Goal: Task Accomplishment & Management: Use online tool/utility

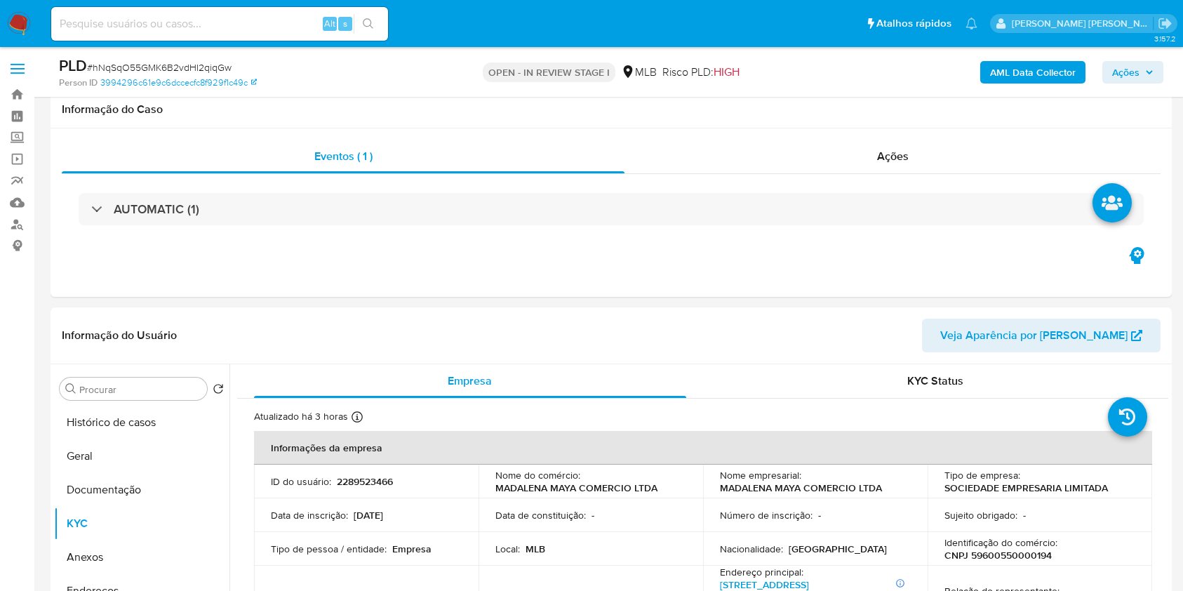
select select "10"
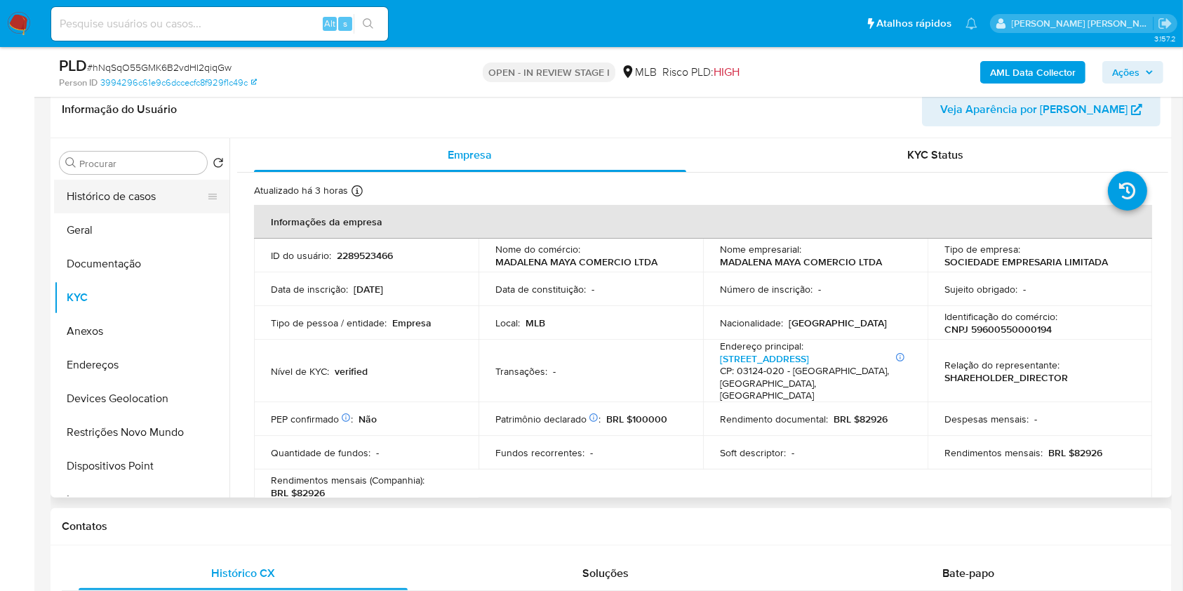
click at [144, 339] on button "Anexos" at bounding box center [141, 331] width 175 height 34
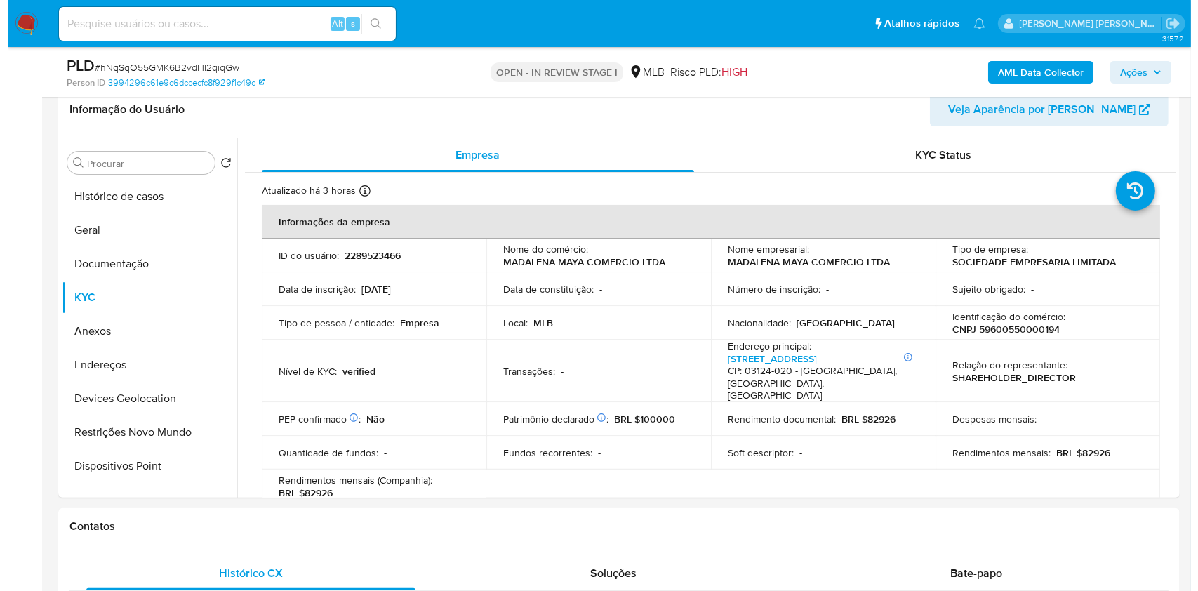
scroll to position [226, 0]
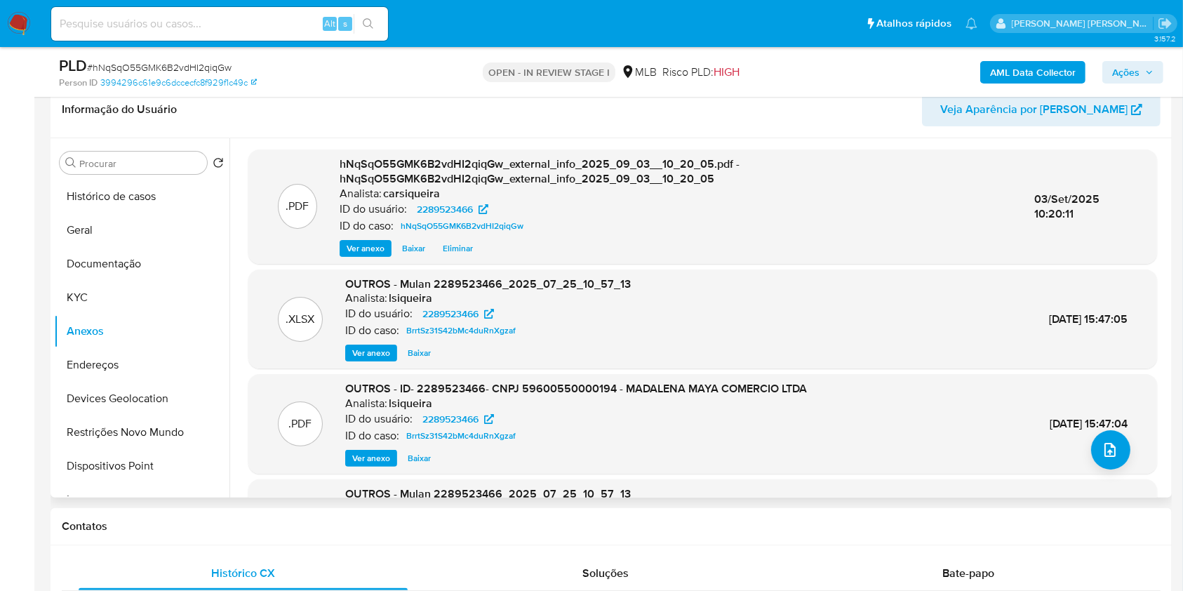
click at [366, 459] on span "Ver anexo" at bounding box center [371, 458] width 38 height 14
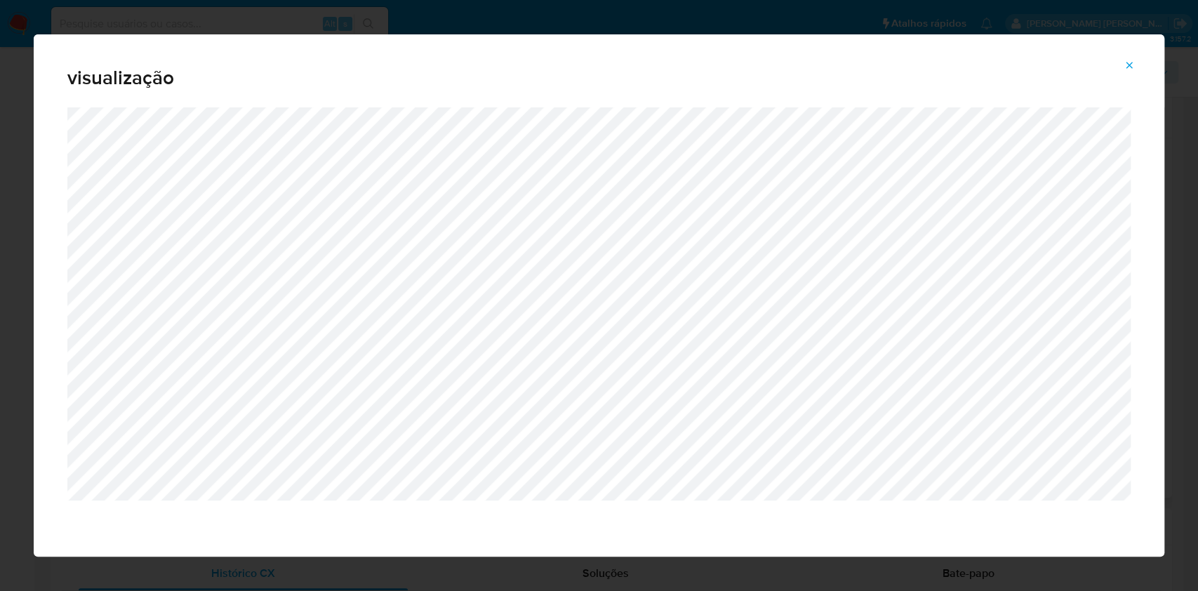
click at [1135, 65] on button "Attachment preview" at bounding box center [1129, 65] width 31 height 22
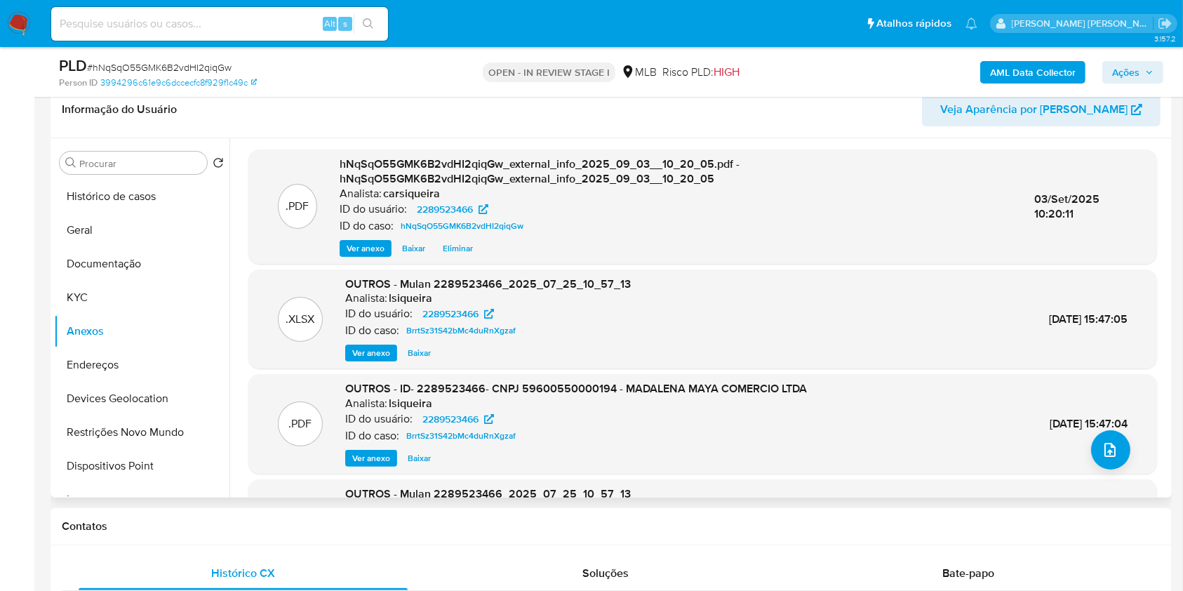
click at [1123, 73] on span "Ações" at bounding box center [1125, 72] width 27 height 22
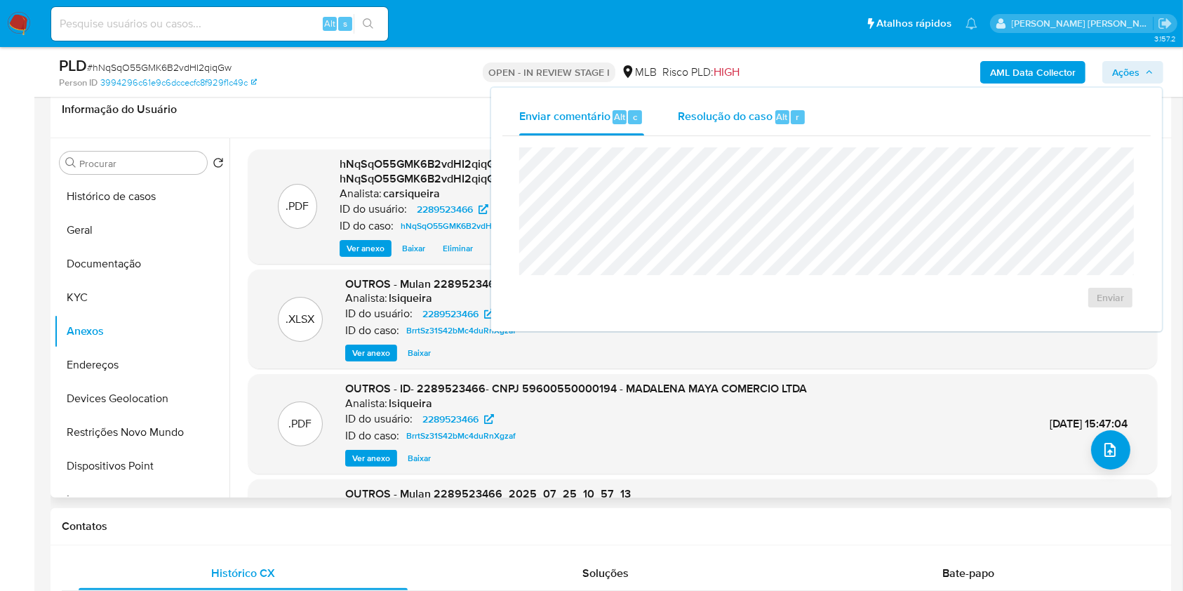
click at [791, 112] on div "r" at bounding box center [798, 117] width 14 height 14
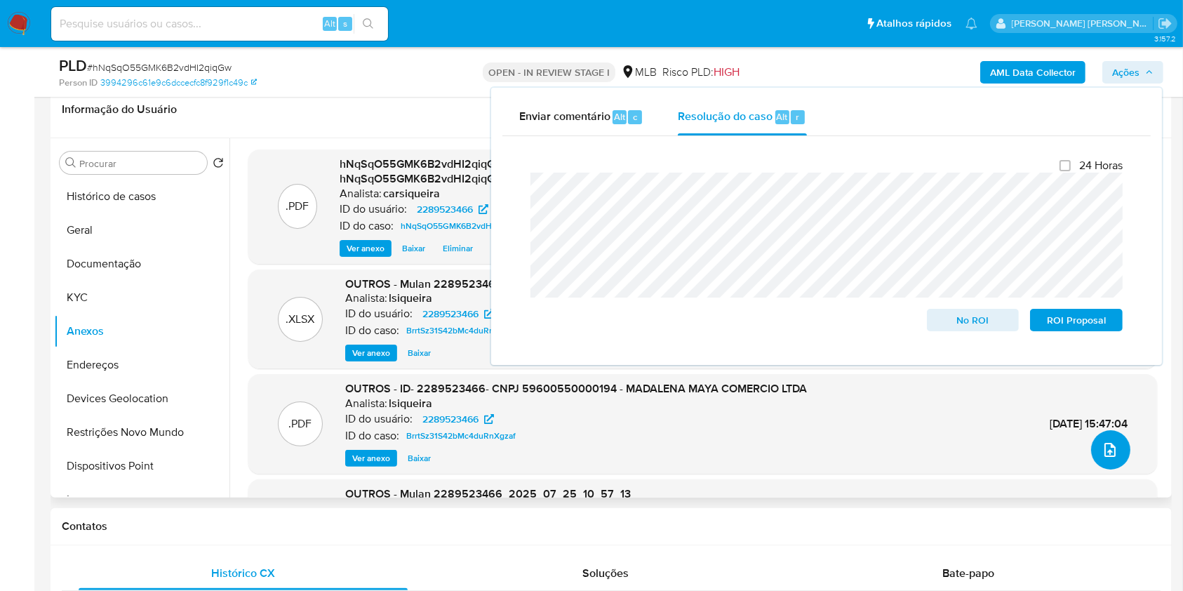
click at [1110, 446] on icon "upload-file" at bounding box center [1110, 449] width 17 height 17
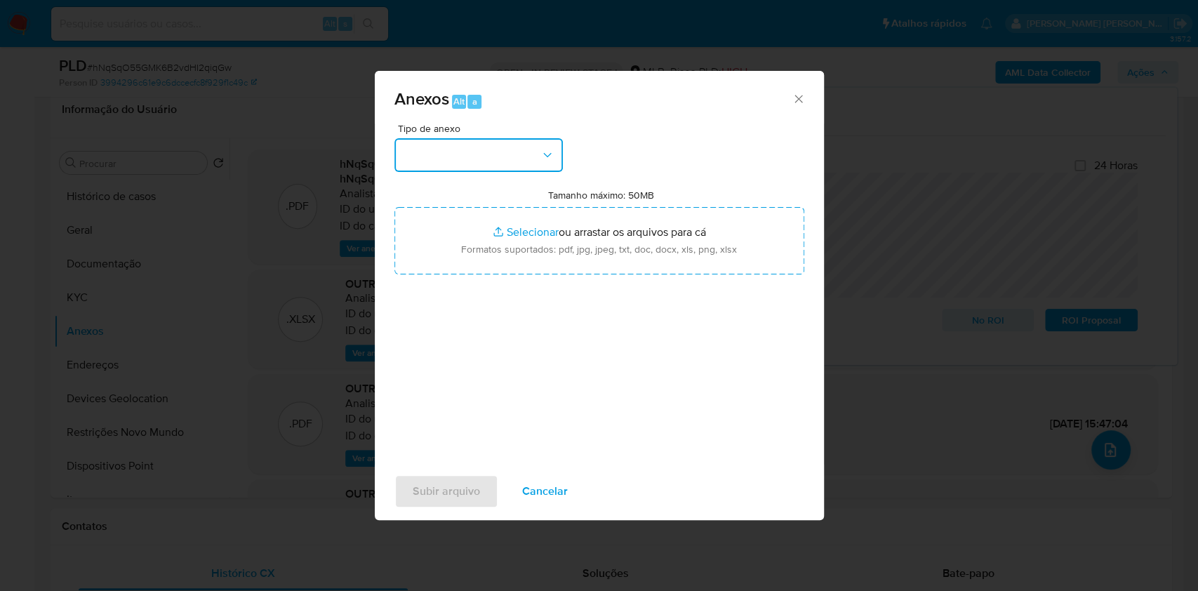
click at [498, 153] on button "button" at bounding box center [478, 155] width 168 height 34
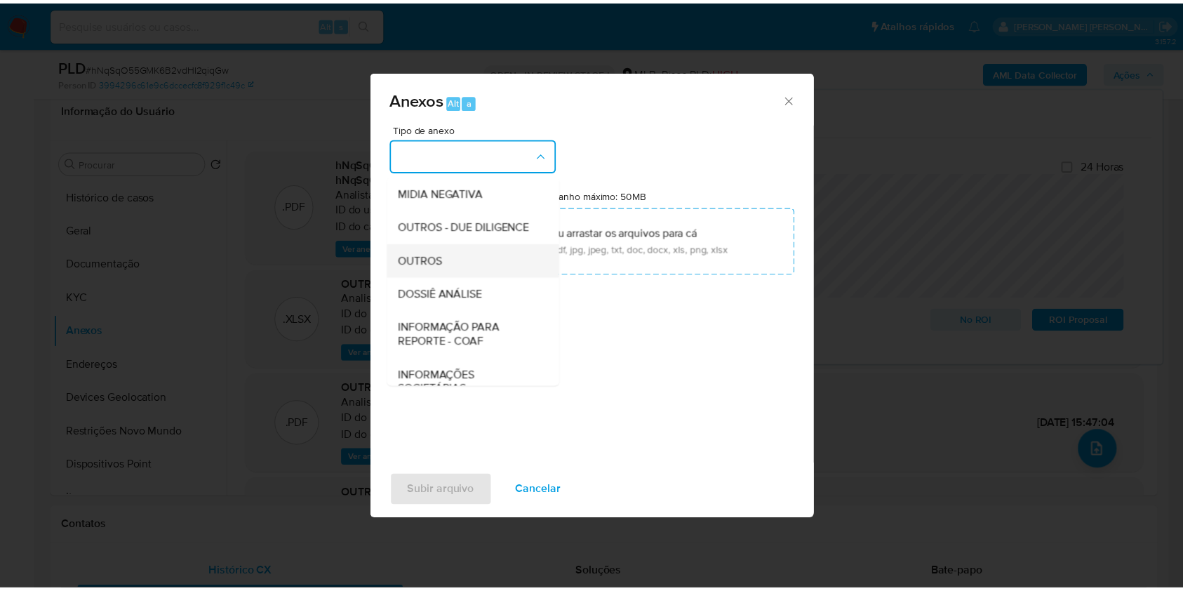
scroll to position [215, 0]
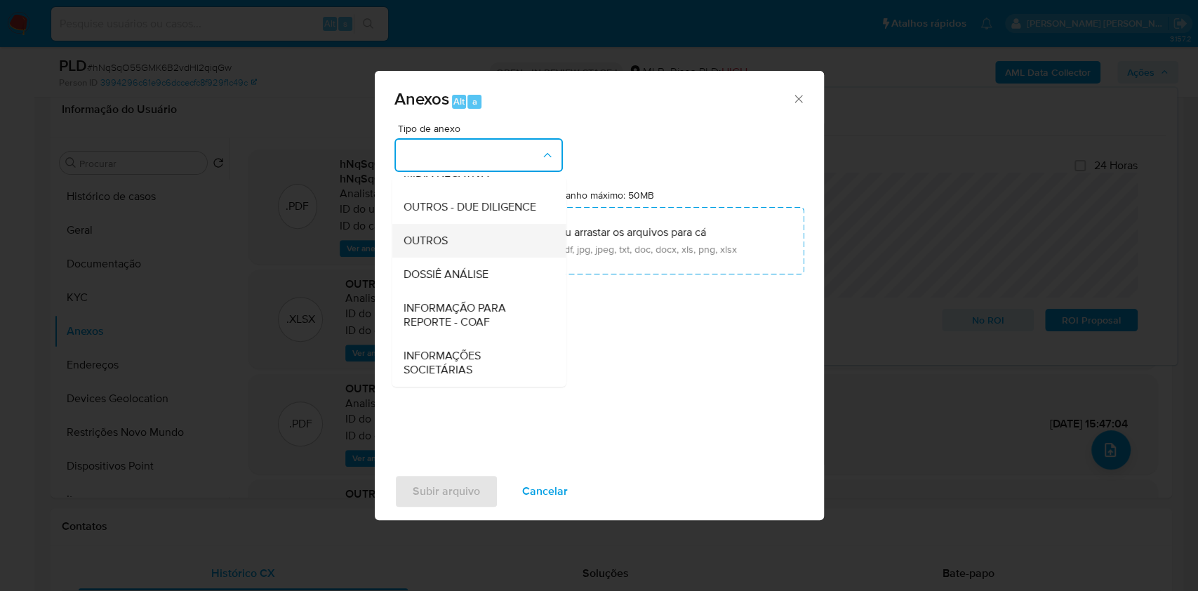
click at [457, 239] on div "OUTROS" at bounding box center [474, 241] width 143 height 34
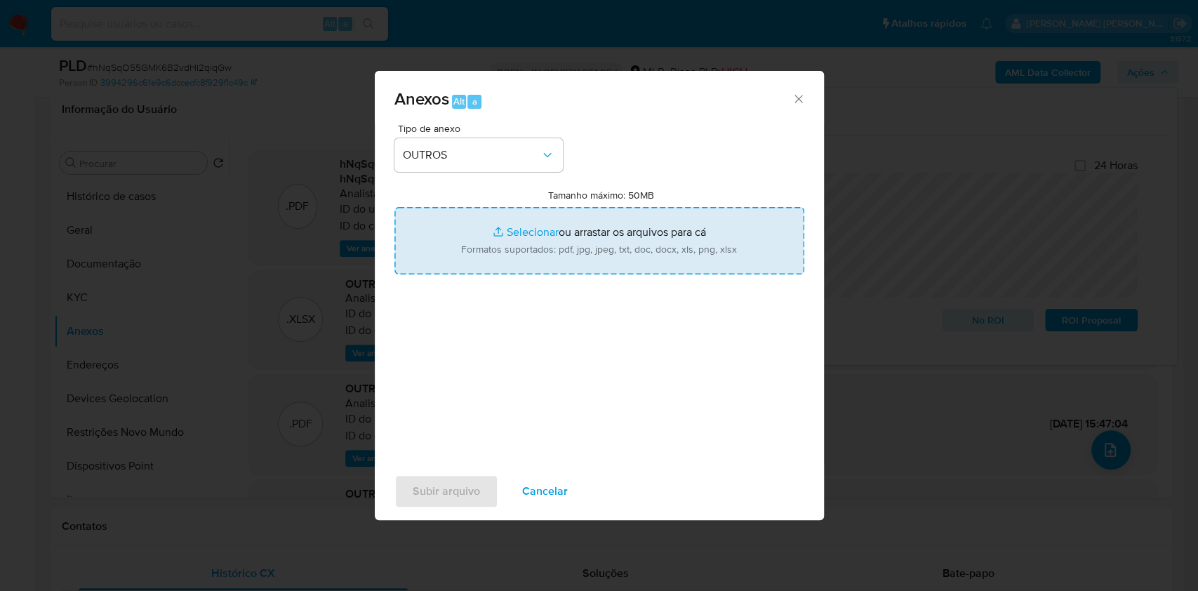
click at [510, 228] on input "Tamanho máximo: 50MB Selecionar arquivos" at bounding box center [599, 240] width 410 height 67
click at [521, 241] on input "Tamanho máximo: 50MB Selecionar arquivos" at bounding box center [599, 240] width 410 height 67
type input "C:\fakepath\Mulan 2289523466_2025_09_02_15_26_23.xlsx"
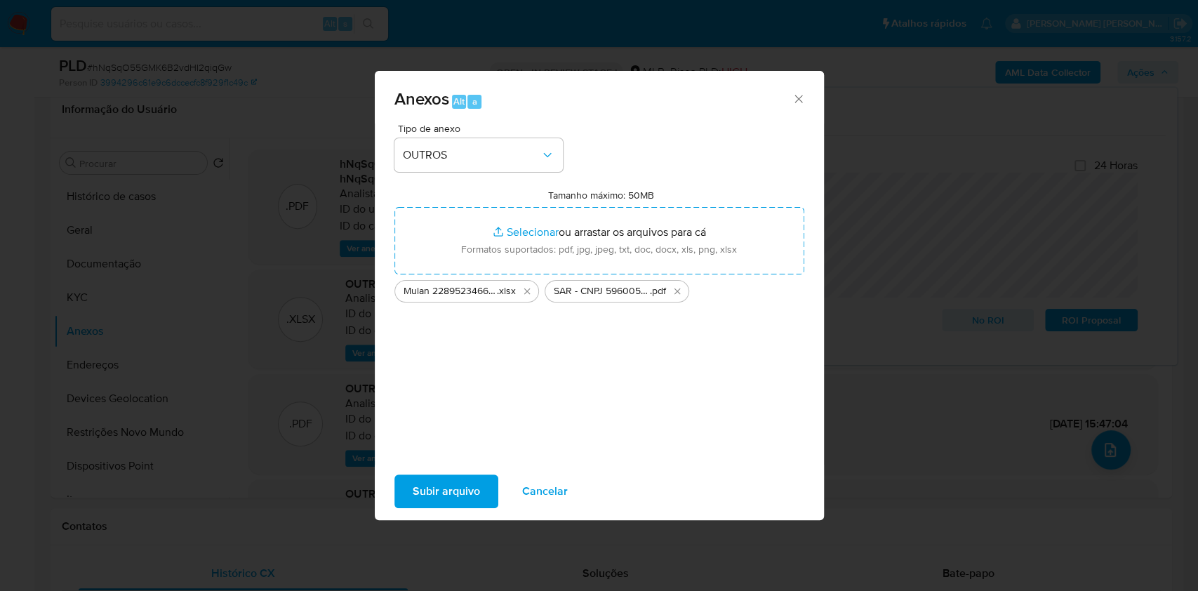
click at [425, 492] on span "Subir arquivo" at bounding box center [446, 491] width 67 height 31
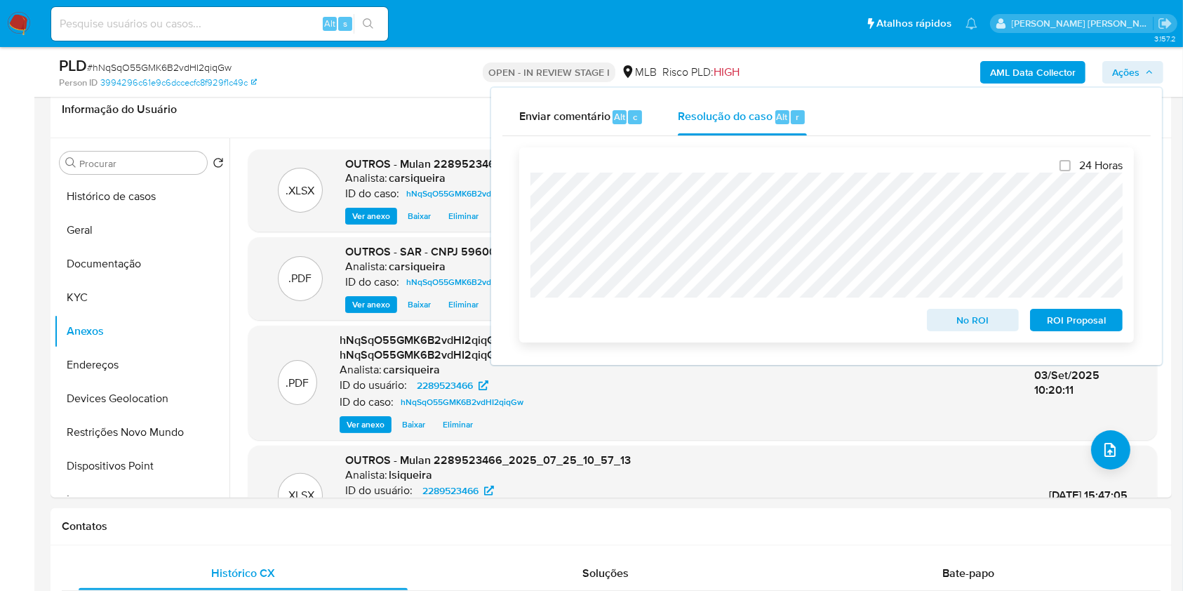
click at [1081, 324] on span "ROI Proposal" at bounding box center [1076, 320] width 73 height 20
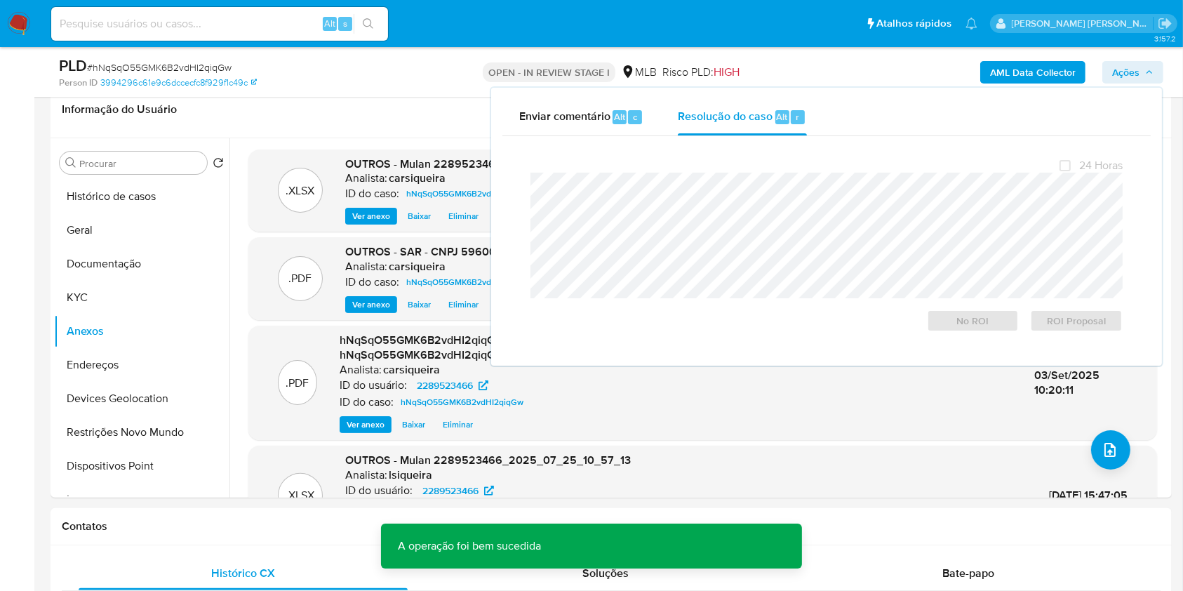
click at [160, 67] on span "# hNqSqO55GMK6B2vdHI2qiqGw" at bounding box center [159, 67] width 145 height 14
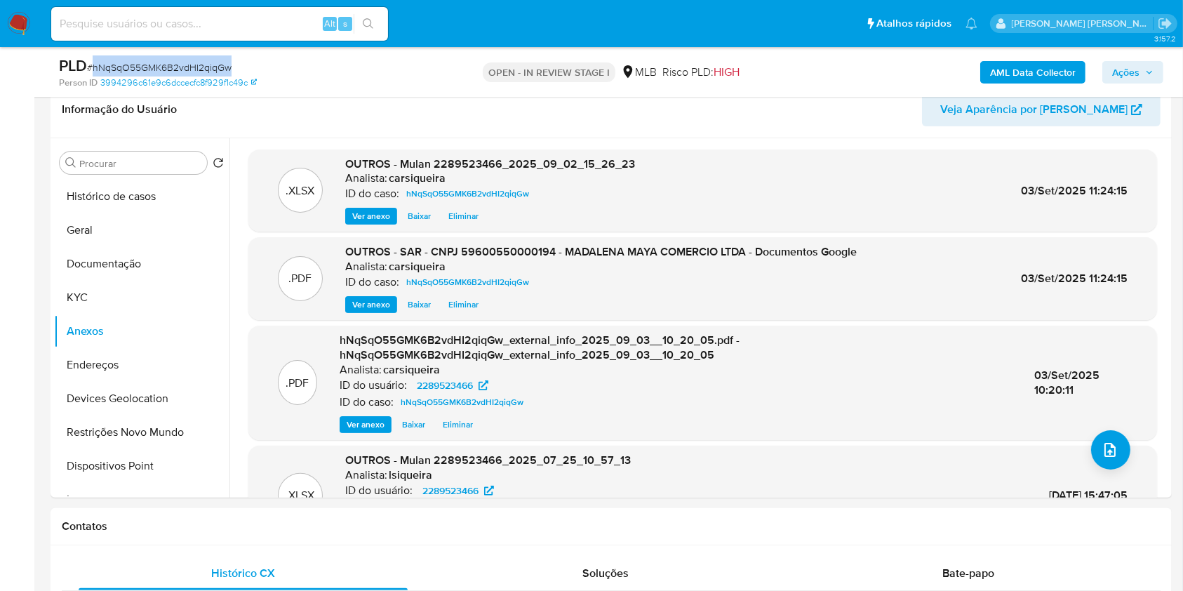
copy span "hNqSqO55GMK6B2vdHI2qiqGw"
click at [1132, 71] on span "Ações" at bounding box center [1125, 72] width 27 height 22
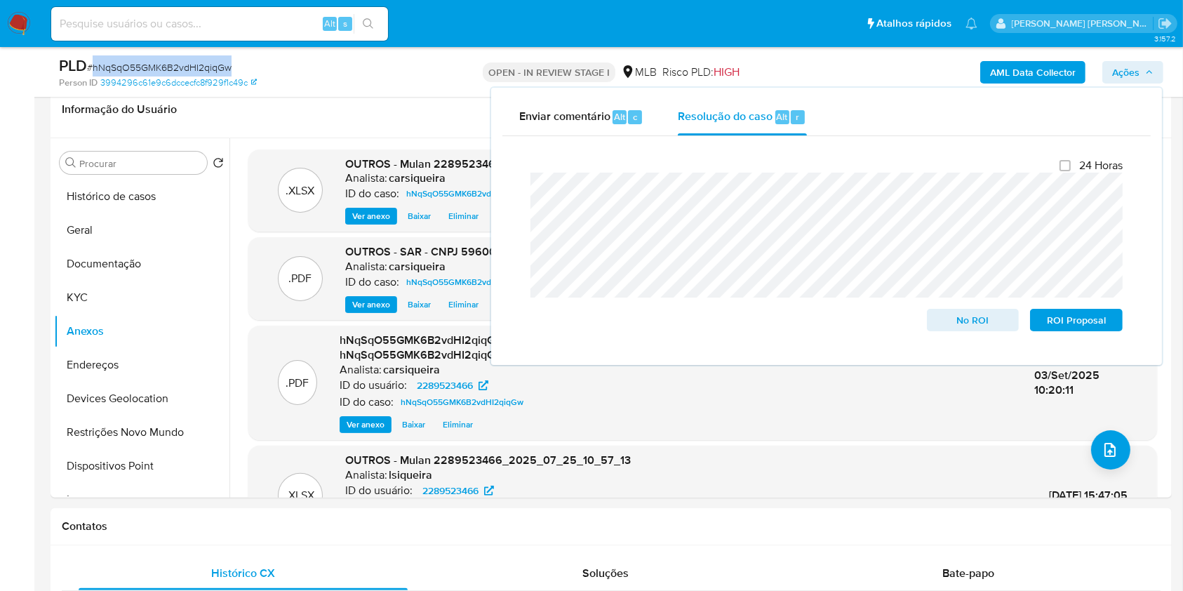
click at [1079, 318] on span "ROI Proposal" at bounding box center [1076, 320] width 73 height 20
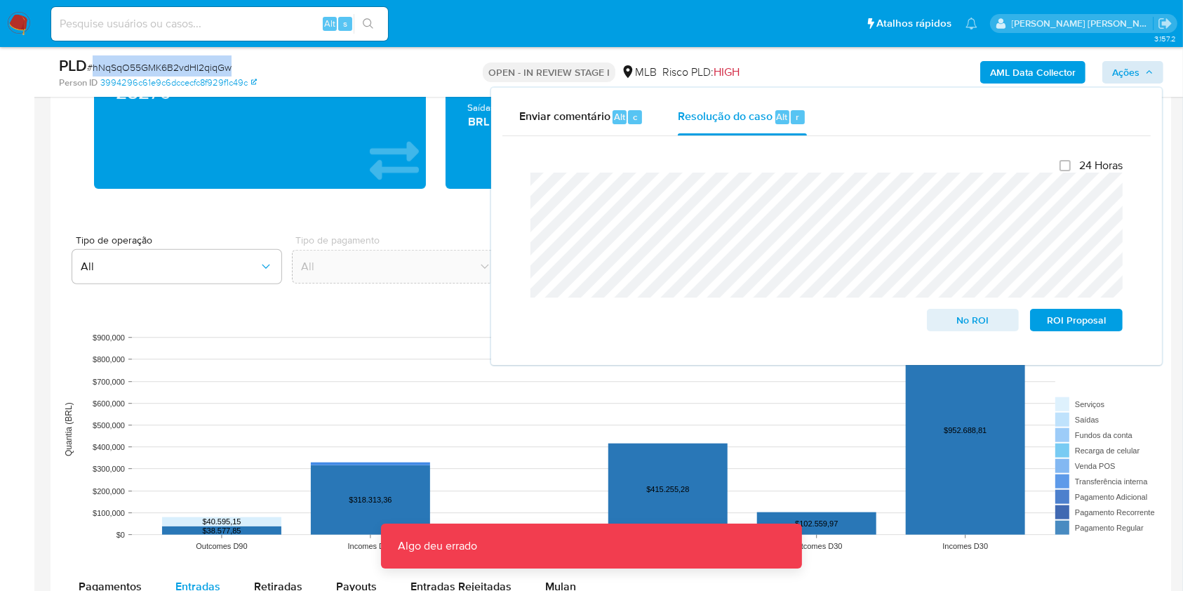
scroll to position [60, 0]
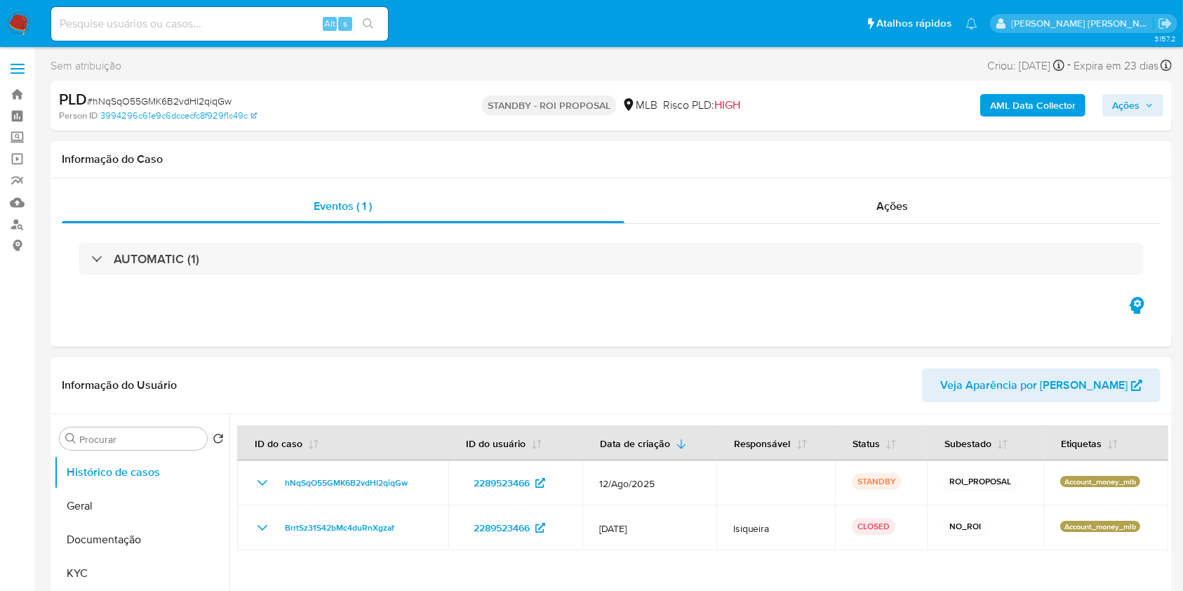
select select "10"
click at [11, 34] on img at bounding box center [19, 24] width 24 height 24
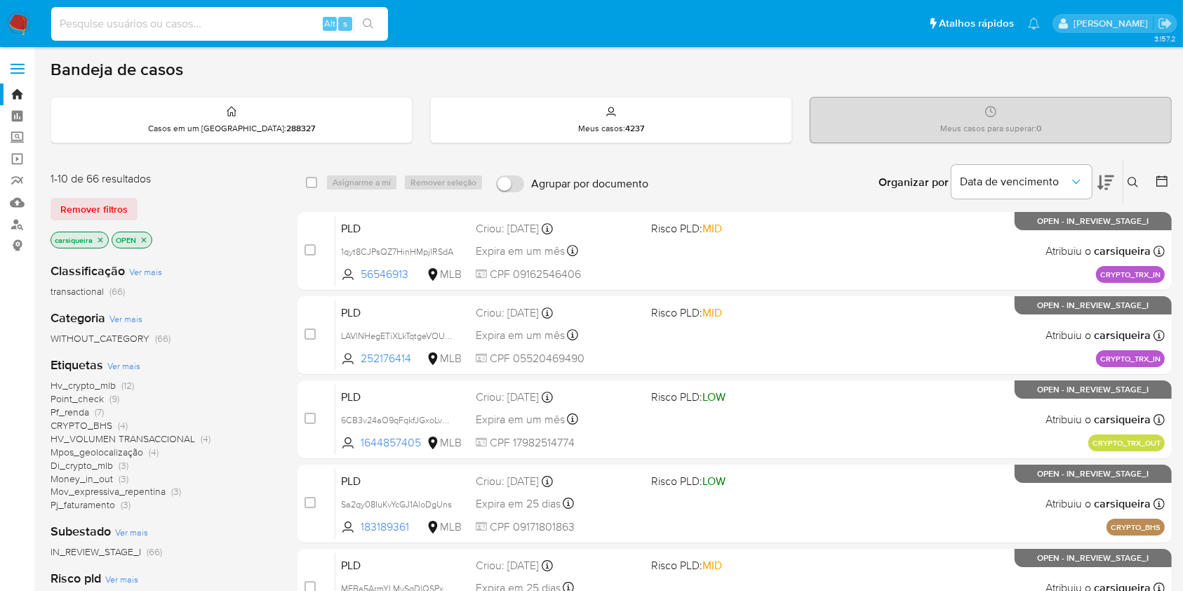
click at [196, 15] on input at bounding box center [219, 24] width 337 height 18
paste input "NzucpLpypHDnaRLZs5wKVNNM"
type input "NzucpLpypHDnaRLZs5wKVNNM"
click at [372, 14] on button "search-icon" at bounding box center [368, 24] width 29 height 20
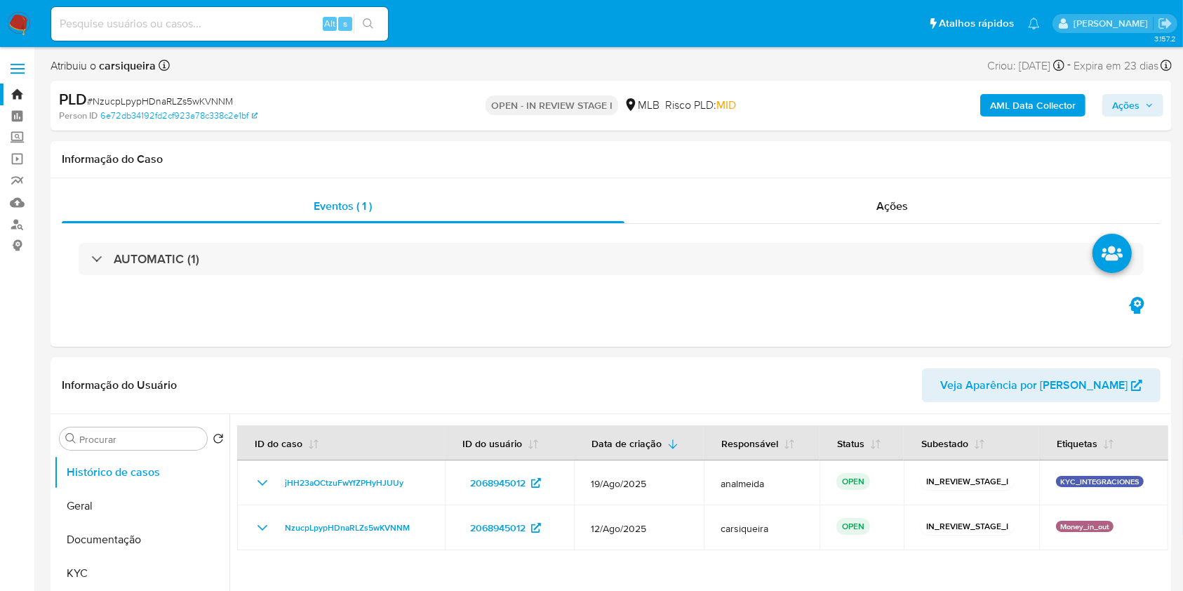
select select "10"
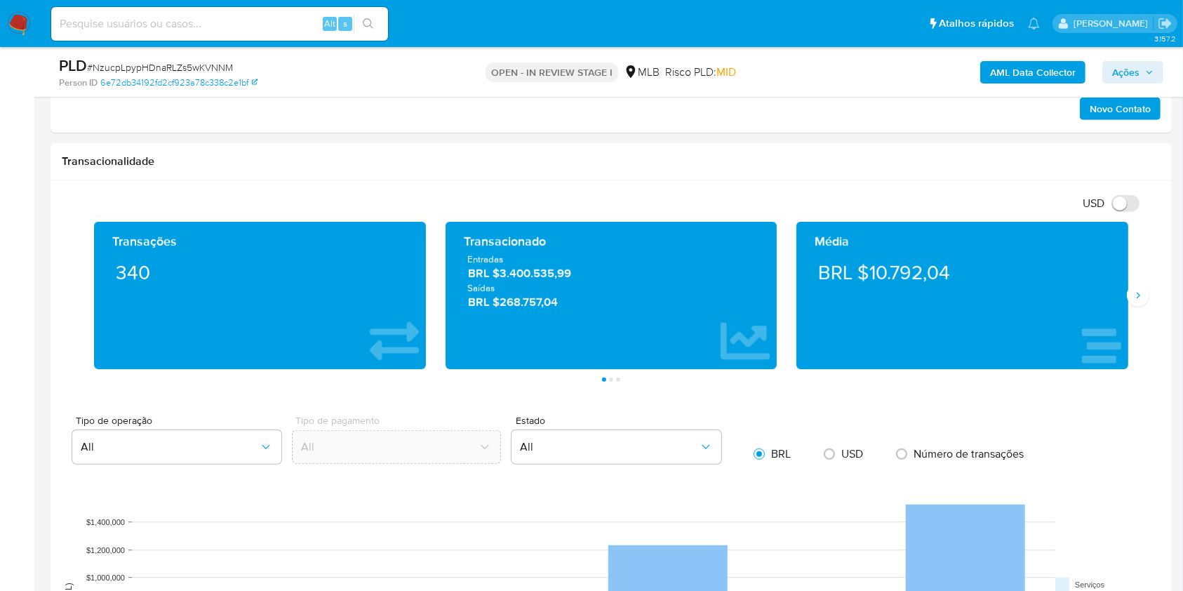
scroll to position [907, 0]
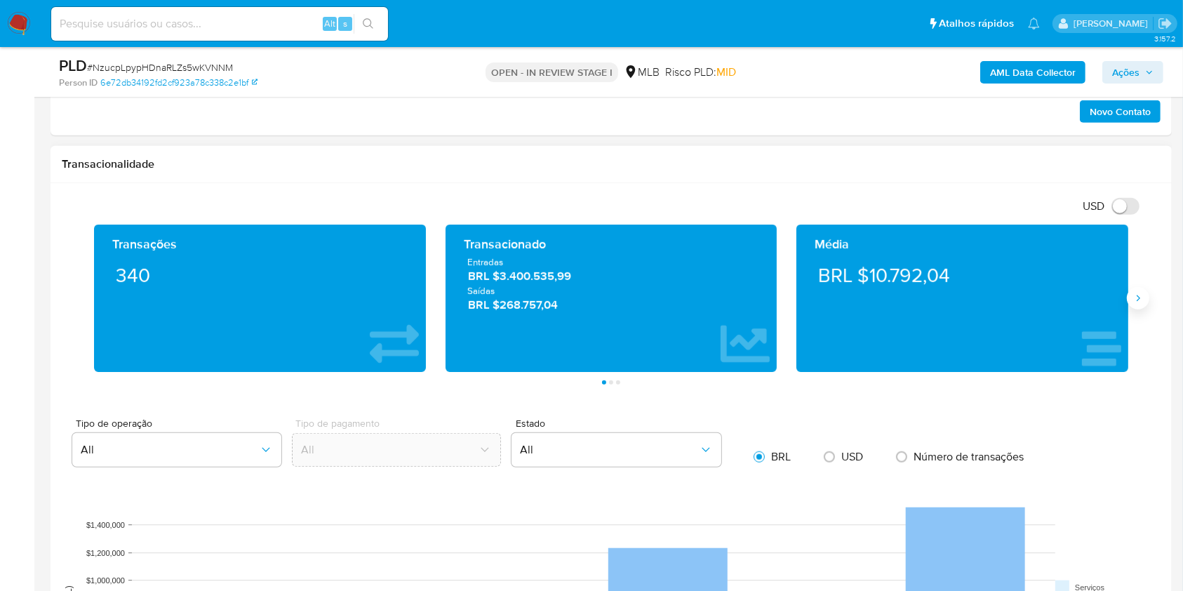
click at [1129, 300] on button "Siguiente" at bounding box center [1138, 298] width 22 height 22
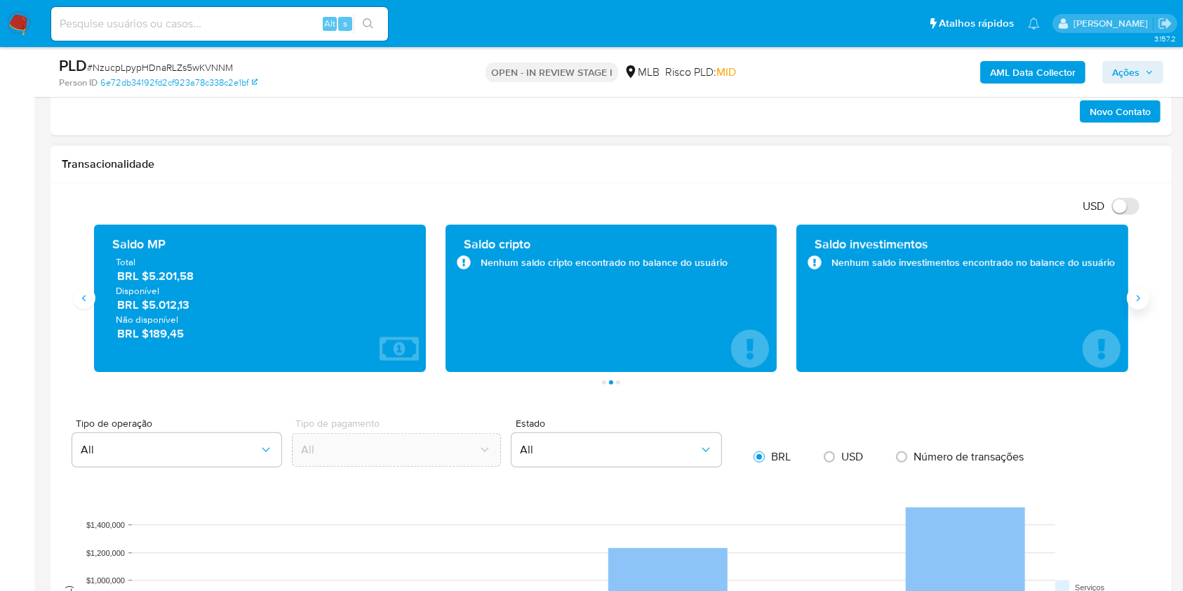
click at [1129, 300] on button "Siguiente" at bounding box center [1138, 298] width 22 height 22
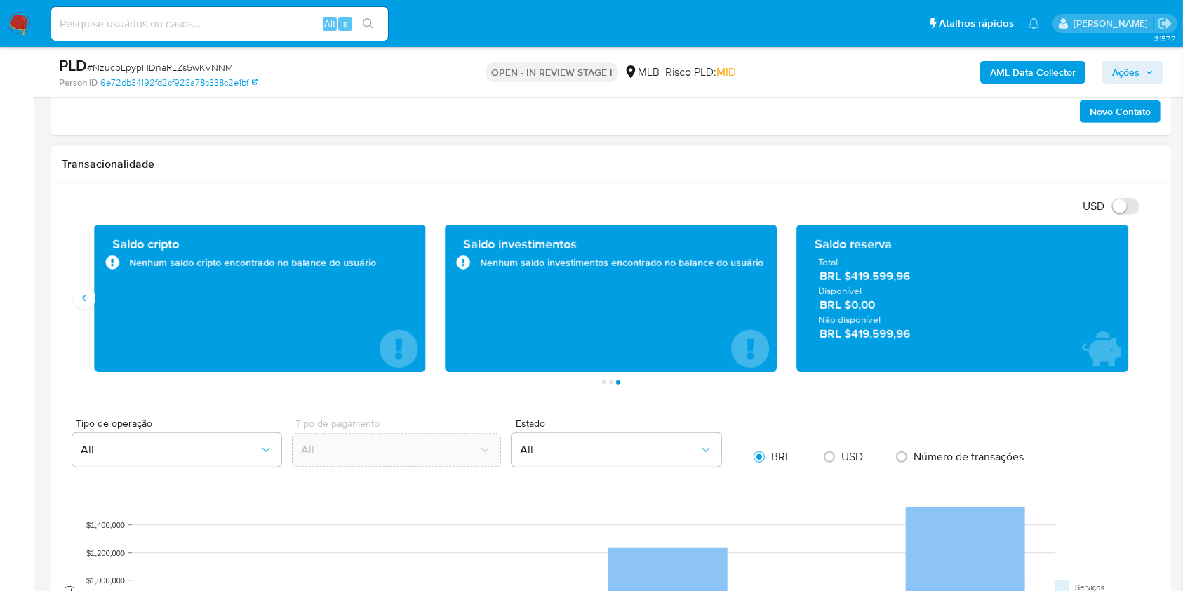
drag, startPoint x: 921, startPoint y: 333, endPoint x: 855, endPoint y: 340, distance: 65.6
click at [855, 340] on span "BRL $419.599,96" at bounding box center [963, 334] width 287 height 16
click at [931, 338] on span "BRL $419.599,96" at bounding box center [963, 334] width 287 height 16
drag, startPoint x: 905, startPoint y: 337, endPoint x: 885, endPoint y: 338, distance: 20.4
click at [855, 338] on span "BRL $419.599,96" at bounding box center [963, 334] width 287 height 16
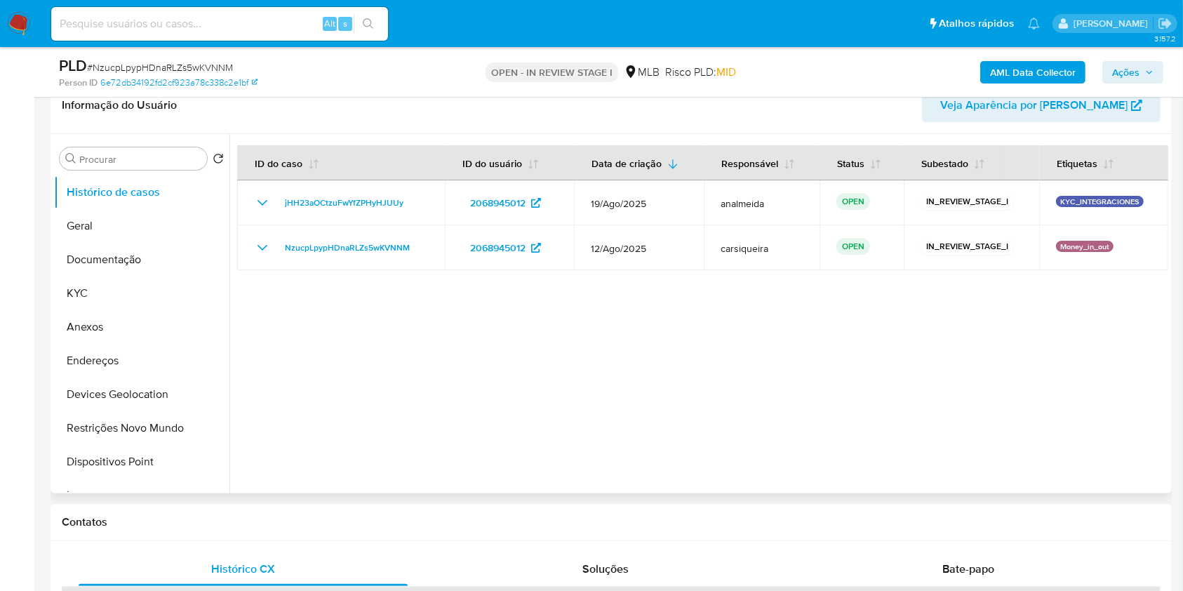
scroll to position [281, 0]
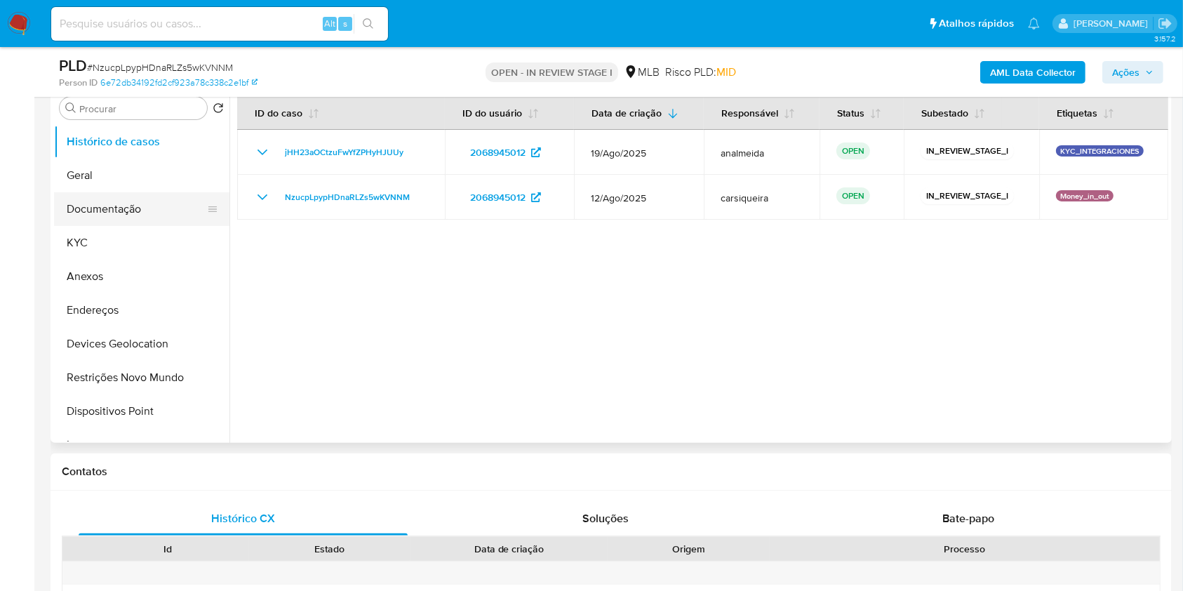
click at [126, 212] on button "Documentação" at bounding box center [136, 209] width 164 height 34
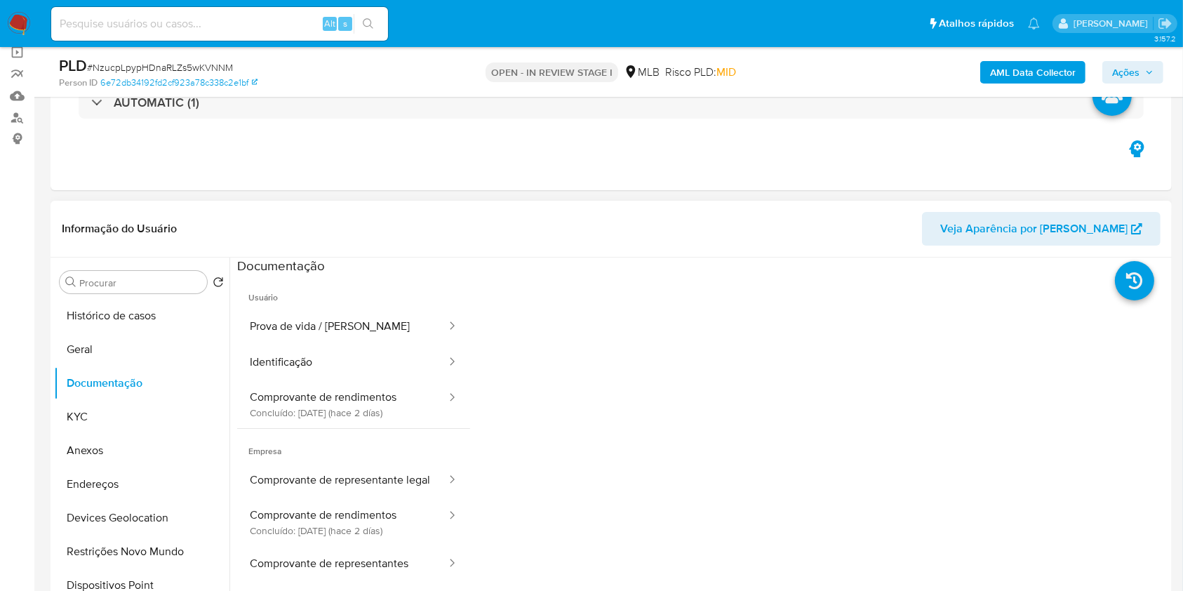
scroll to position [93, 0]
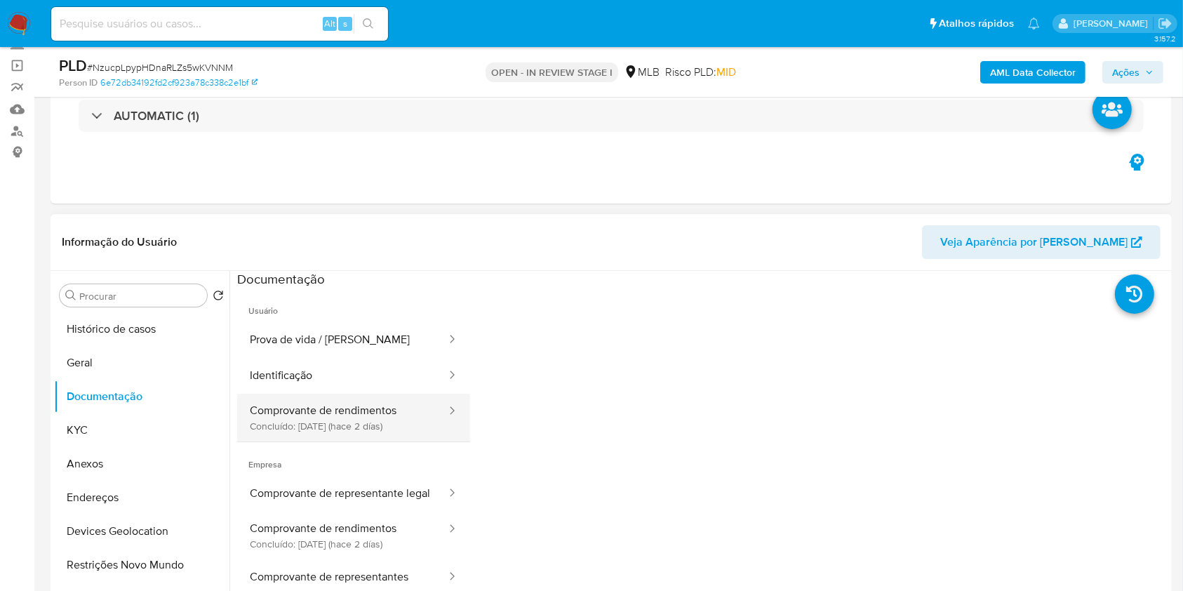
click at [380, 405] on button "Comprovante de rendimentos Concluído: 01/09/2025 (hace 2 días)" at bounding box center [342, 418] width 211 height 48
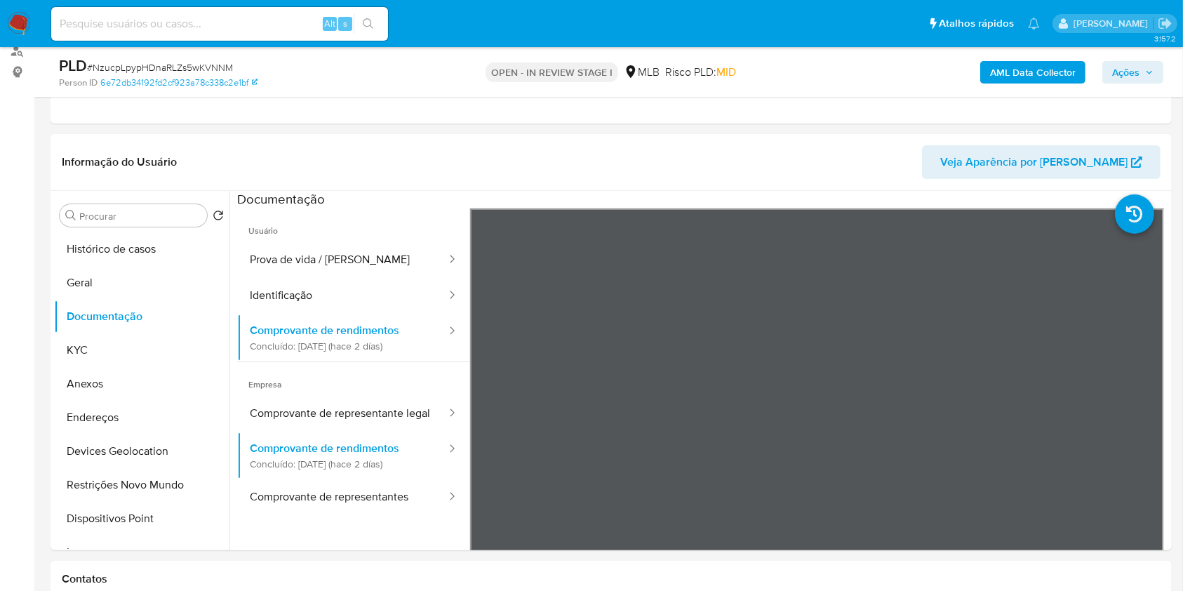
scroll to position [189, 0]
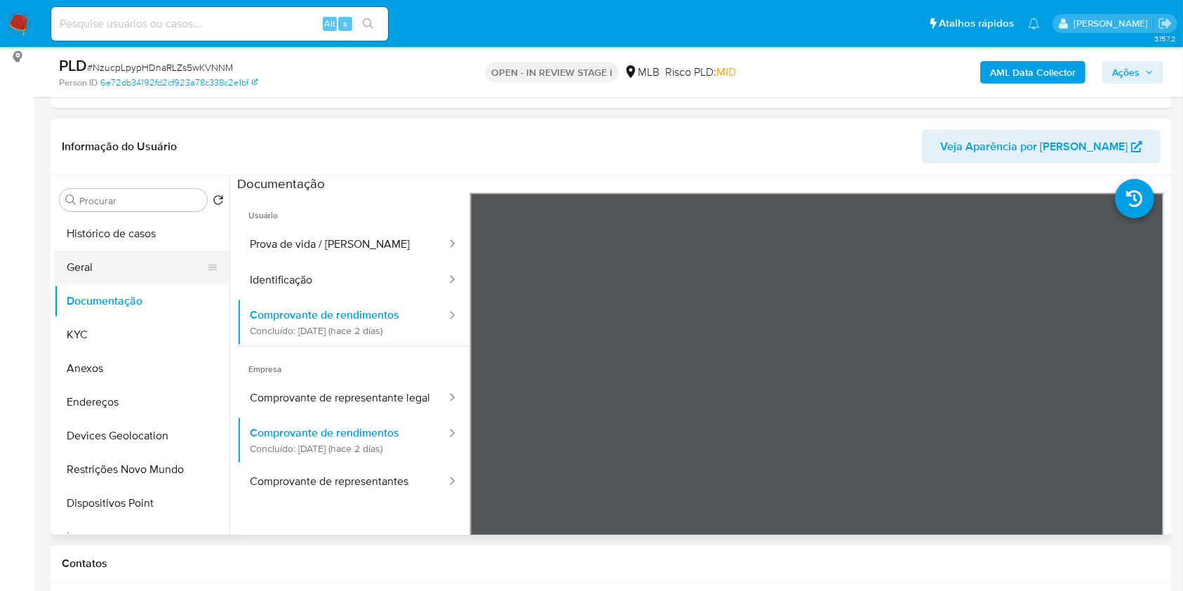
click at [95, 262] on button "Geral" at bounding box center [136, 268] width 164 height 34
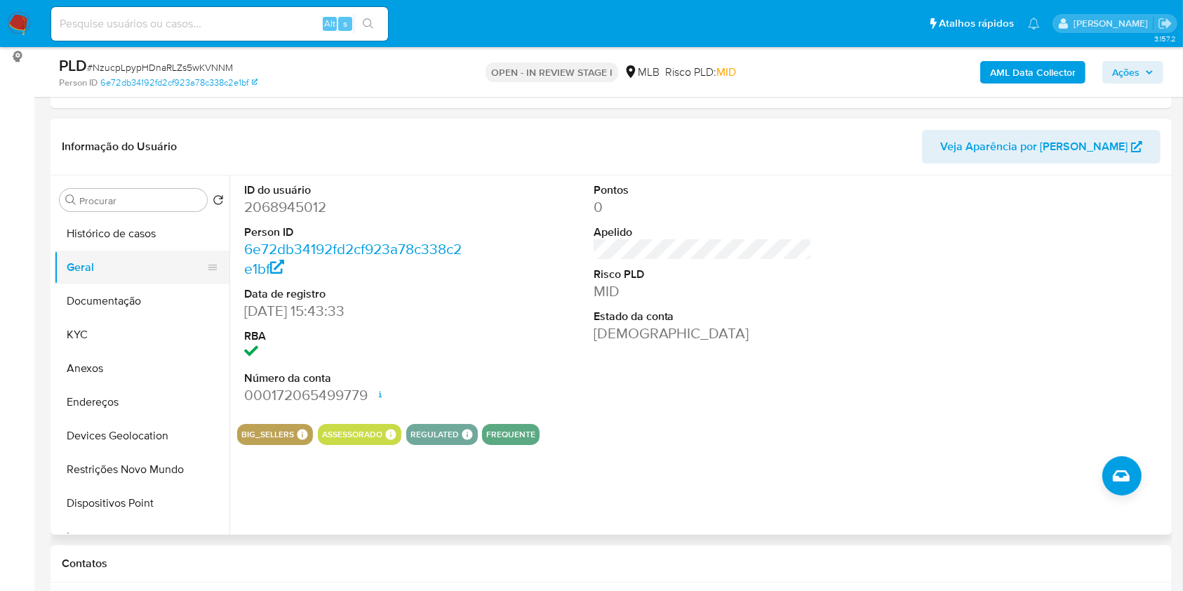
click at [103, 267] on button "Geral" at bounding box center [136, 268] width 164 height 34
click at [117, 340] on button "KYC" at bounding box center [136, 335] width 164 height 34
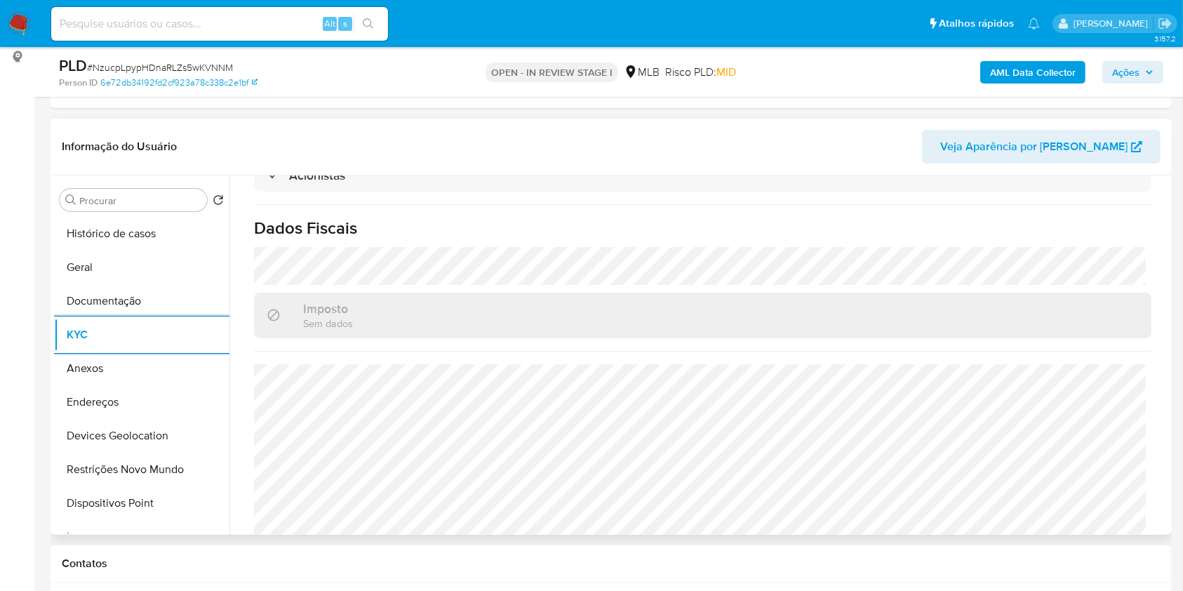
scroll to position [883, 0]
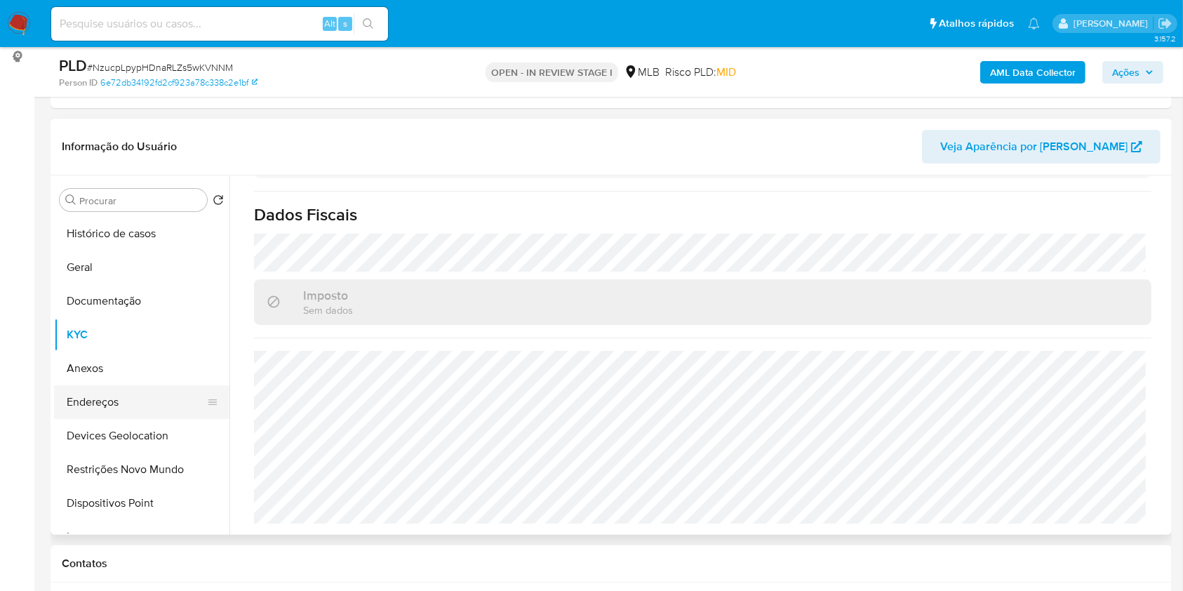
click at [95, 407] on button "Endereços" at bounding box center [136, 402] width 164 height 34
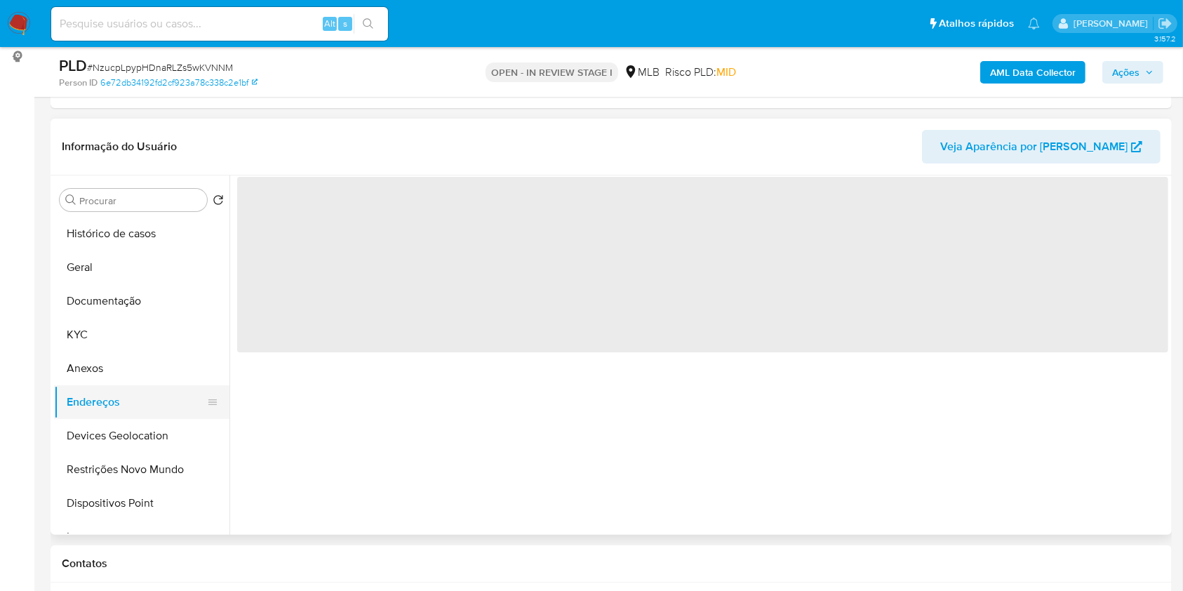
scroll to position [0, 0]
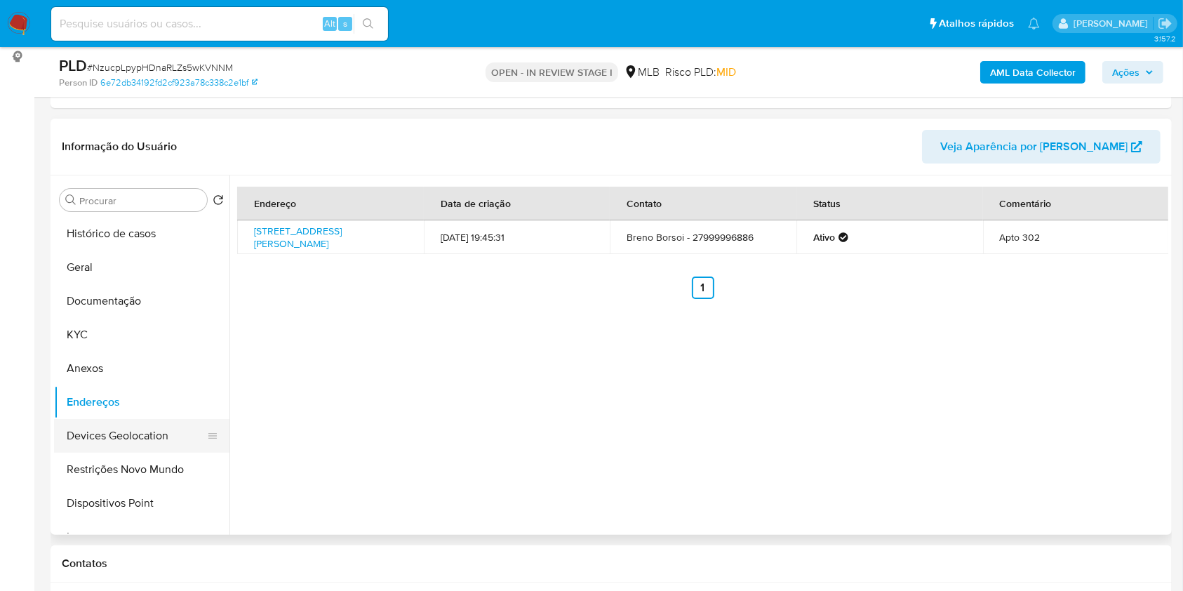
click at [116, 443] on button "Devices Geolocation" at bounding box center [136, 436] width 164 height 34
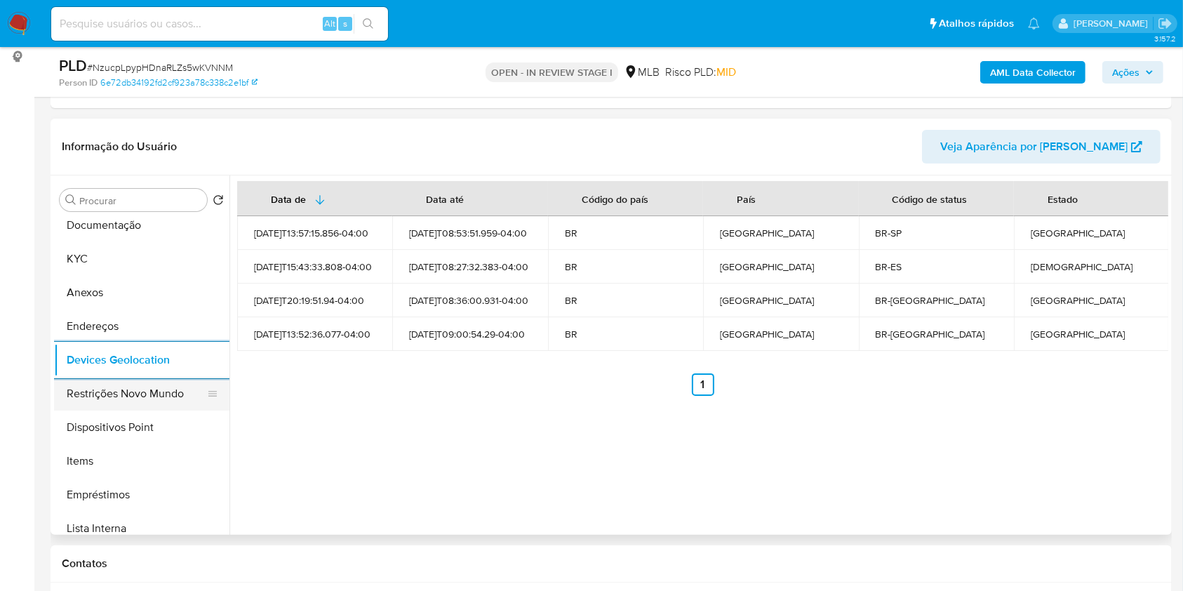
scroll to position [93, 0]
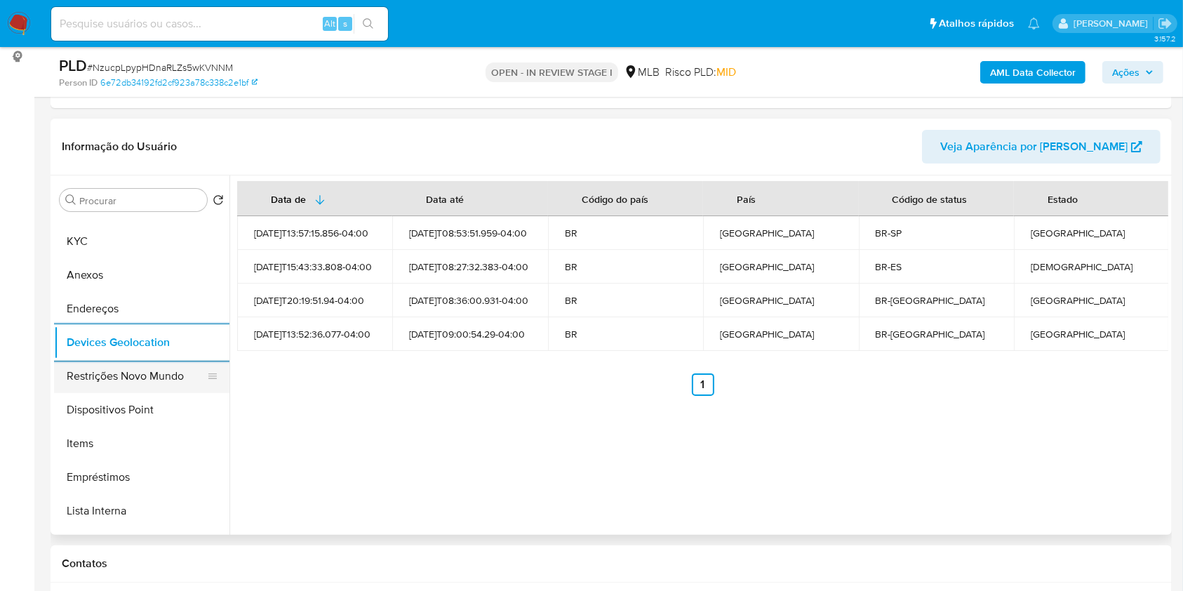
click at [143, 375] on button "Restrições Novo Mundo" at bounding box center [136, 376] width 164 height 34
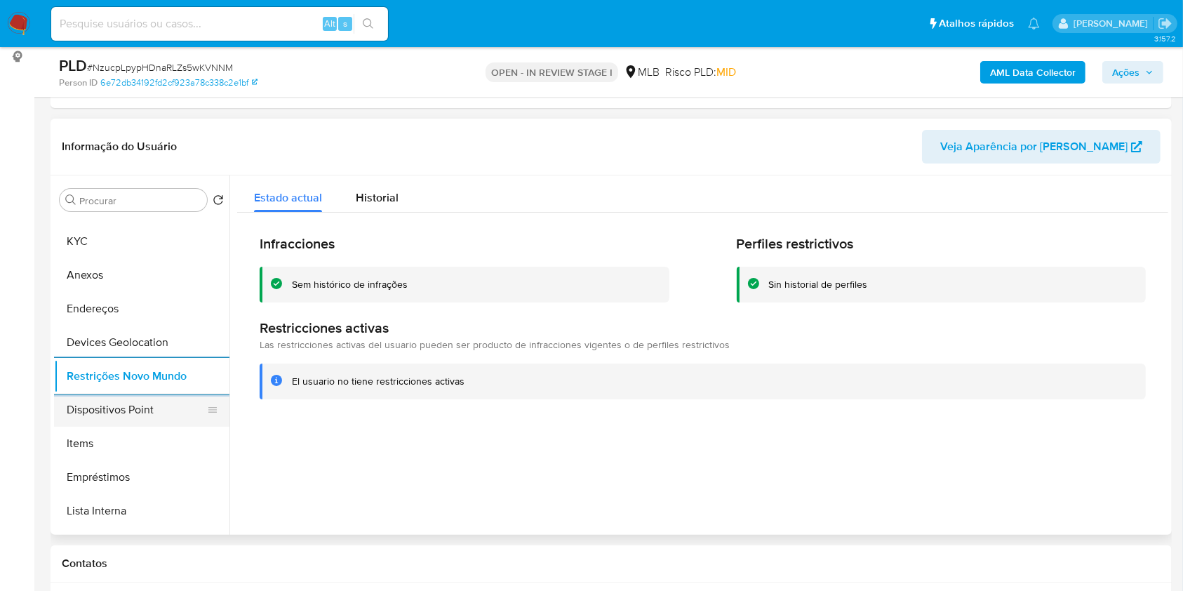
click at [182, 396] on button "Dispositivos Point" at bounding box center [136, 410] width 164 height 34
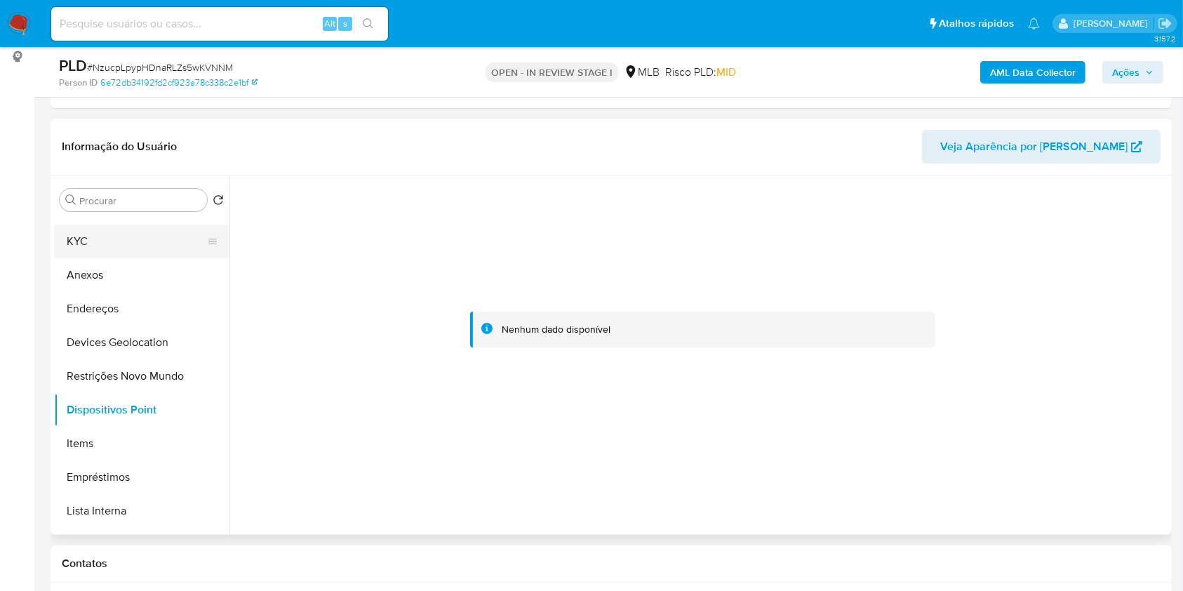
click at [108, 239] on button "KYC" at bounding box center [136, 242] width 164 height 34
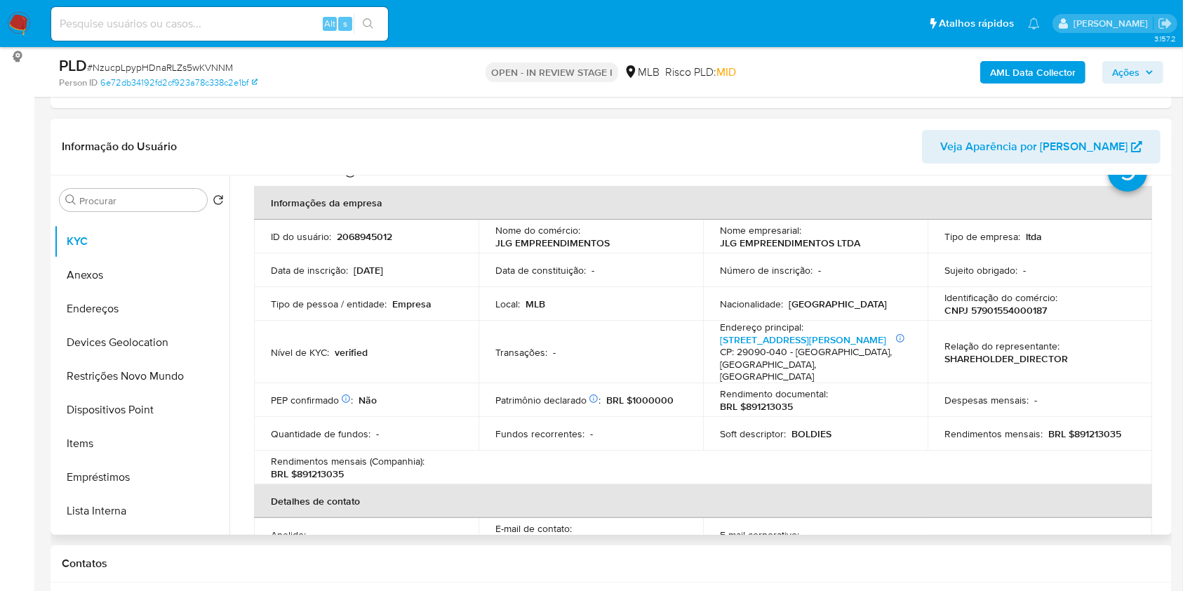
scroll to position [65, 0]
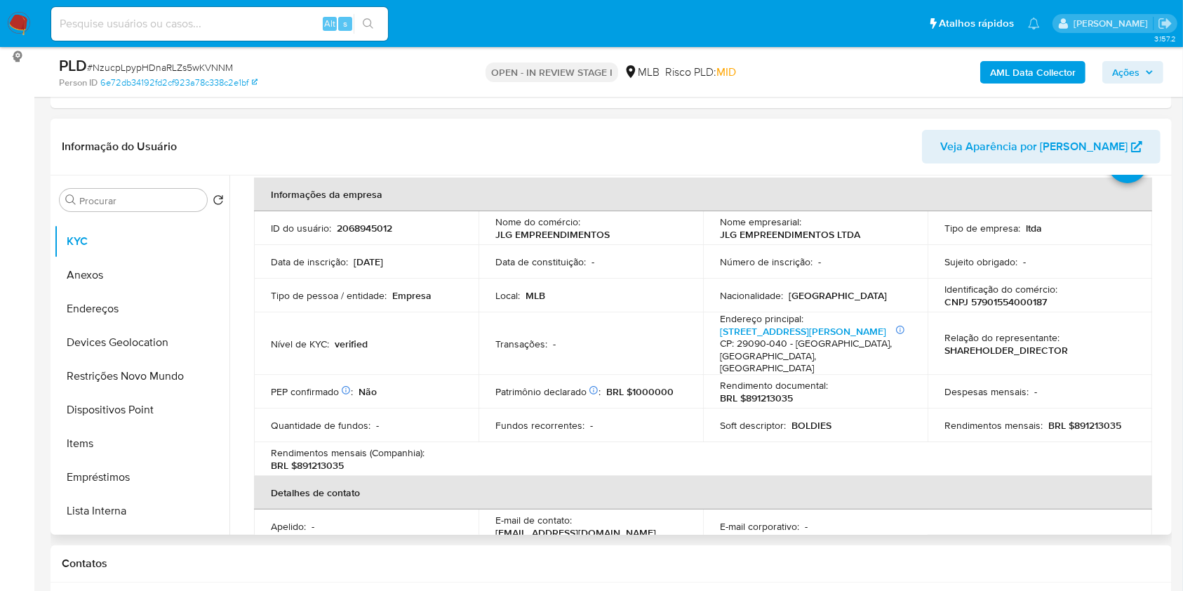
click at [997, 297] on p "CNPJ 57901554000187" at bounding box center [996, 301] width 102 height 13
copy p "57901554000187"
click at [999, 299] on p "CNPJ 57901554000187" at bounding box center [996, 301] width 102 height 13
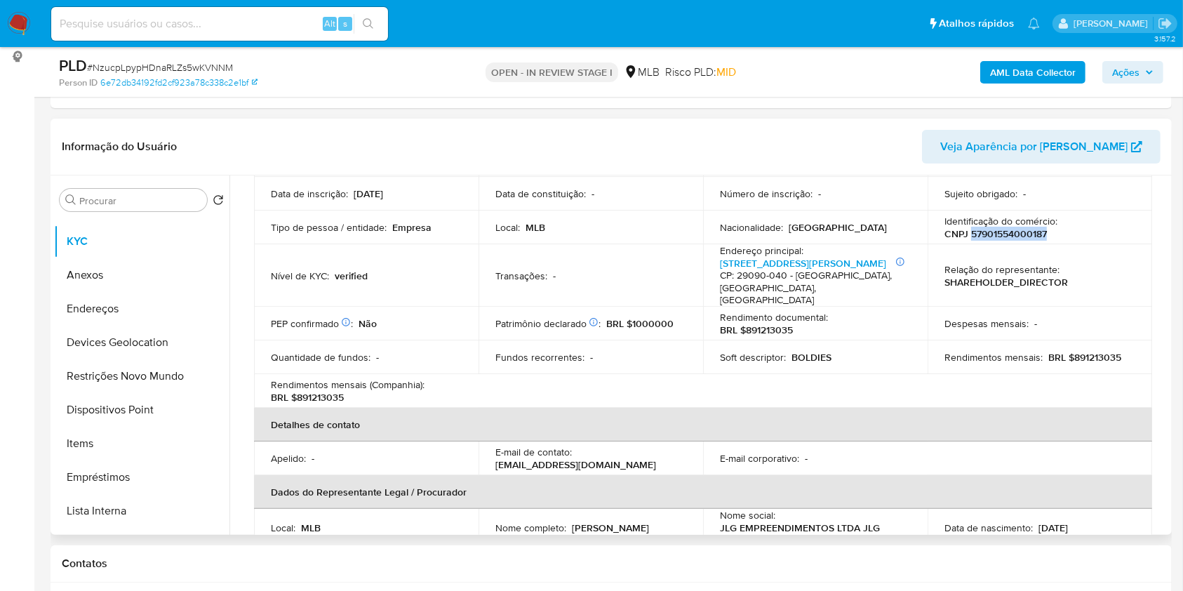
scroll to position [41, 0]
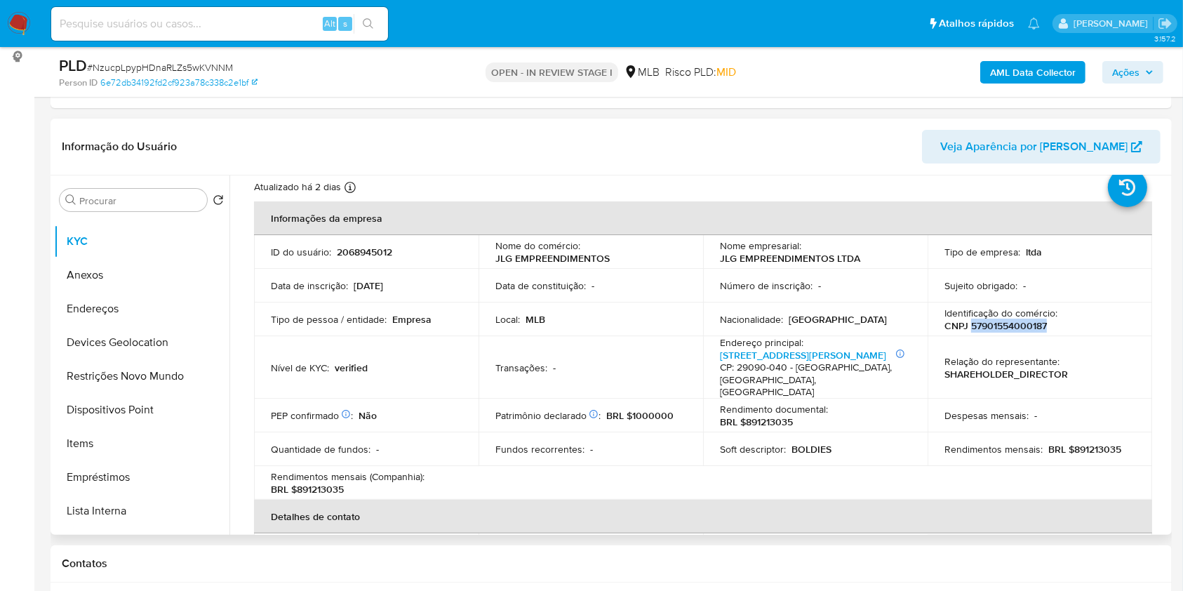
click at [1000, 323] on p "CNPJ 57901554000187" at bounding box center [996, 325] width 102 height 13
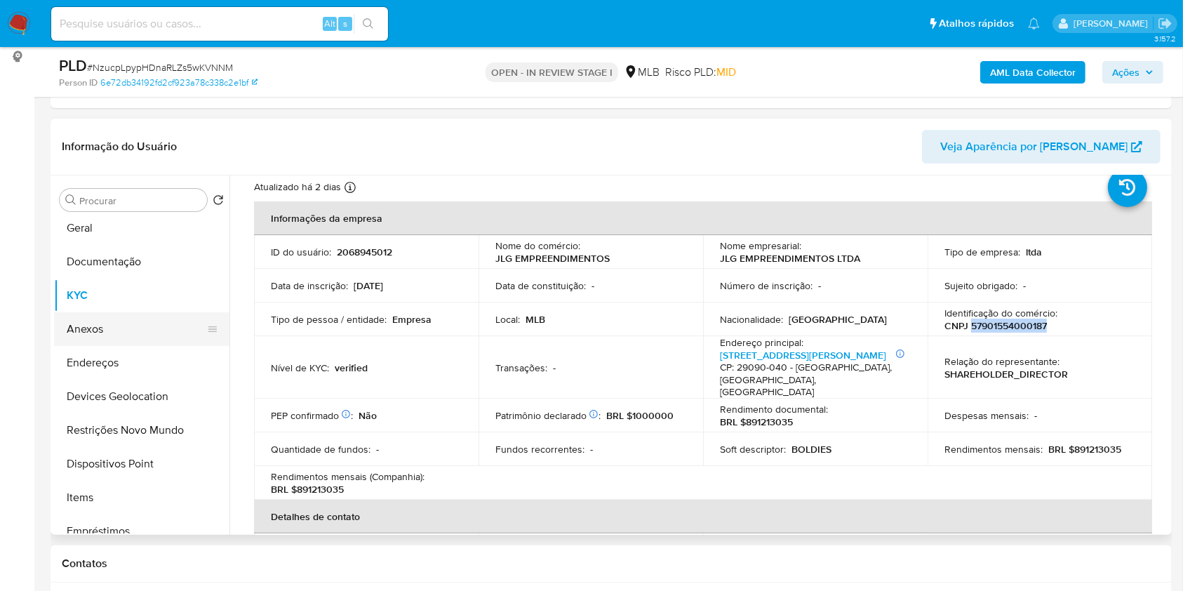
scroll to position [0, 0]
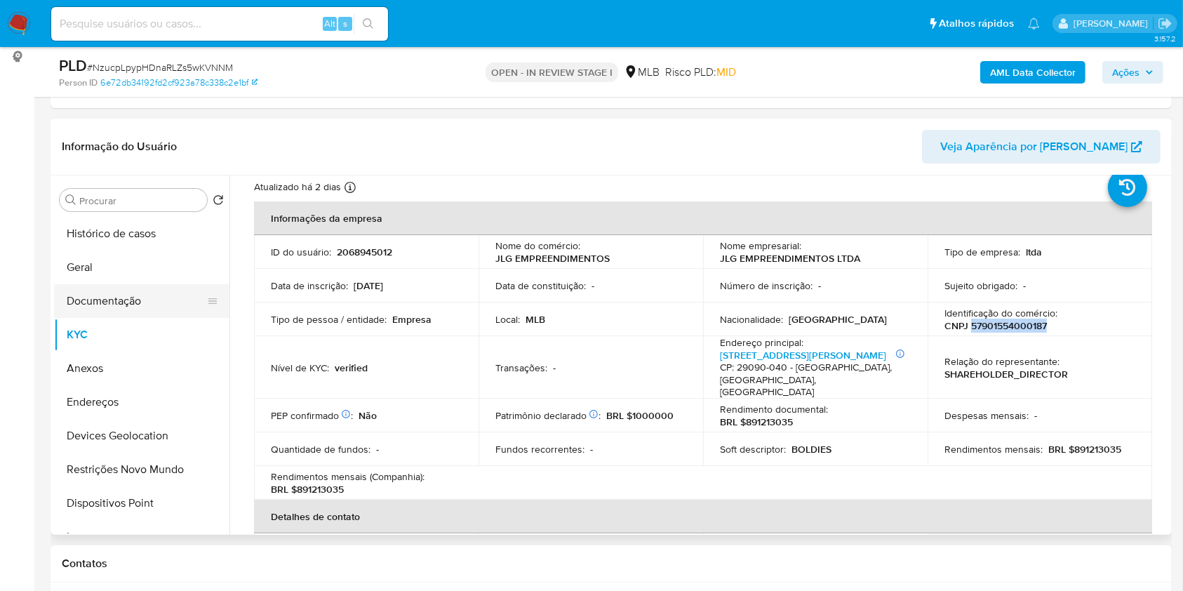
click at [132, 298] on button "Documentação" at bounding box center [136, 301] width 164 height 34
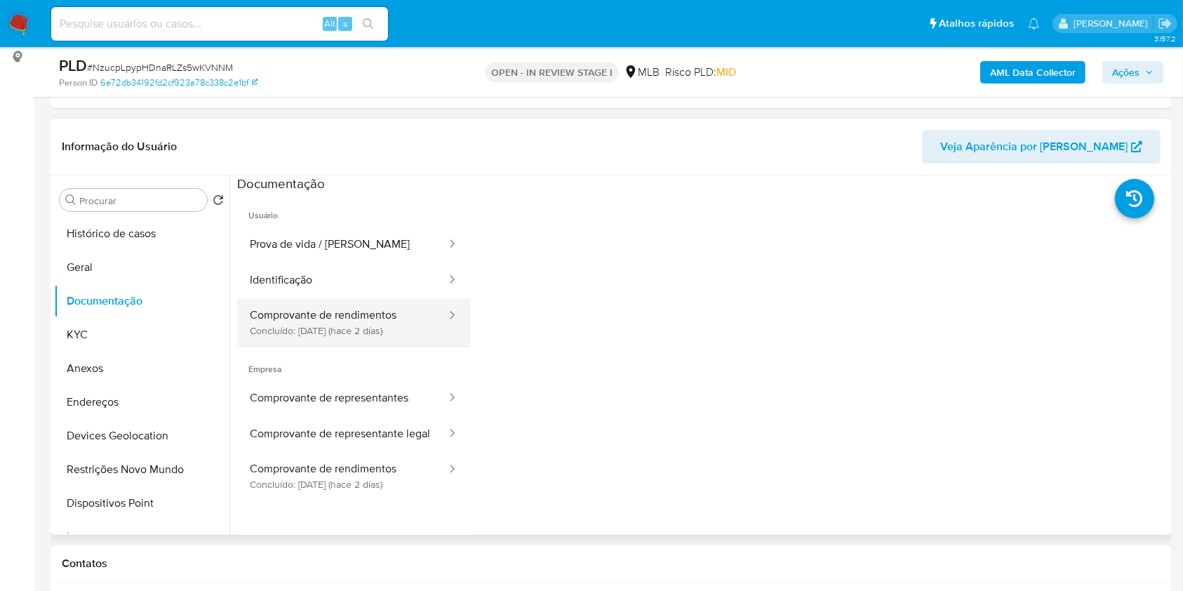
click at [372, 331] on button "Comprovante de rendimentos Concluído: 01/09/2025 (hace 2 días)" at bounding box center [342, 322] width 211 height 48
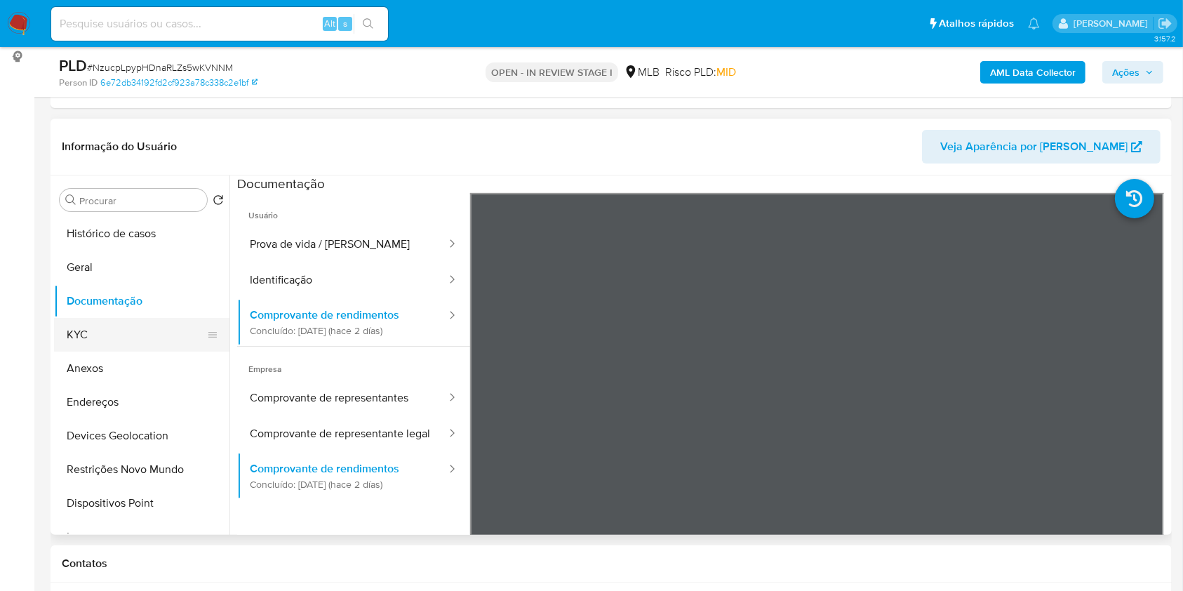
click at [142, 338] on button "KYC" at bounding box center [136, 335] width 164 height 34
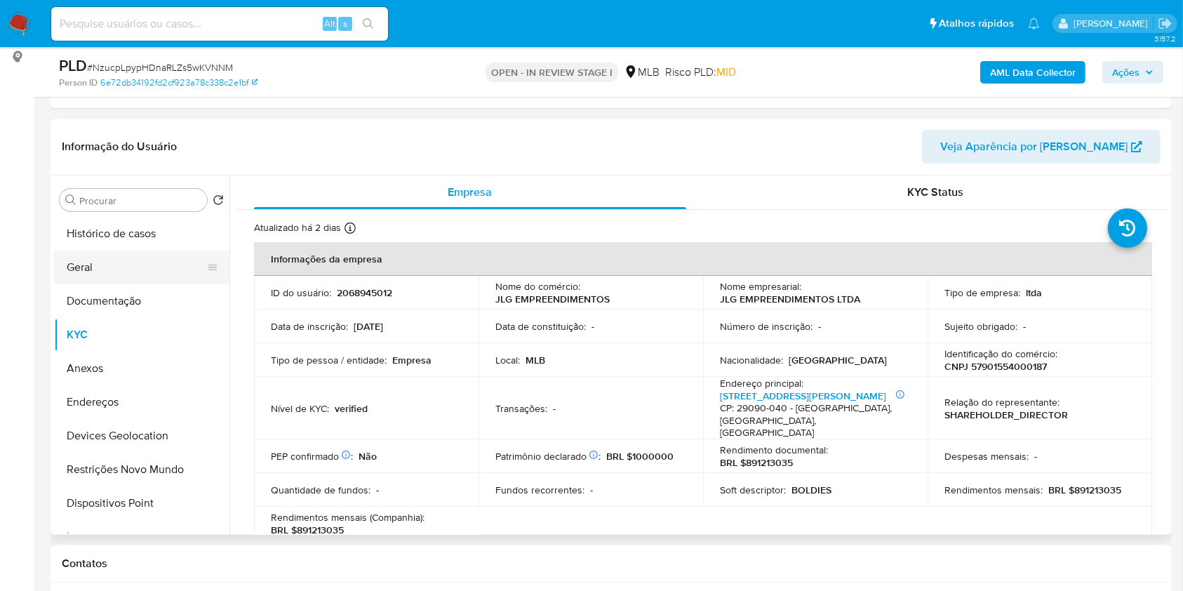
click at [116, 265] on button "Geral" at bounding box center [136, 268] width 164 height 34
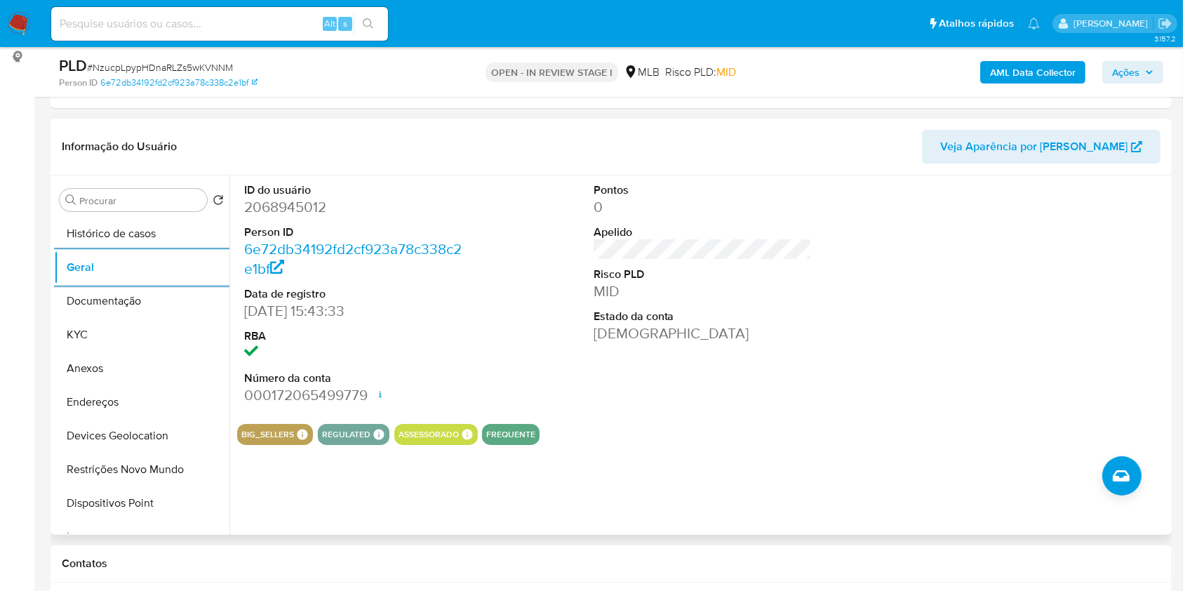
drag, startPoint x: 124, startPoint y: 309, endPoint x: 232, endPoint y: 236, distance: 129.8
click at [124, 309] on button "Documentação" at bounding box center [141, 301] width 175 height 34
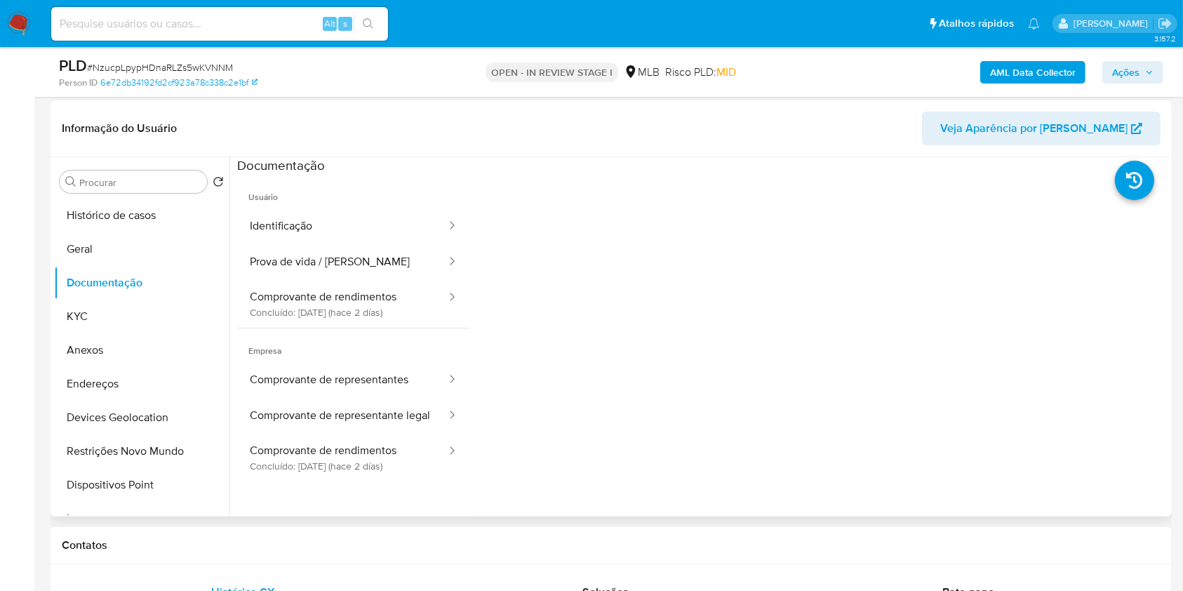
scroll to position [281, 0]
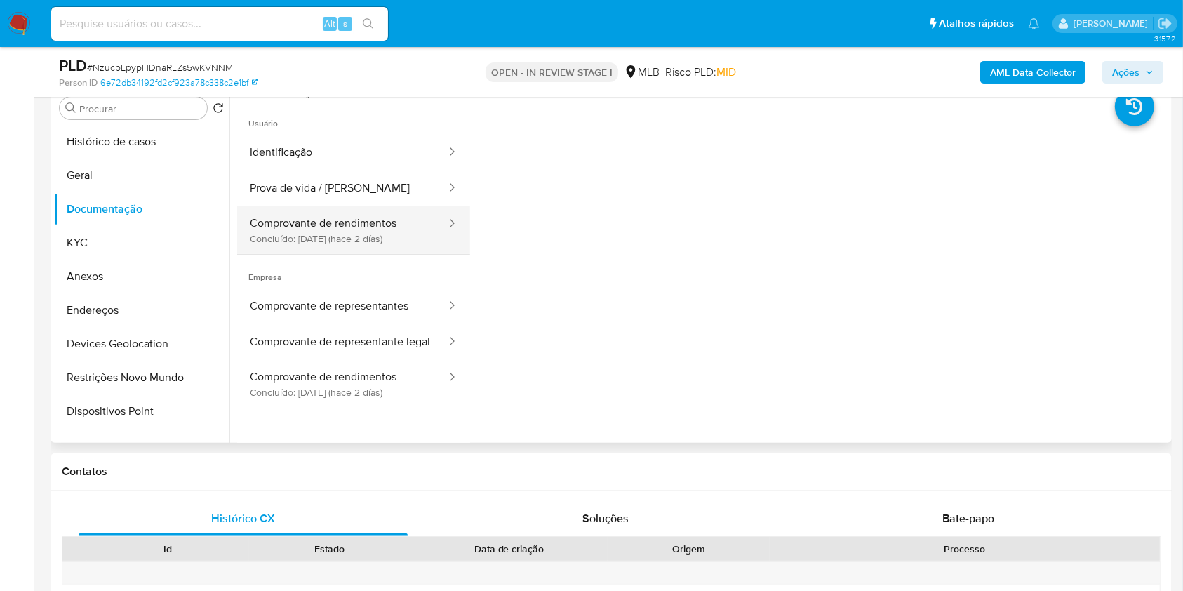
click at [387, 227] on button "Comprovante de rendimentos Concluído: 01/09/2025 (hace 2 días)" at bounding box center [342, 230] width 211 height 48
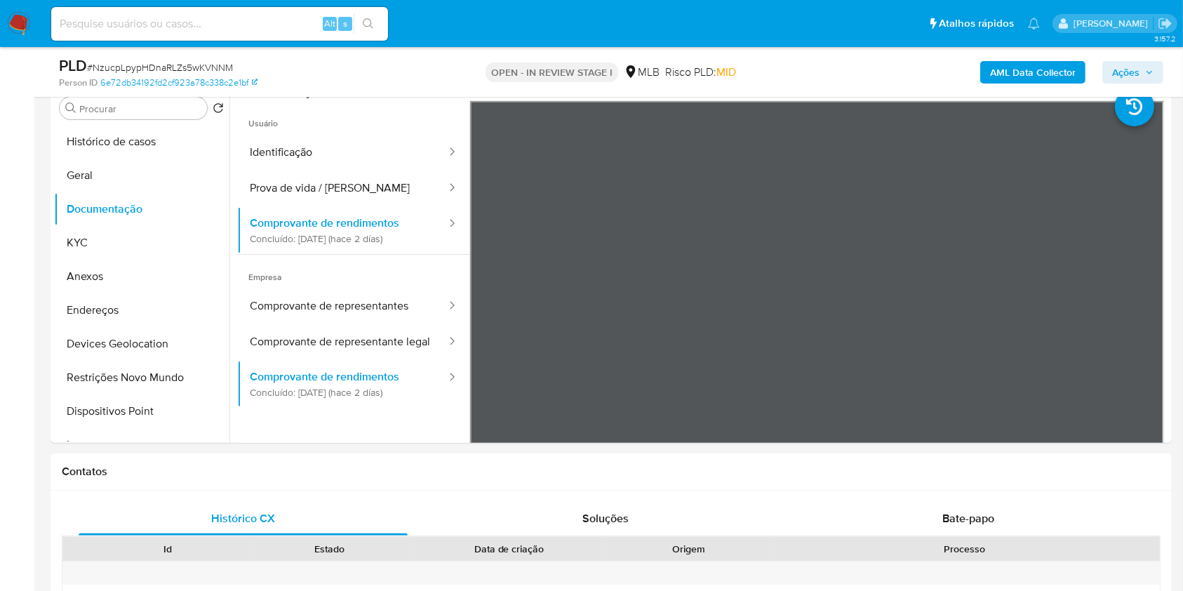
click at [1147, 72] on icon "button" at bounding box center [1149, 72] width 8 height 8
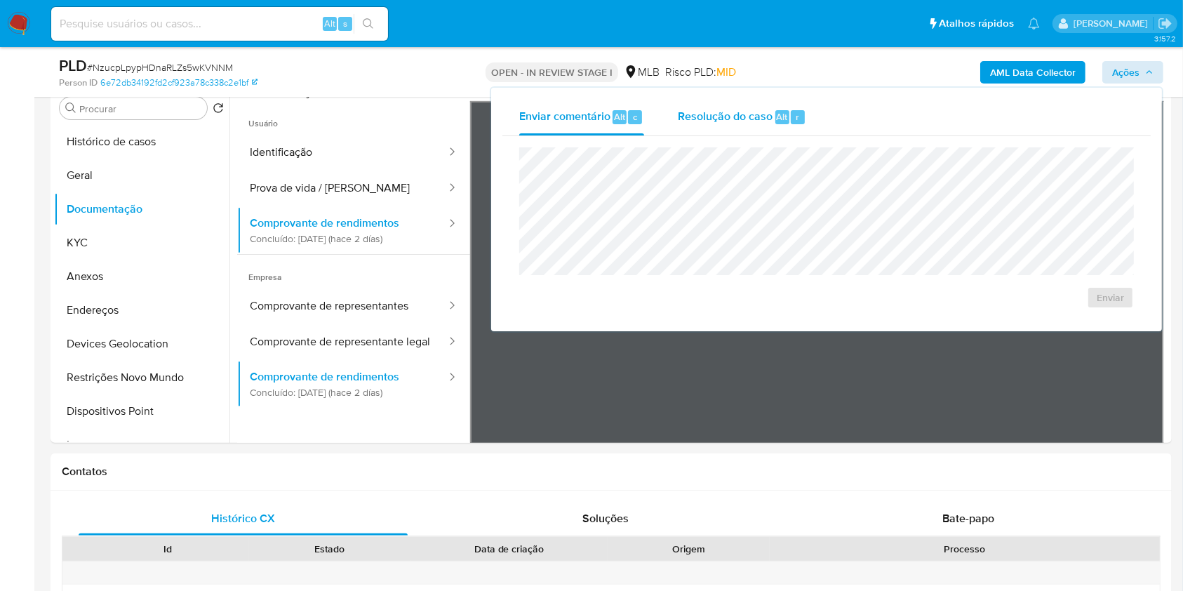
click at [710, 115] on span "Resolução do caso" at bounding box center [725, 116] width 95 height 16
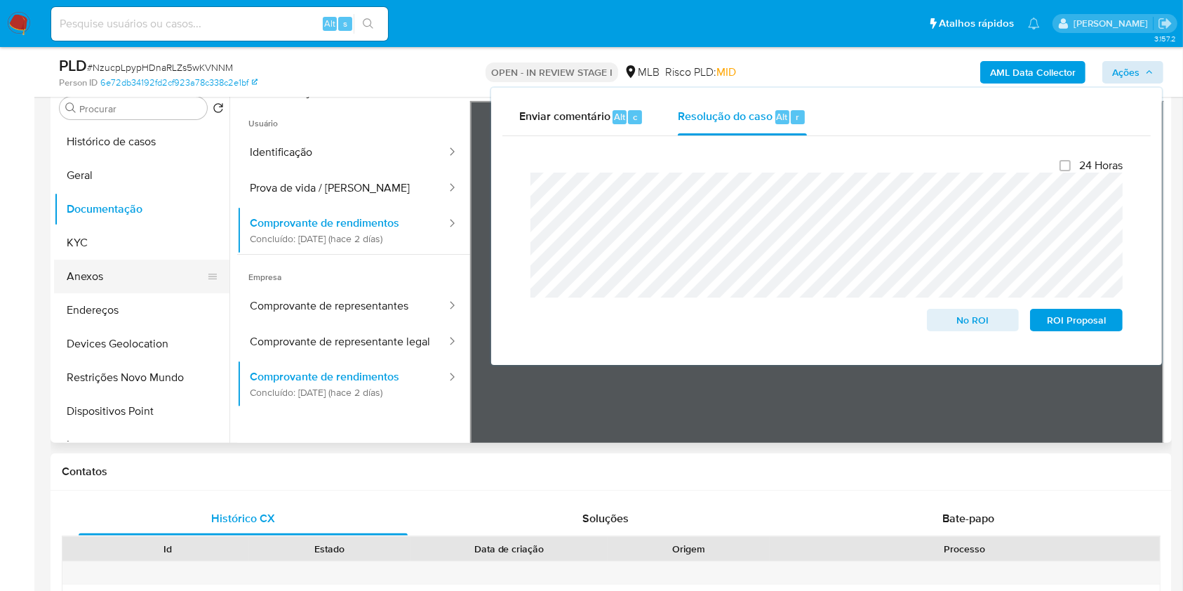
click at [138, 273] on button "Anexos" at bounding box center [136, 277] width 164 height 34
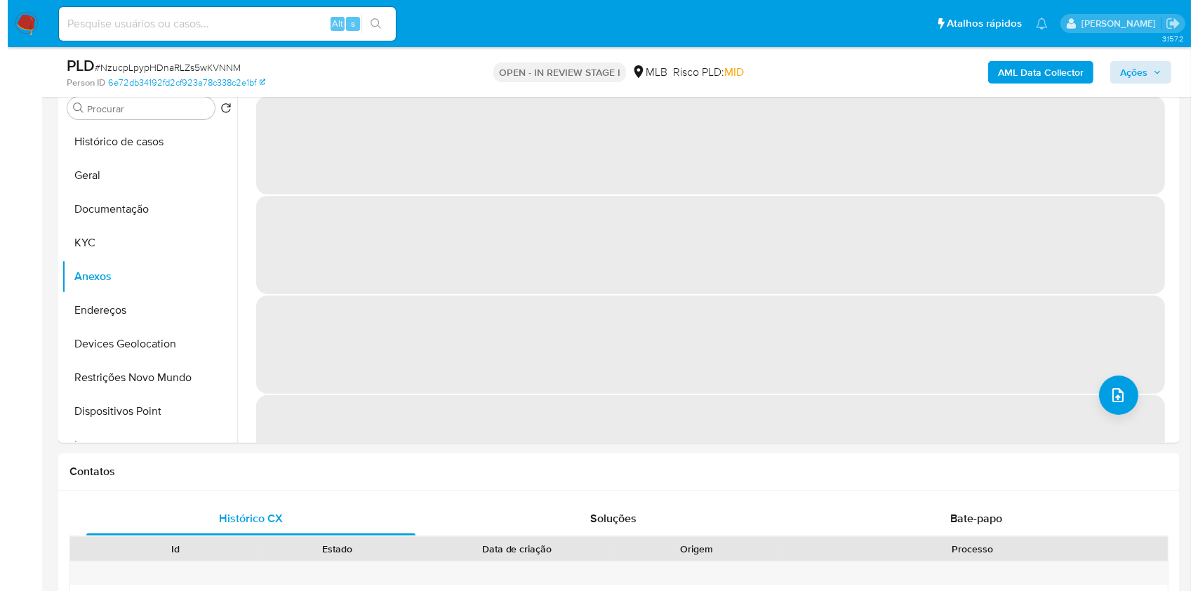
scroll to position [179, 0]
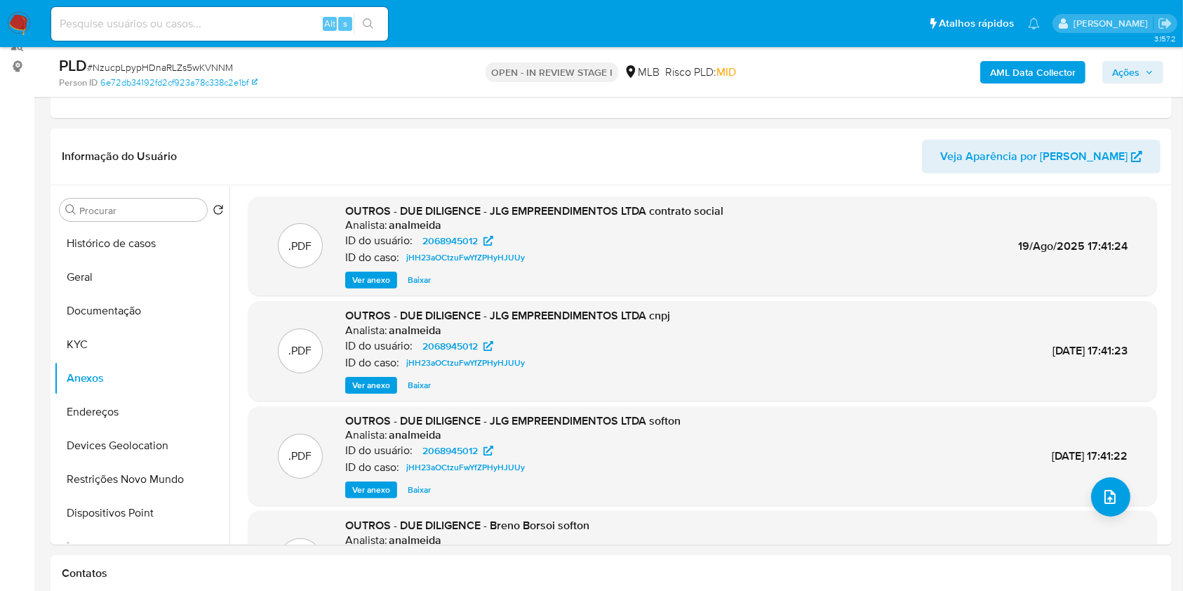
click at [1124, 68] on span "Ações" at bounding box center [1125, 72] width 27 height 22
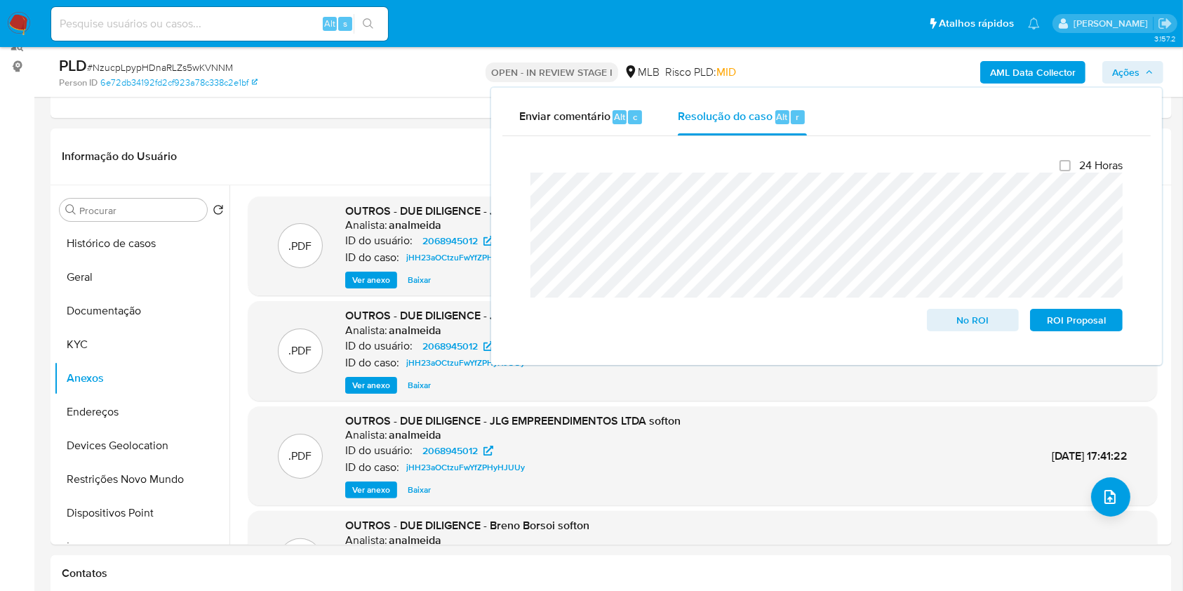
click at [1060, 69] on b "AML Data Collector" at bounding box center [1033, 72] width 86 height 22
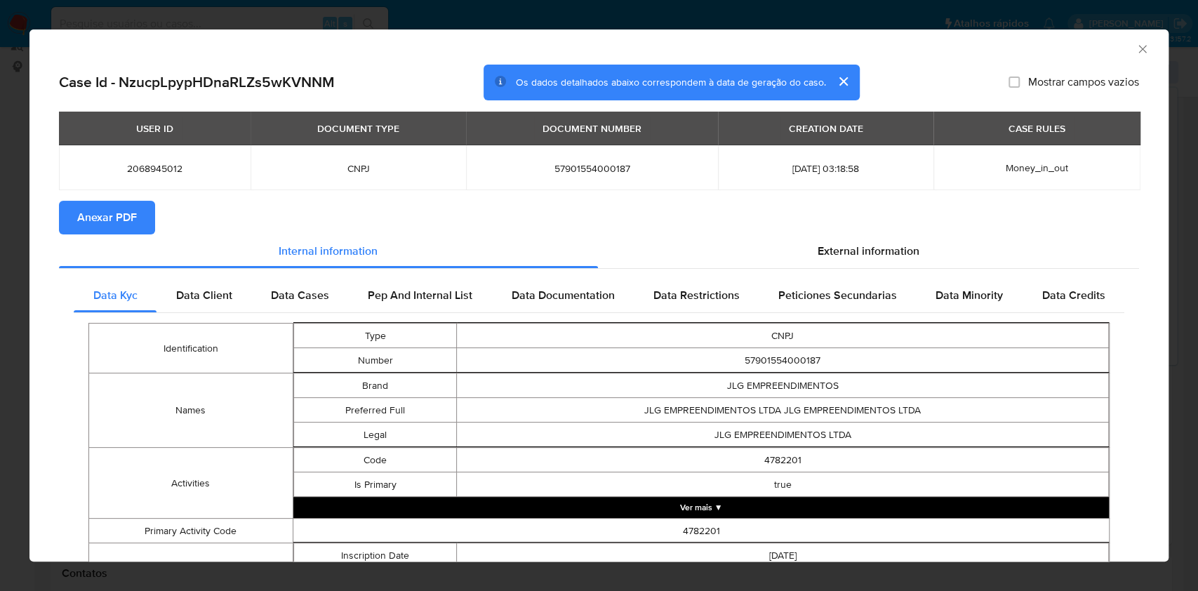
click at [101, 213] on span "Anexar PDF" at bounding box center [107, 217] width 60 height 31
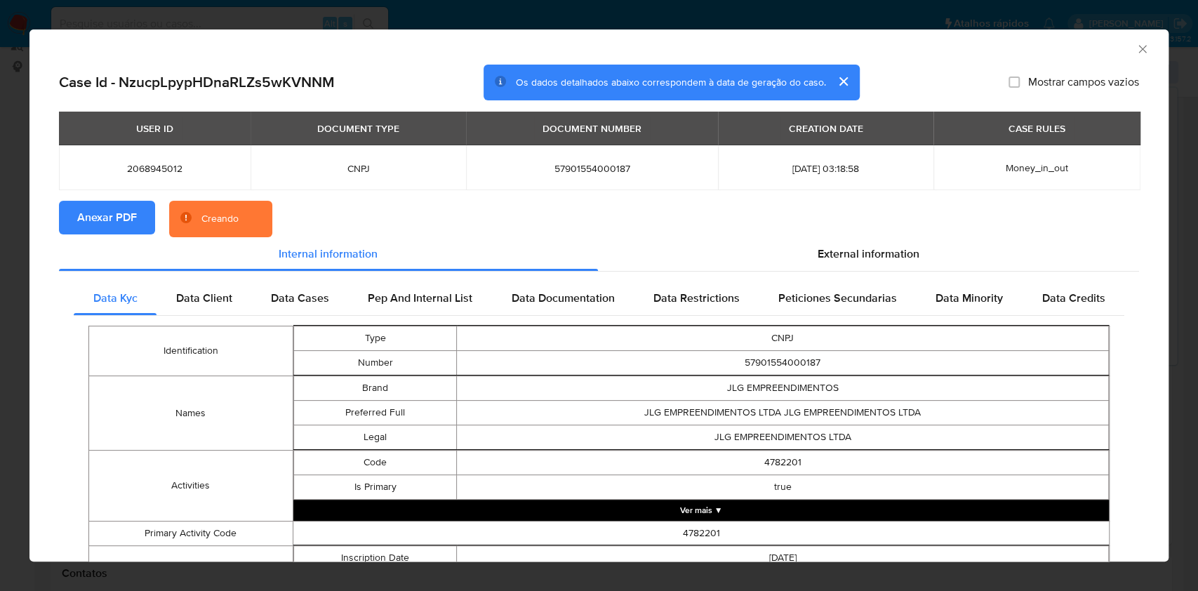
click at [0, 297] on div "AML Data Collector Case Id - NzucpLpypHDnaRLZs5wKVNNM Os dados detalhados abaix…" at bounding box center [599, 295] width 1198 height 591
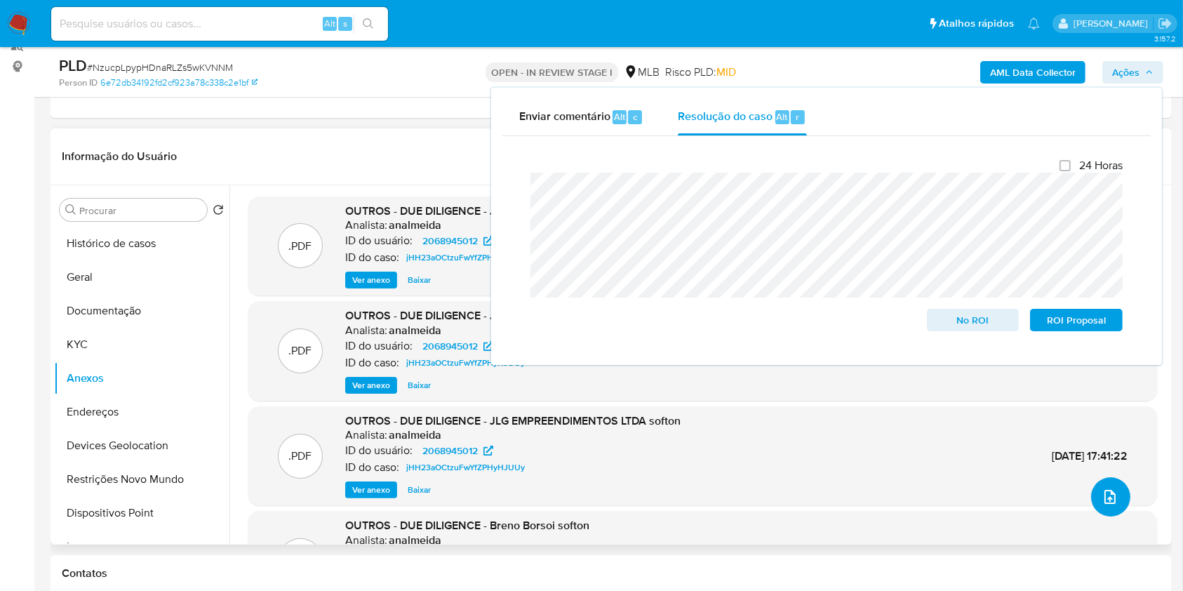
click at [1103, 495] on icon "upload-file" at bounding box center [1110, 496] width 17 height 17
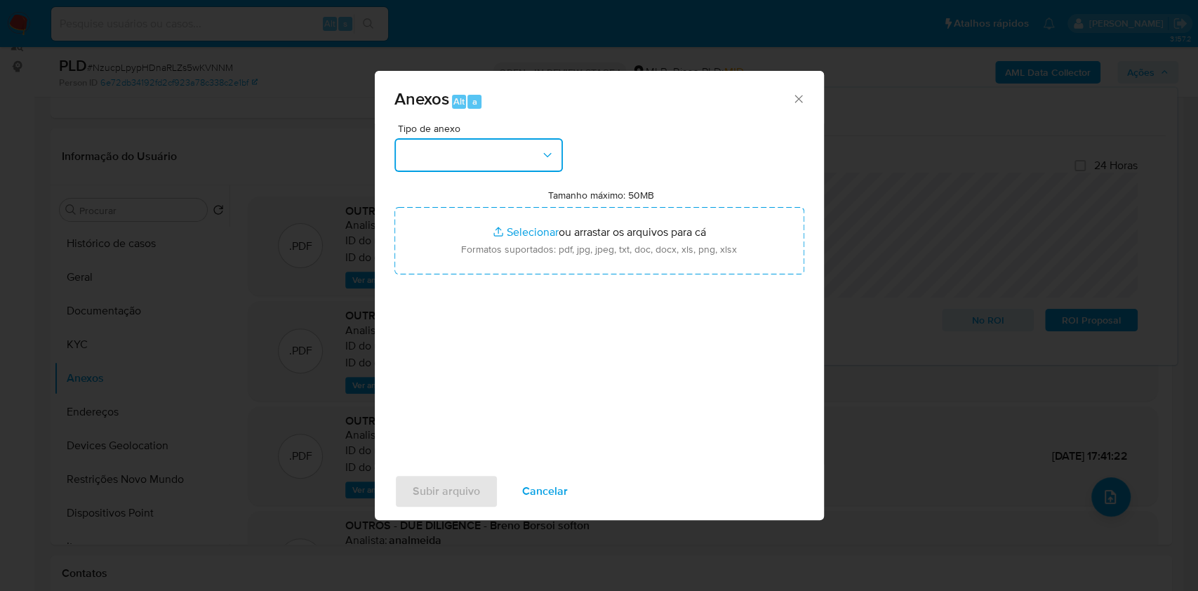
click at [467, 150] on button "button" at bounding box center [478, 155] width 168 height 34
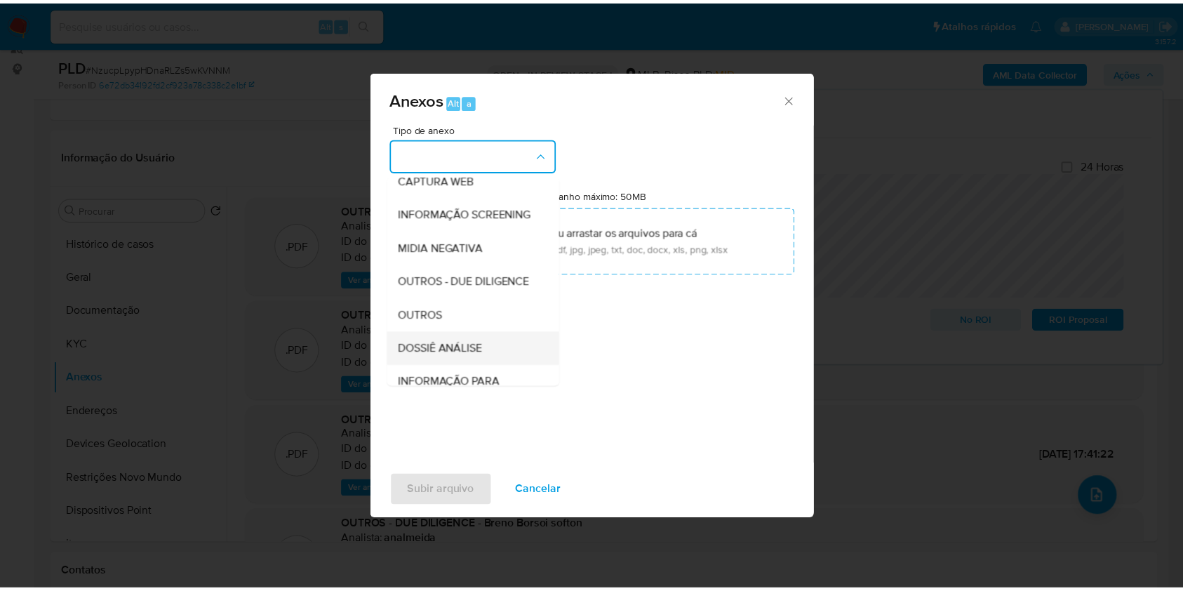
scroll to position [215, 0]
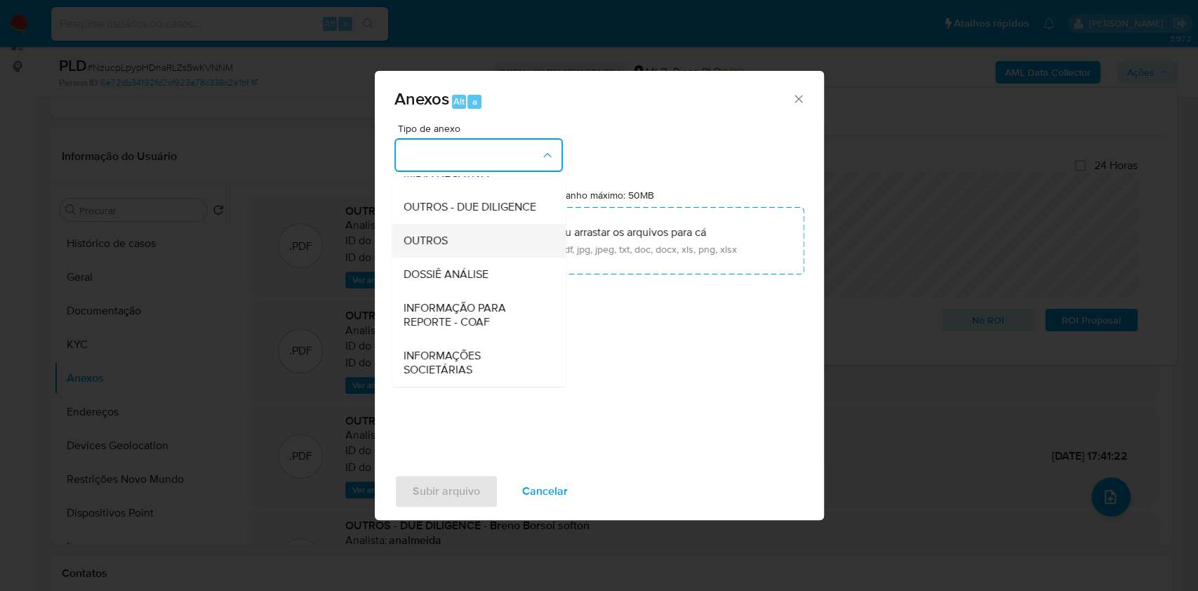
click at [437, 235] on span "OUTROS" at bounding box center [425, 241] width 44 height 14
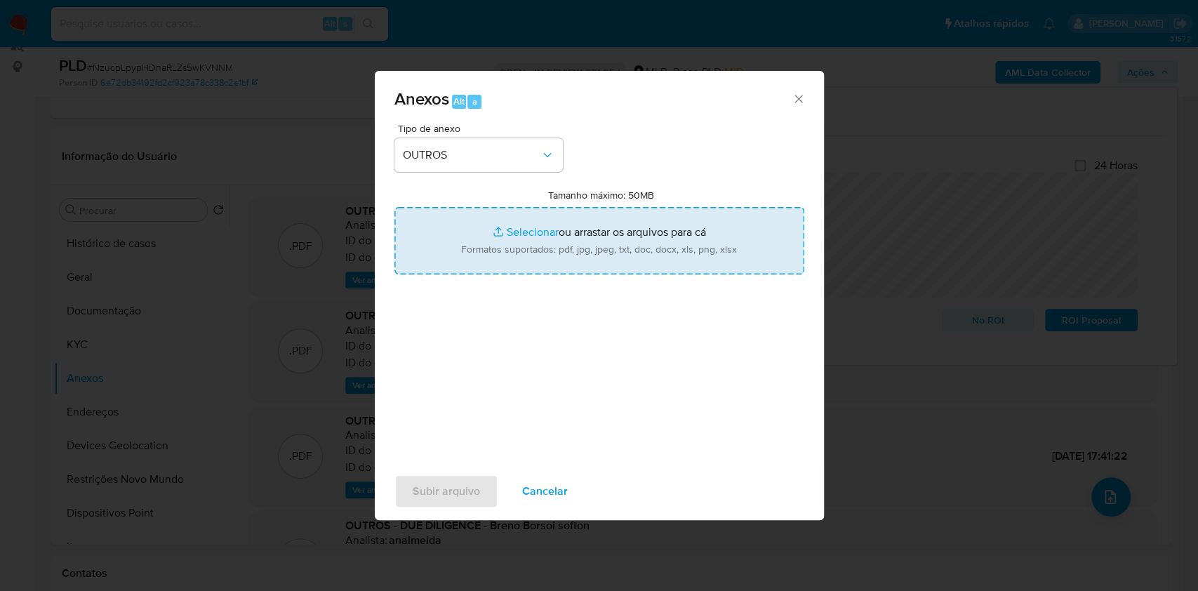
click at [519, 233] on input "Tamanho máximo: 50MB Selecionar arquivos" at bounding box center [599, 240] width 410 height 67
type input "C:\fakepath\CNPJ 57901554000187 - JLG EMPREENDIMENTOS LTDA - Documentos Google.…"
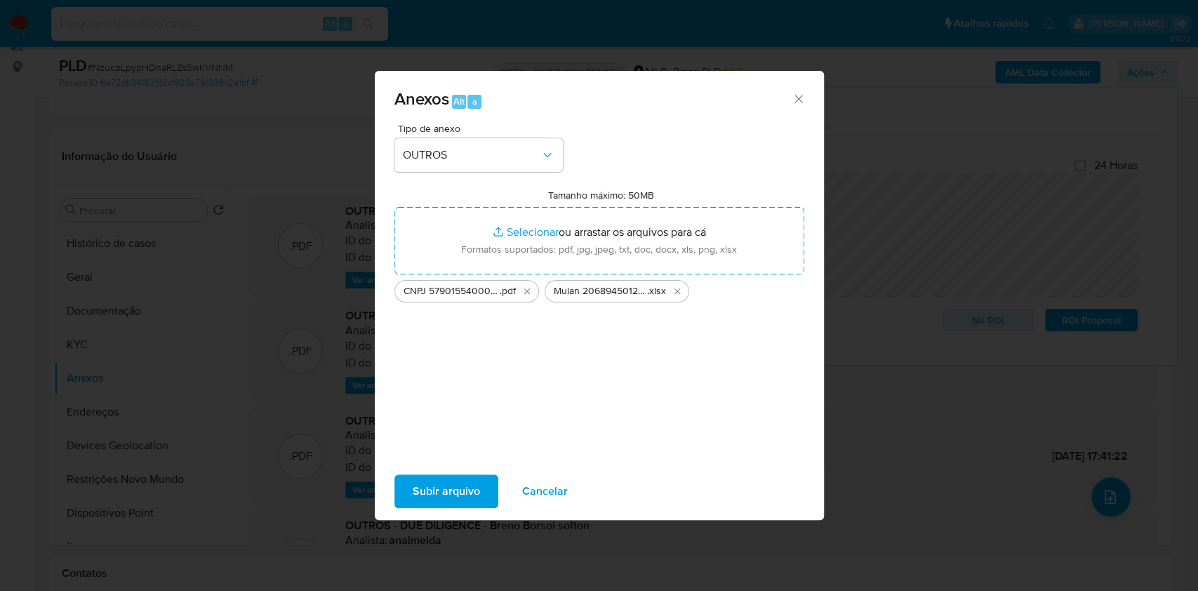
click at [444, 497] on span "Subir arquivo" at bounding box center [446, 491] width 67 height 31
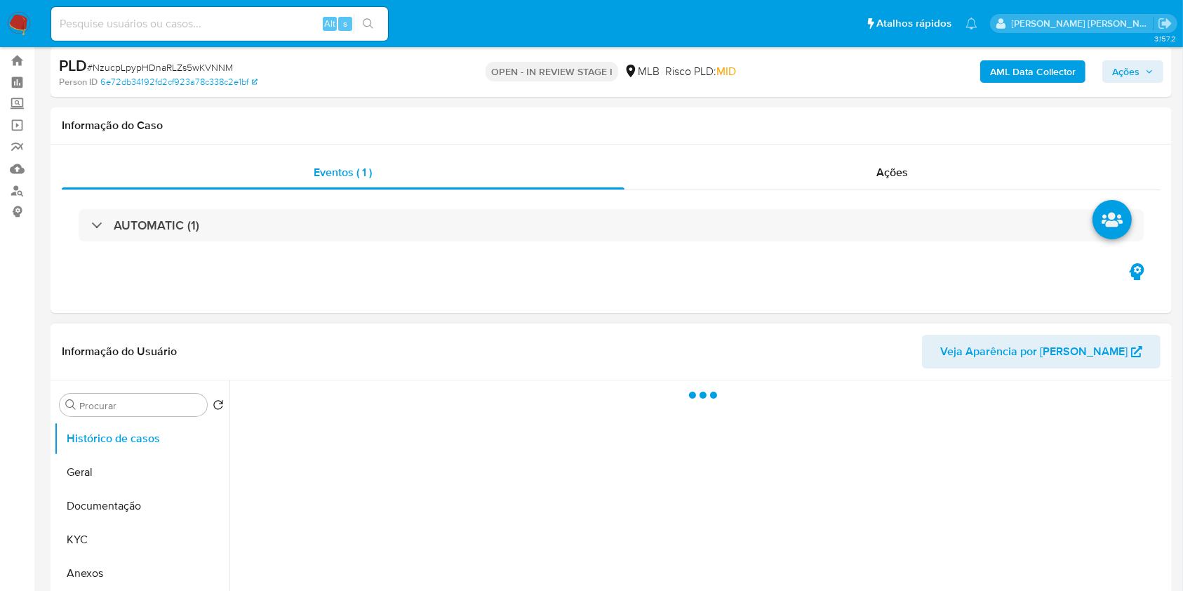
scroll to position [281, 0]
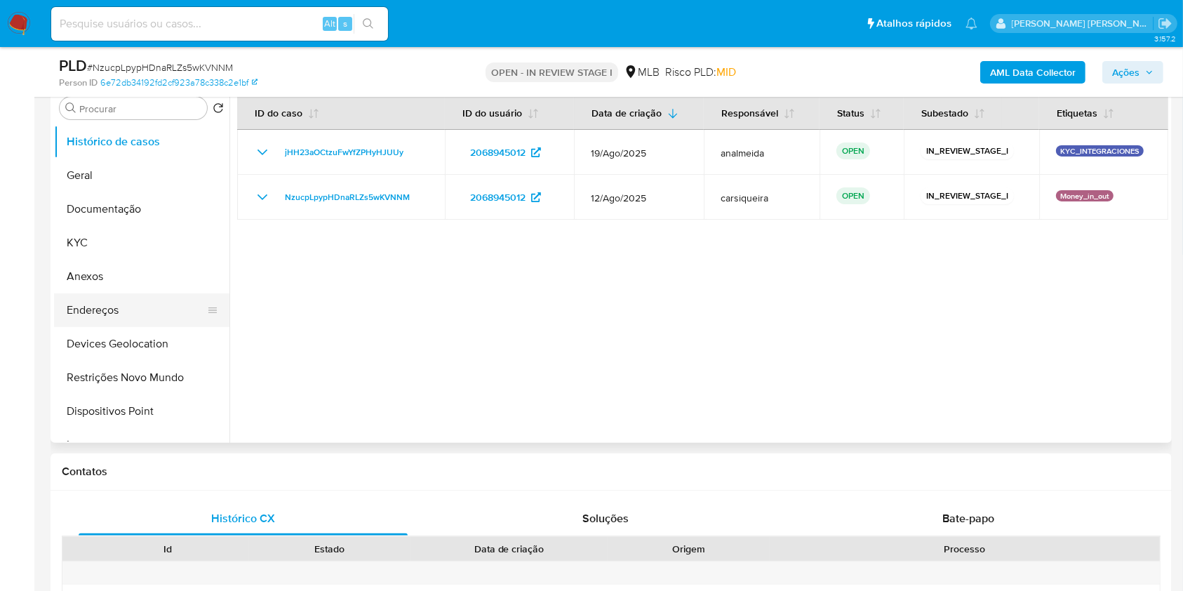
select select "10"
click at [142, 275] on button "Anexos" at bounding box center [136, 277] width 164 height 34
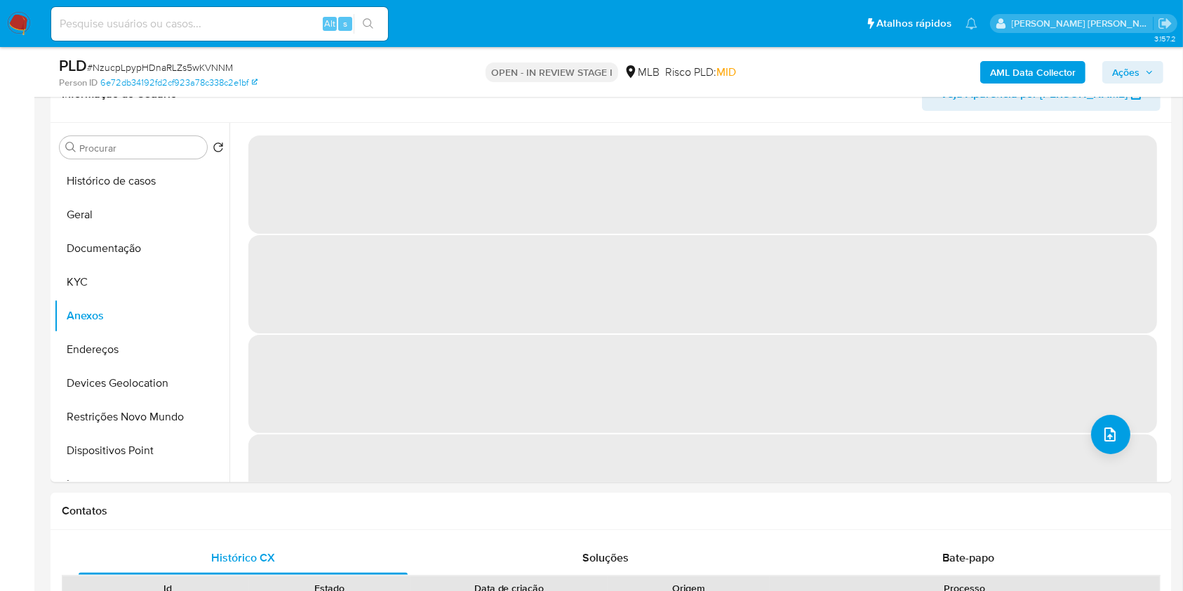
scroll to position [235, 0]
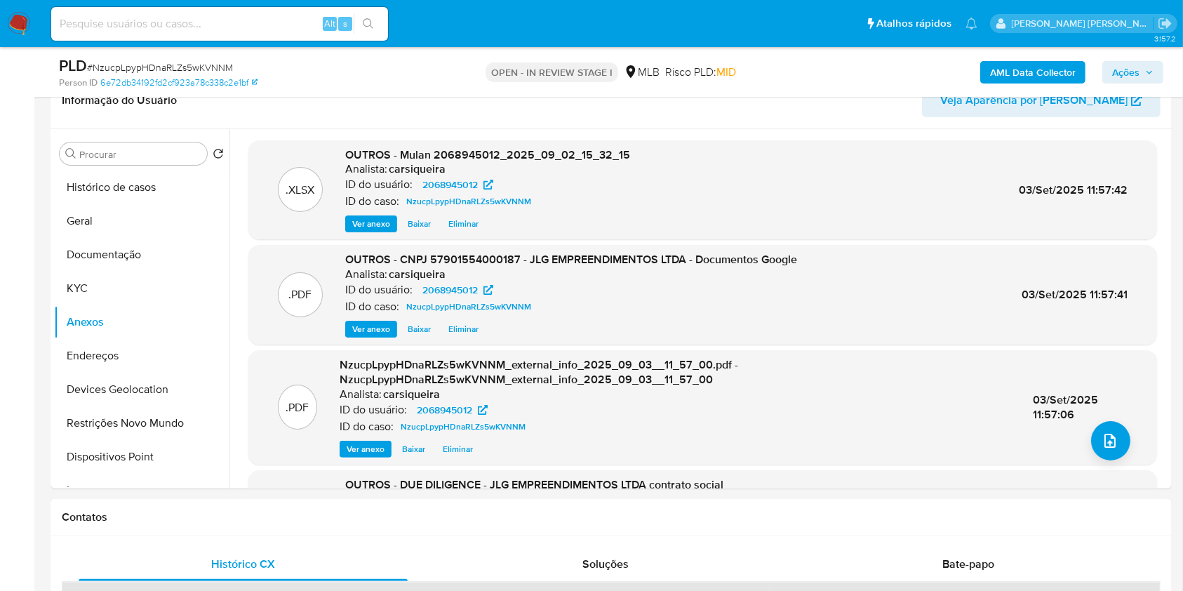
click at [1121, 72] on span "Ações" at bounding box center [1125, 72] width 27 height 22
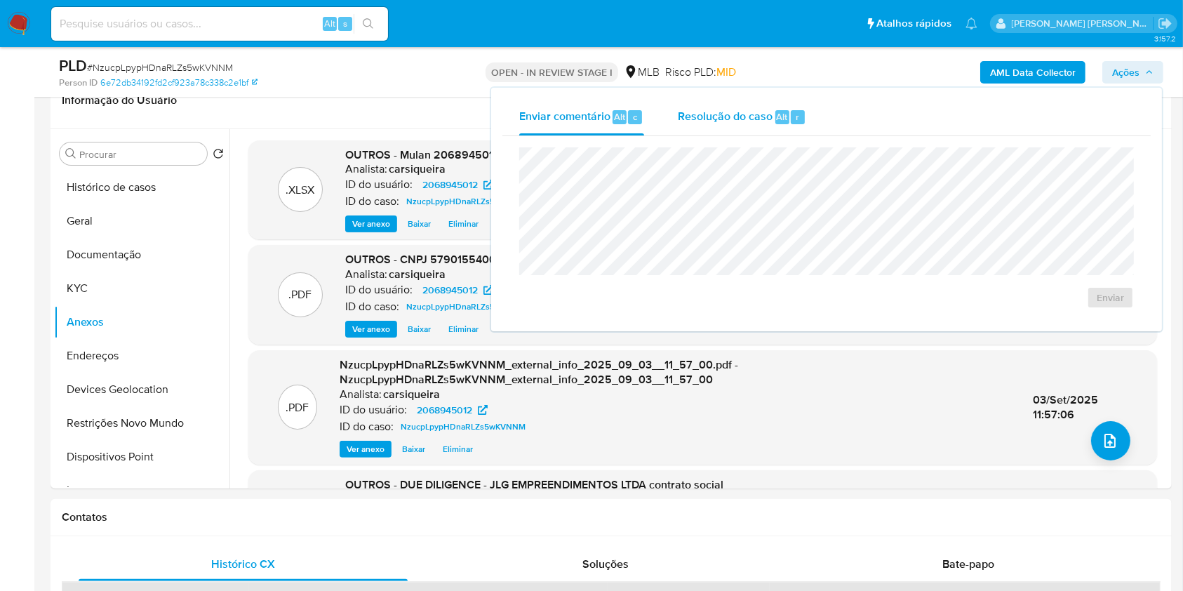
click at [728, 117] on span "Resolução do caso" at bounding box center [725, 116] width 95 height 16
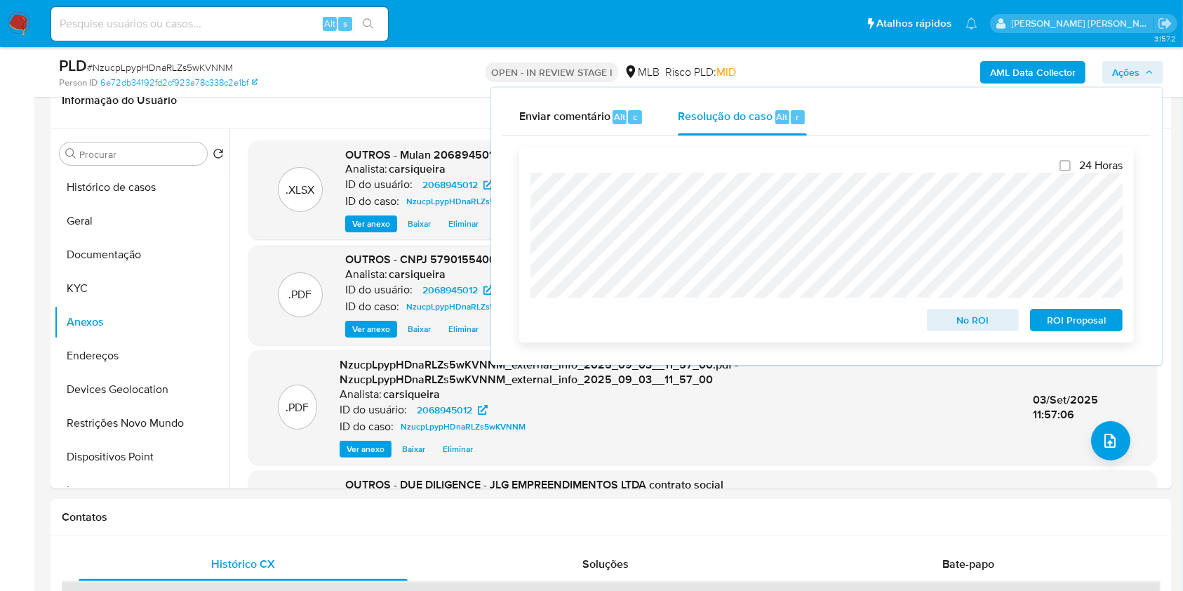
click at [954, 324] on span "No ROI" at bounding box center [973, 320] width 73 height 20
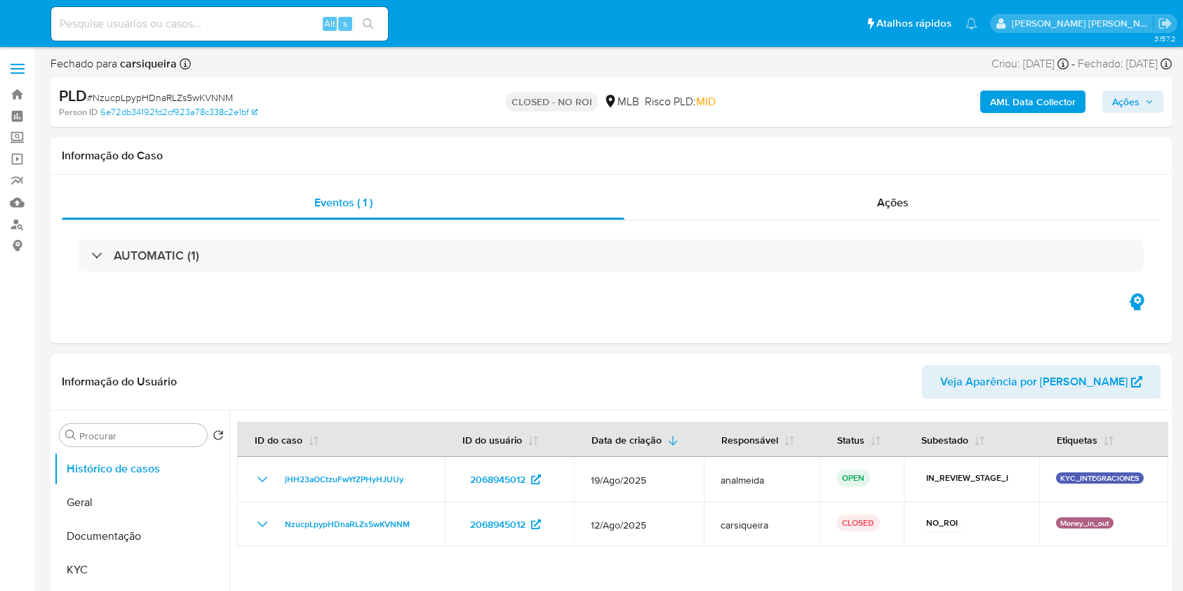
select select "10"
click at [15, 20] on img at bounding box center [19, 24] width 24 height 24
drag, startPoint x: 15, startPoint y: 20, endPoint x: 20, endPoint y: 10, distance: 11.3
click at [16, 14] on img at bounding box center [19, 24] width 24 height 24
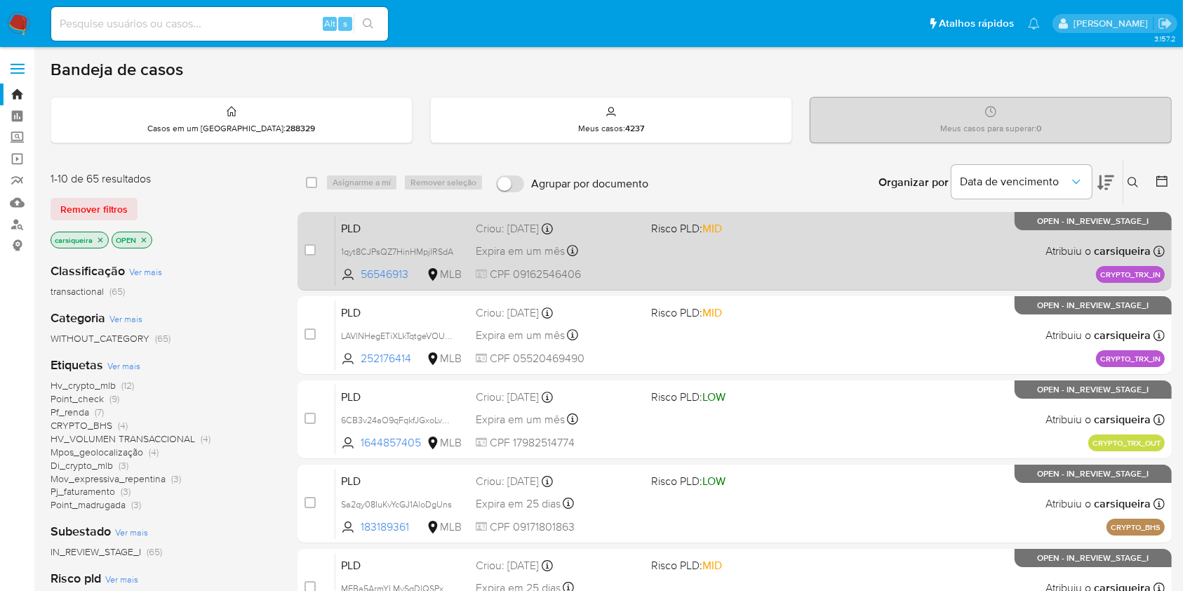
drag, startPoint x: 20, startPoint y: 20, endPoint x: 449, endPoint y: 225, distance: 475.9
click at [19, 21] on img at bounding box center [19, 24] width 24 height 24
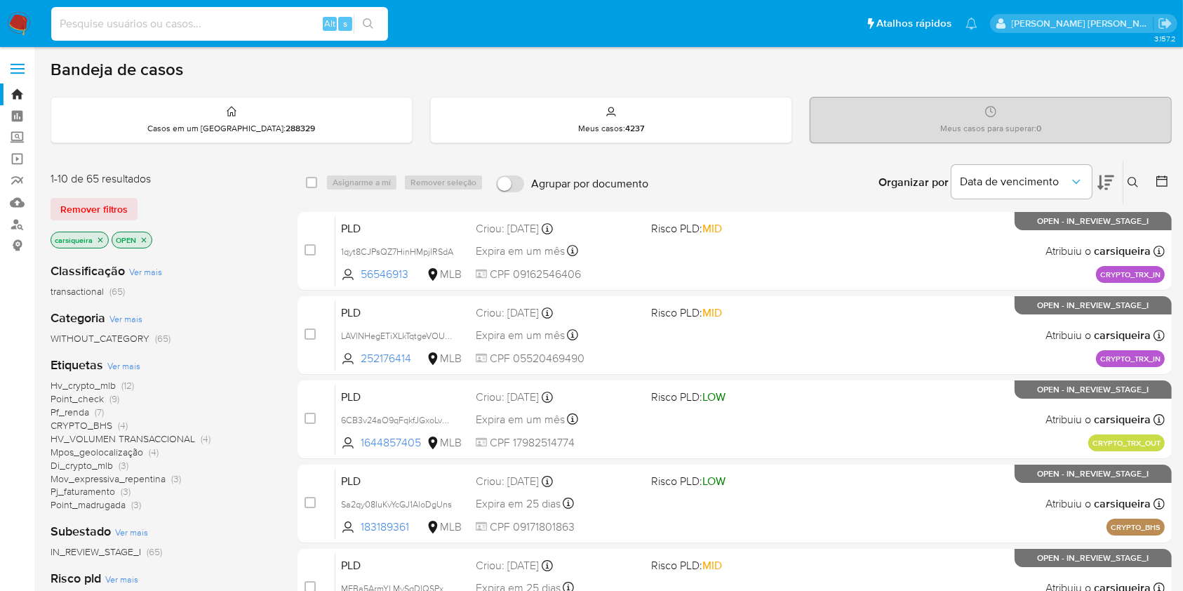
click at [240, 20] on input at bounding box center [219, 24] width 337 height 18
paste input "afHSo6ndwV8aKNxZzTNPAwY"
type input "8afHSo6ndwV8aKNxZzTNPAwY"
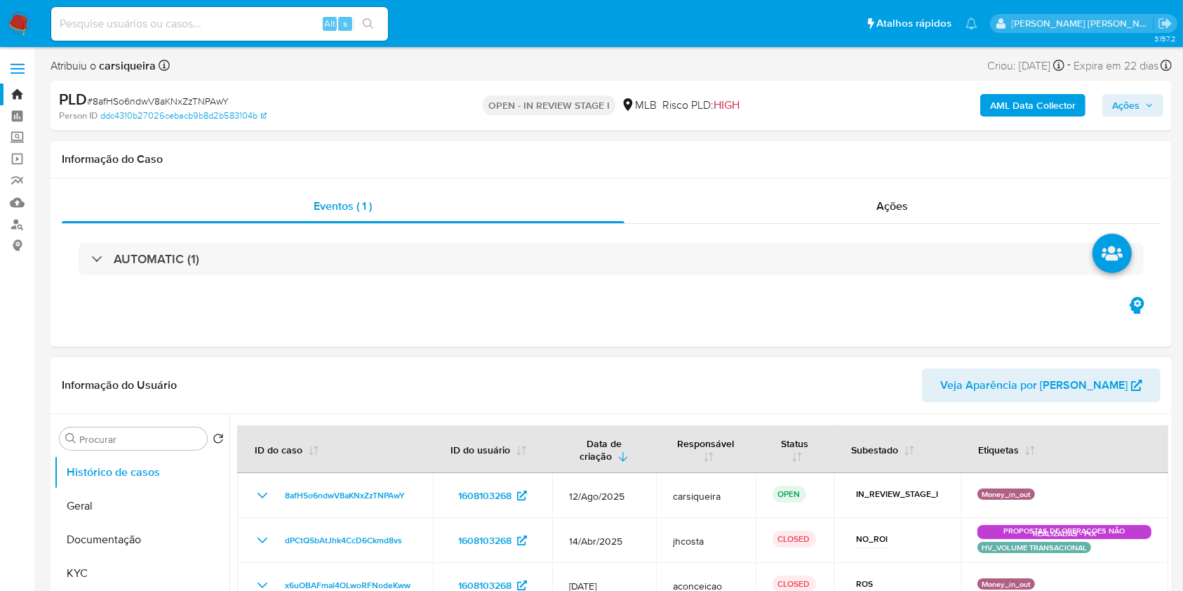
select select "10"
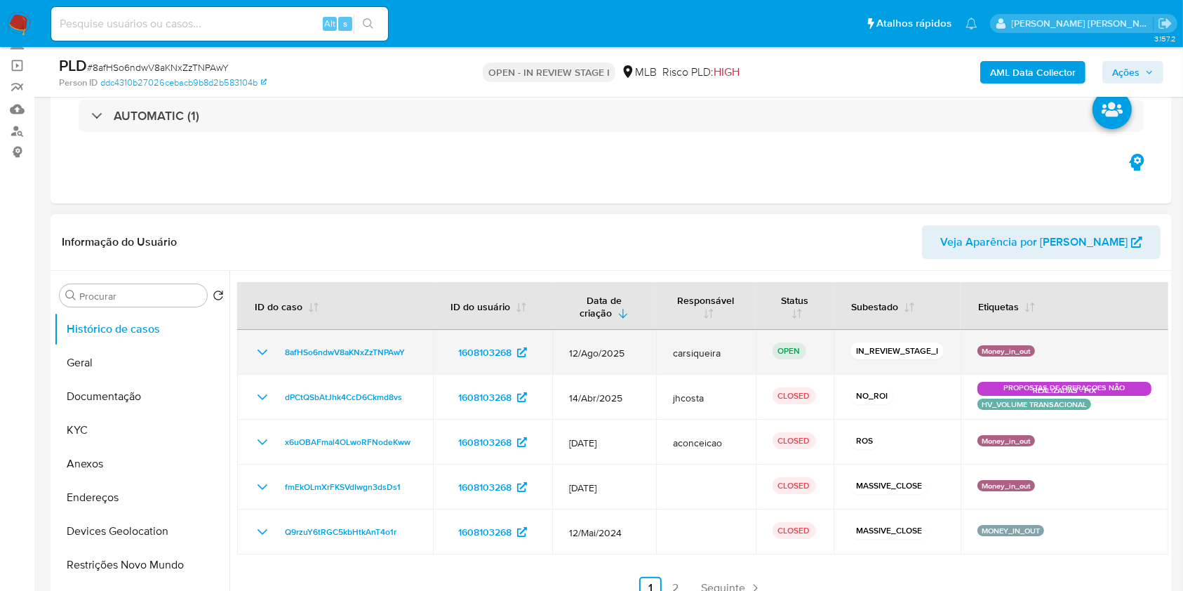
scroll to position [187, 0]
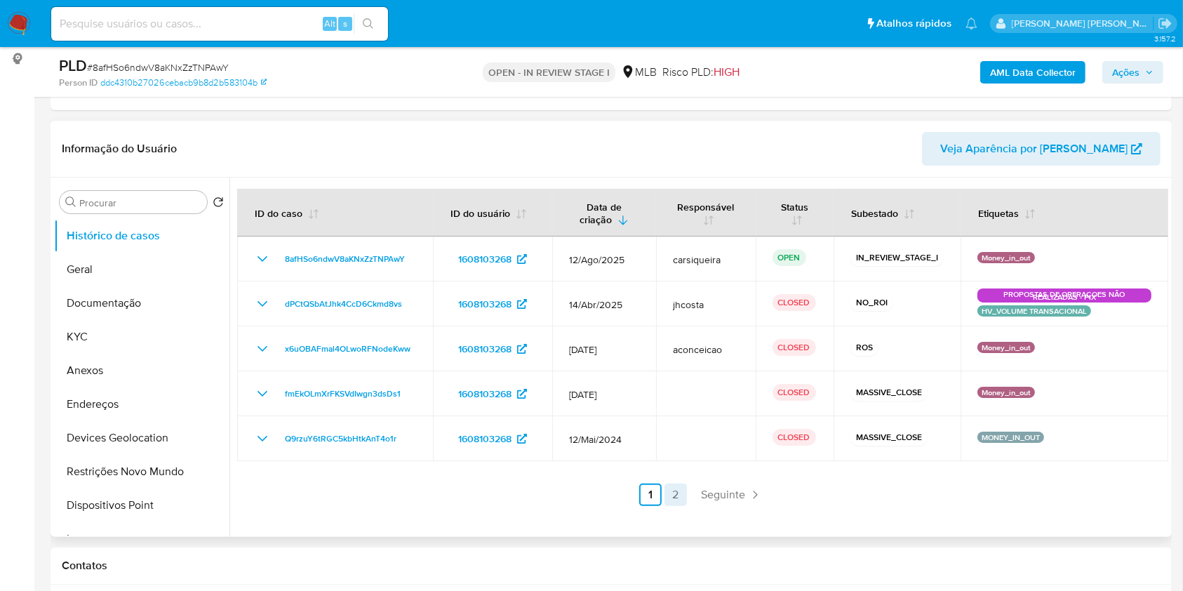
click at [674, 491] on link "2" at bounding box center [676, 495] width 22 height 22
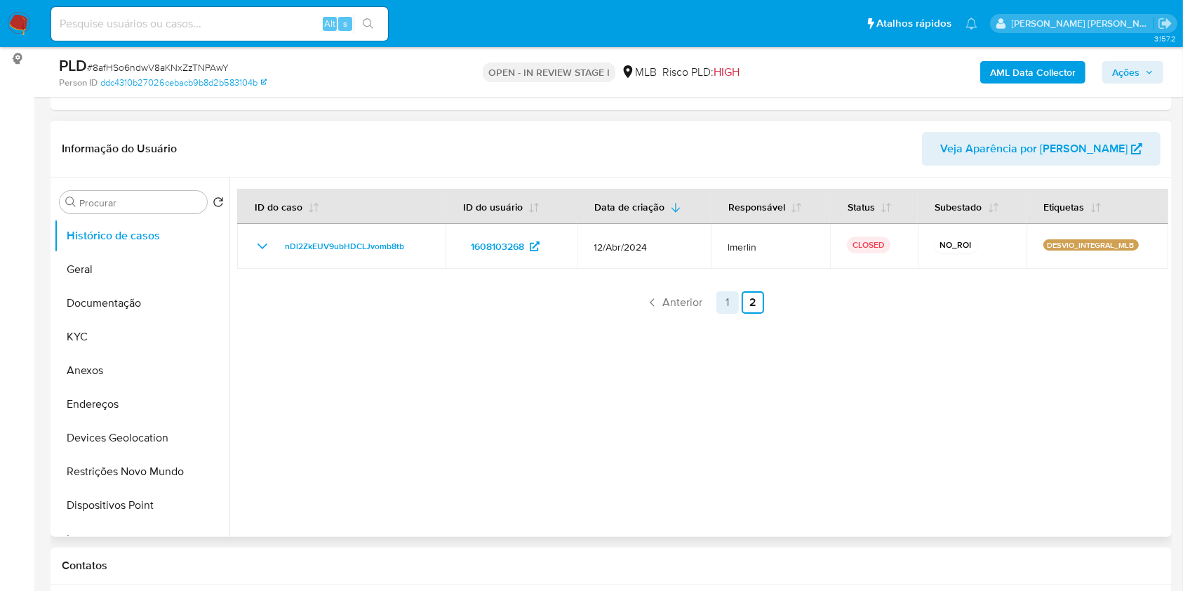
click at [721, 299] on link "1" at bounding box center [728, 302] width 22 height 22
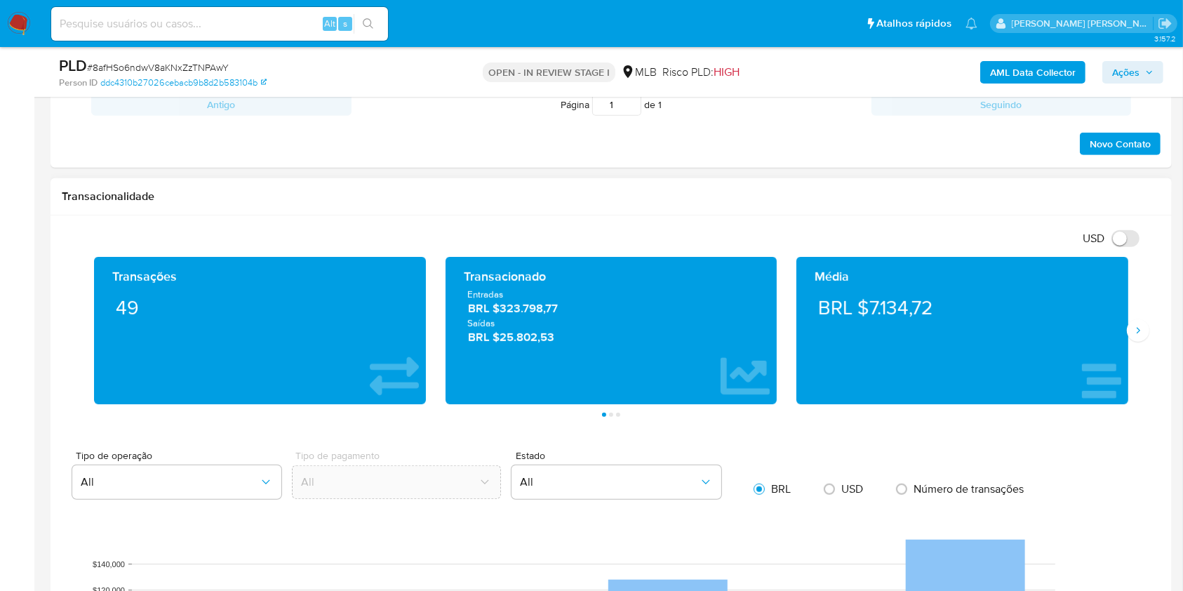
scroll to position [884, 0]
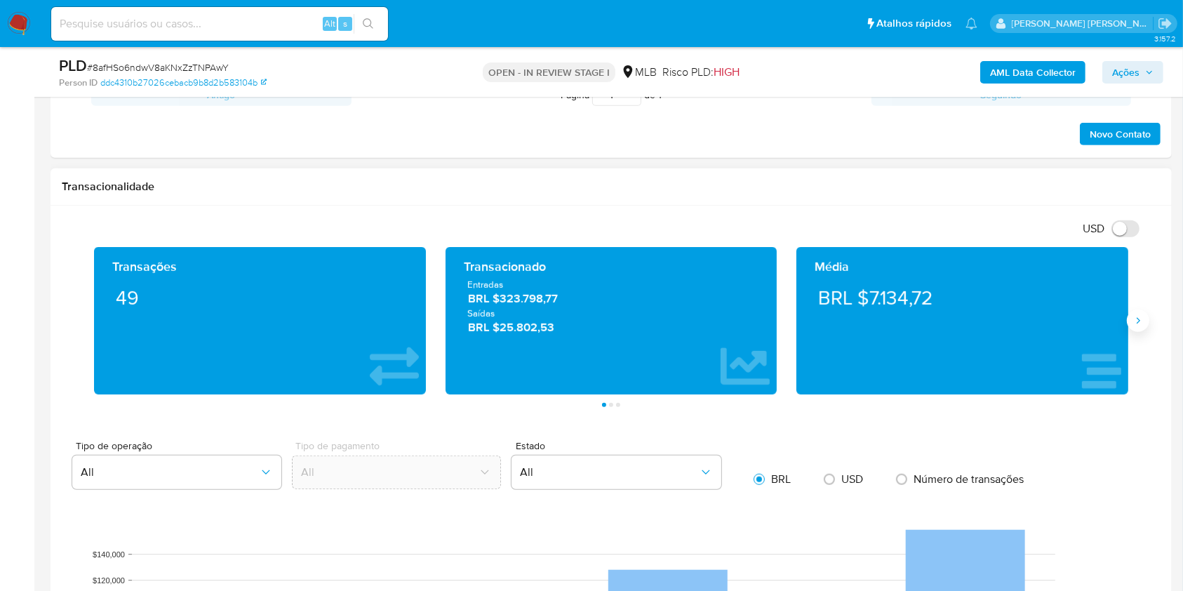
click at [1140, 324] on icon "Siguiente" at bounding box center [1138, 320] width 11 height 11
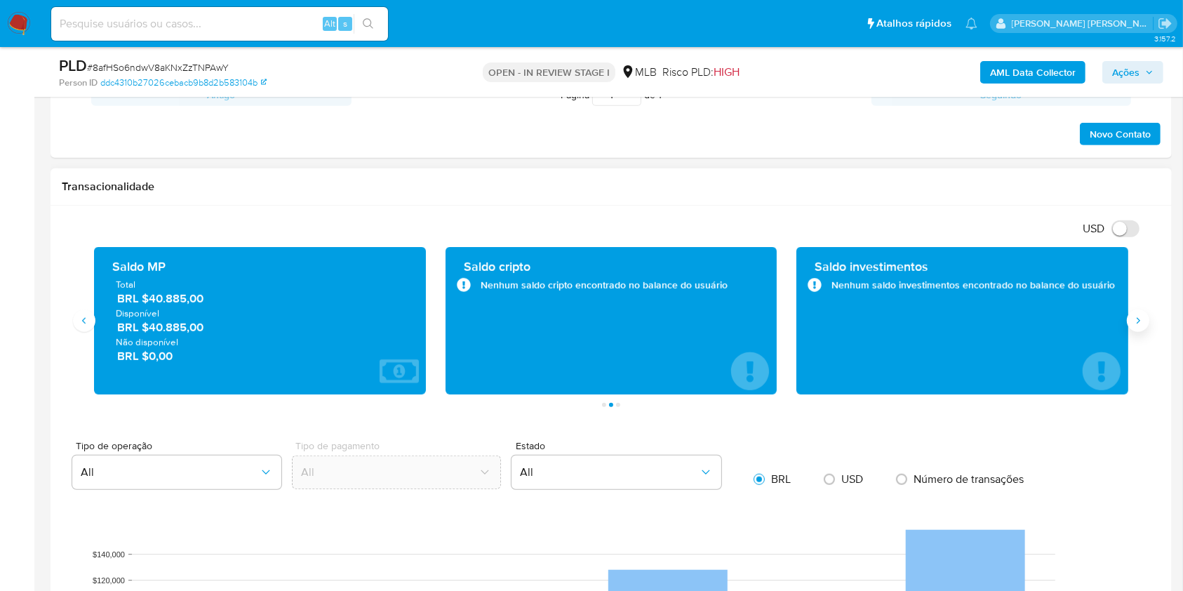
click at [1140, 324] on icon "Siguiente" at bounding box center [1138, 320] width 11 height 11
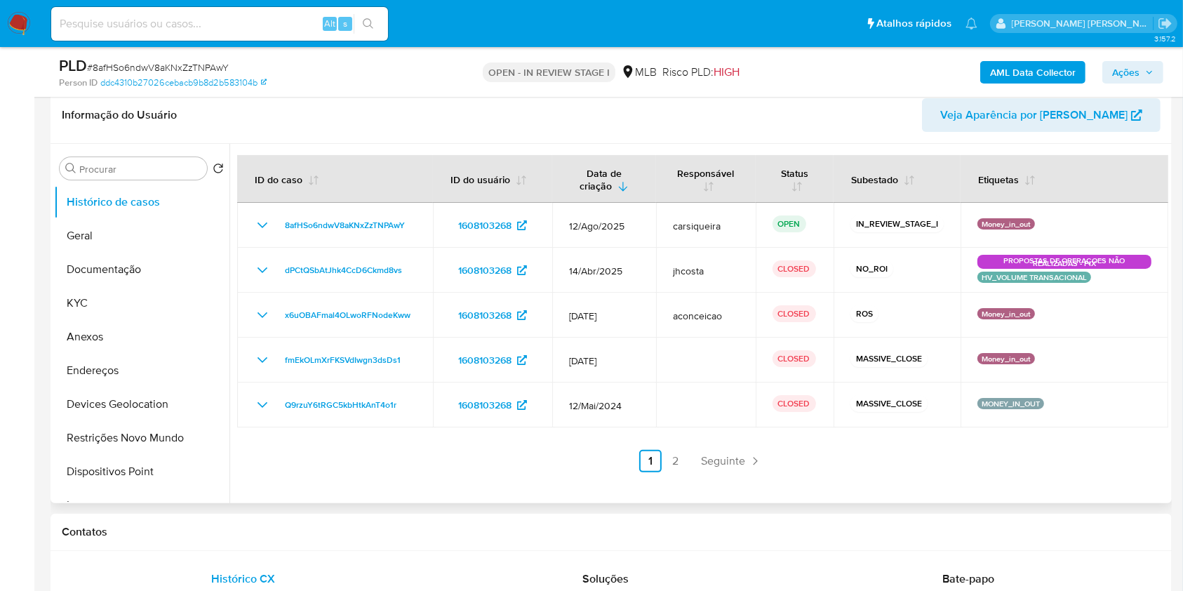
scroll to position [135, 0]
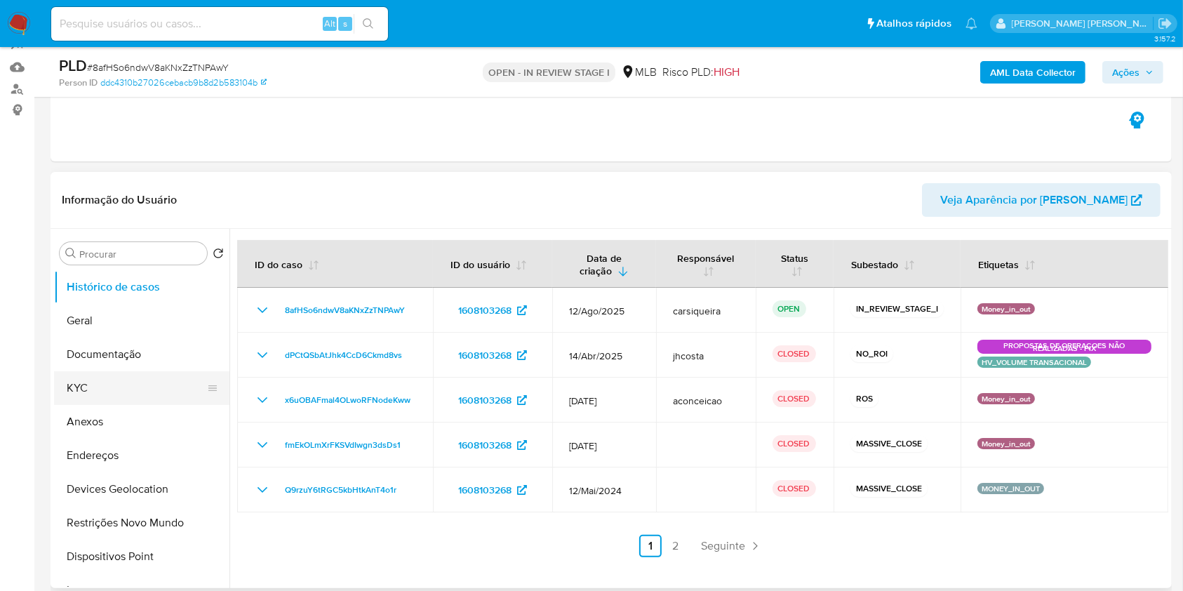
click at [95, 384] on button "KYC" at bounding box center [136, 388] width 164 height 34
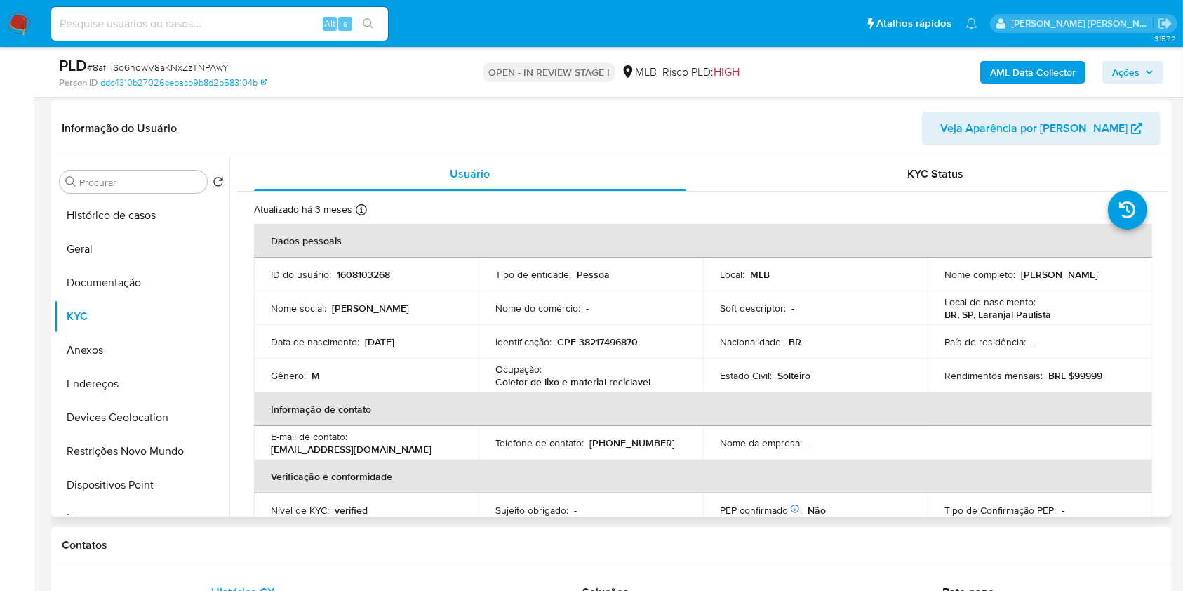
scroll to position [0, 0]
drag, startPoint x: 111, startPoint y: 264, endPoint x: 122, endPoint y: 253, distance: 15.9
click at [109, 261] on button "Geral" at bounding box center [136, 249] width 164 height 34
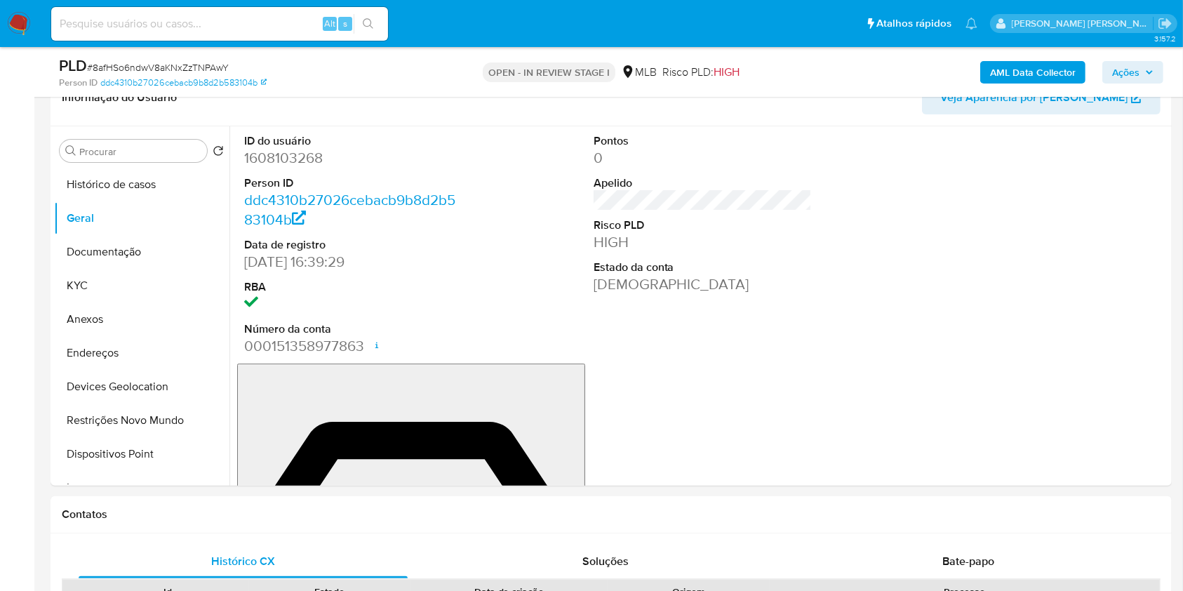
scroll to position [205, 0]
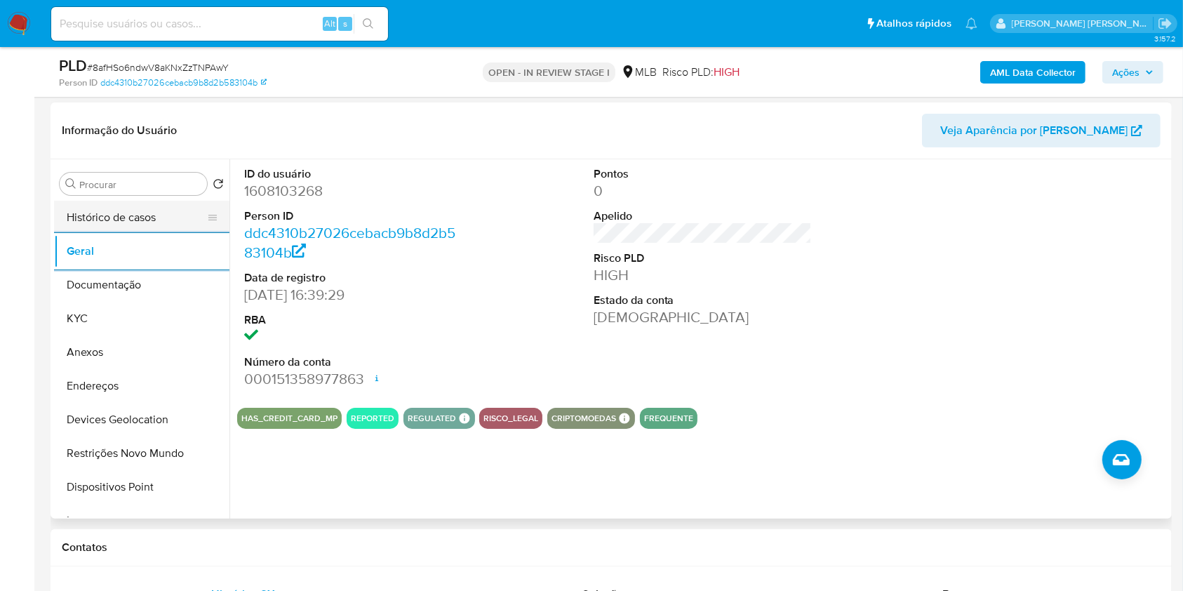
click at [118, 221] on button "Histórico de casos" at bounding box center [136, 218] width 164 height 34
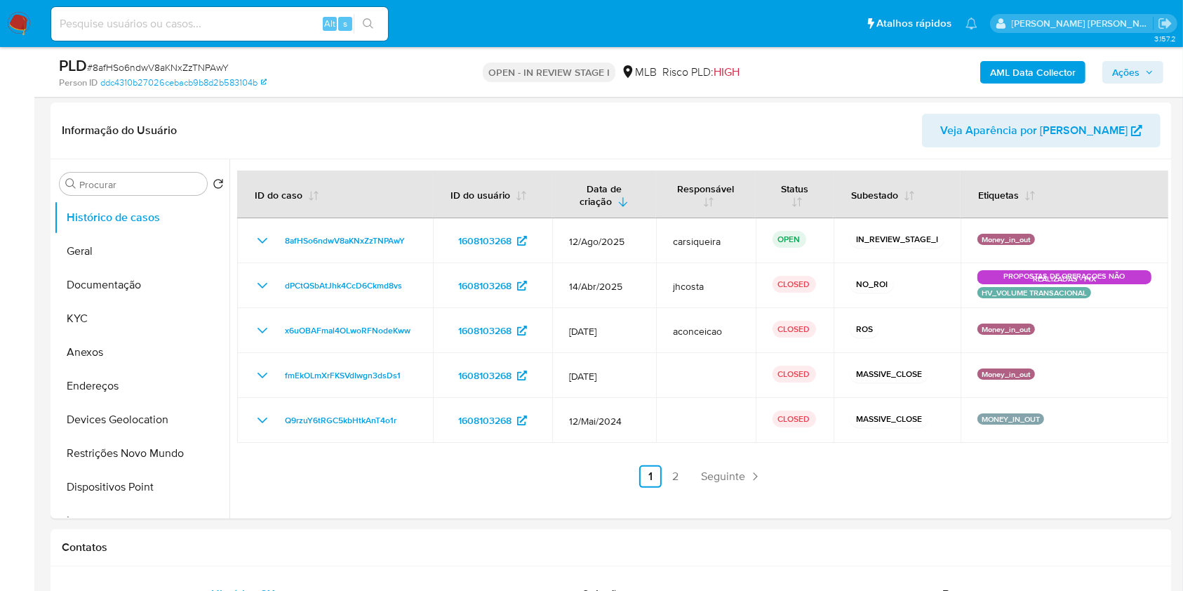
scroll to position [226, 0]
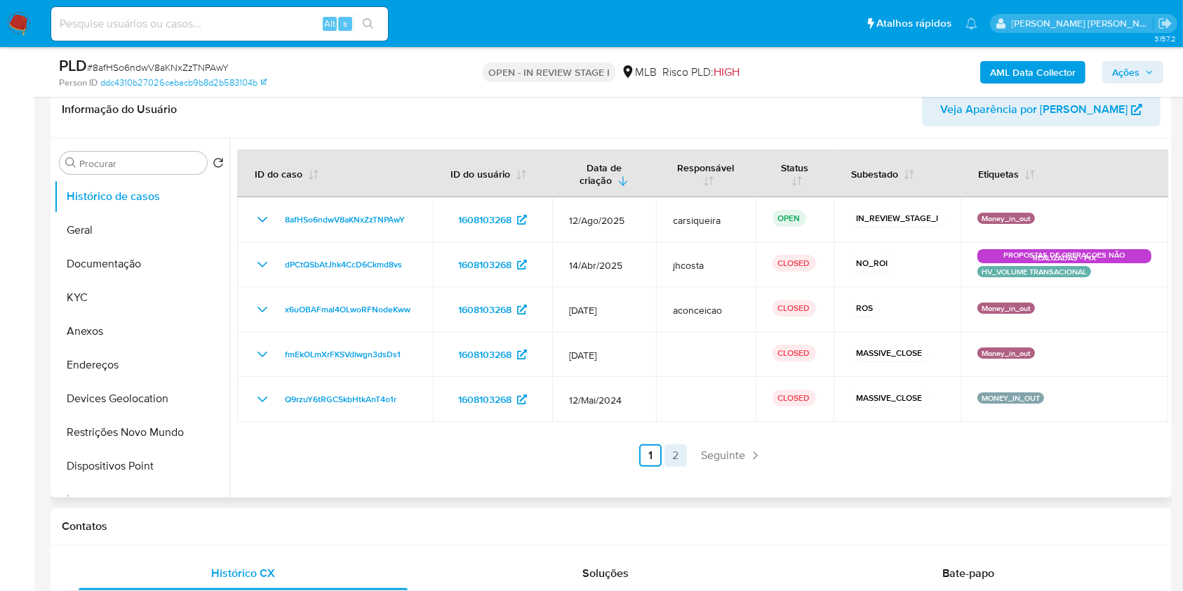
click at [679, 451] on link "2" at bounding box center [676, 455] width 22 height 22
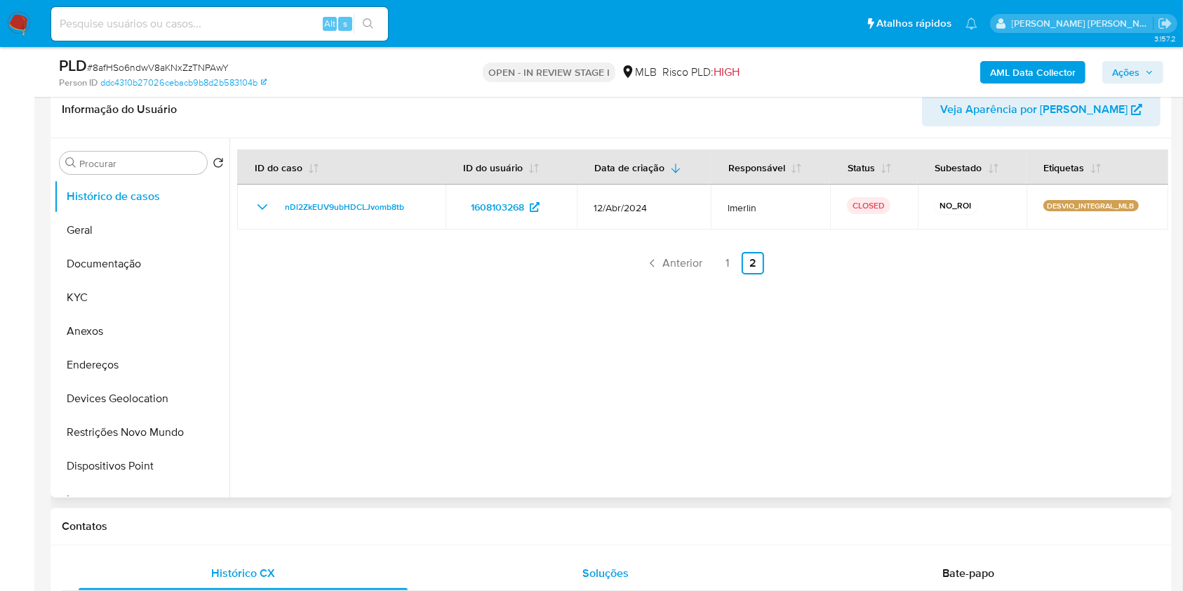
click at [119, 260] on button "Documentação" at bounding box center [141, 264] width 175 height 34
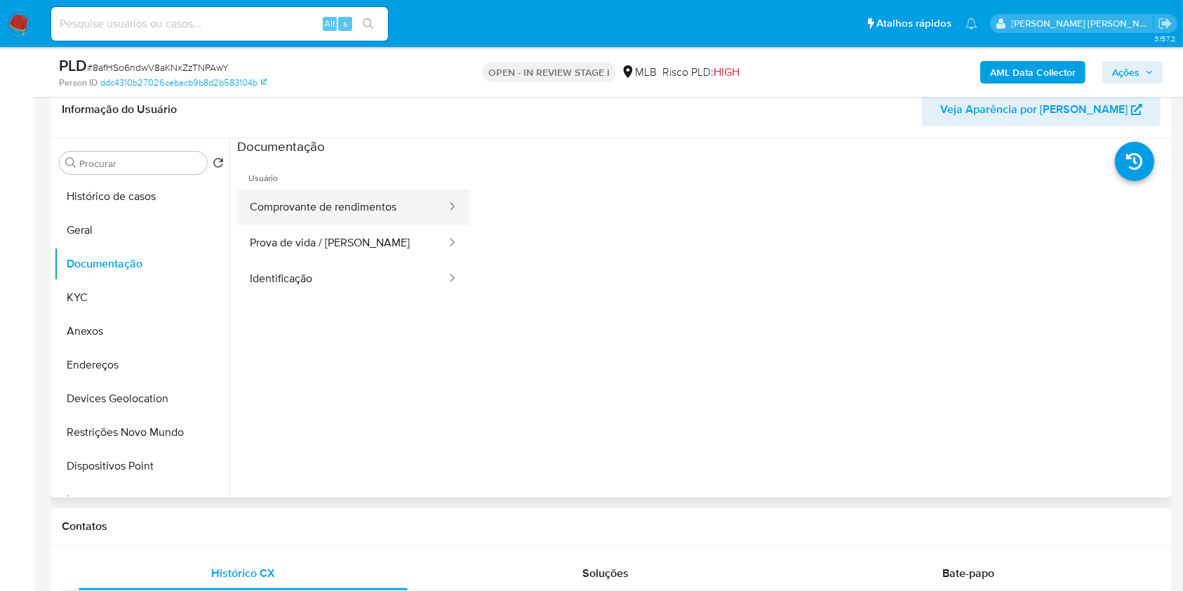
click at [312, 199] on button "Comprovante de rendimentos" at bounding box center [342, 207] width 211 height 36
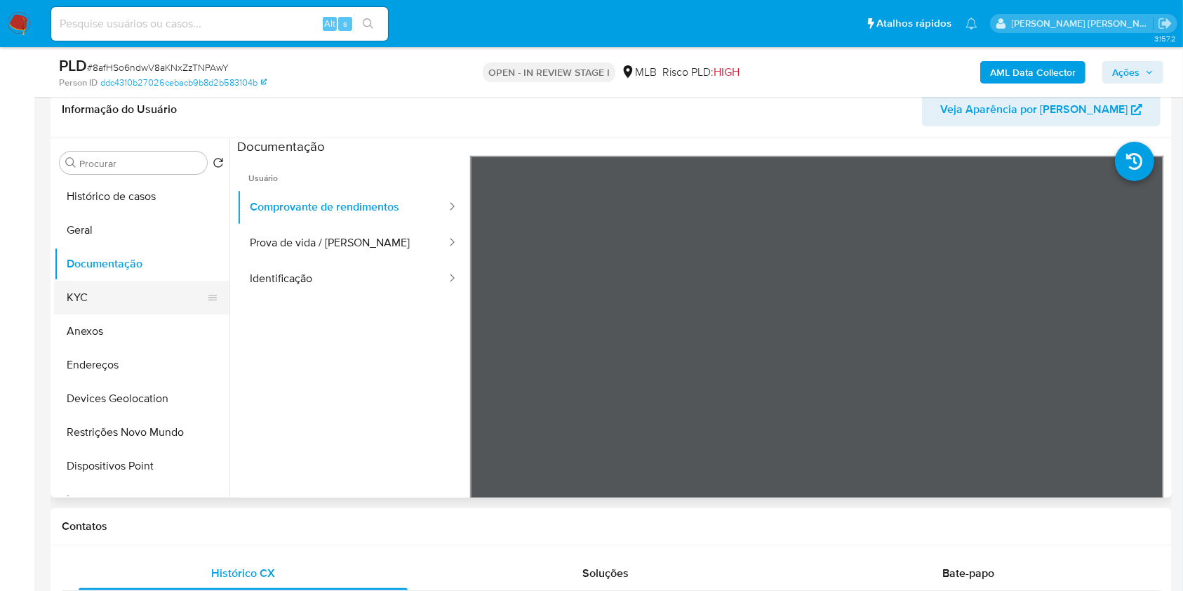
click at [119, 299] on button "KYC" at bounding box center [136, 298] width 164 height 34
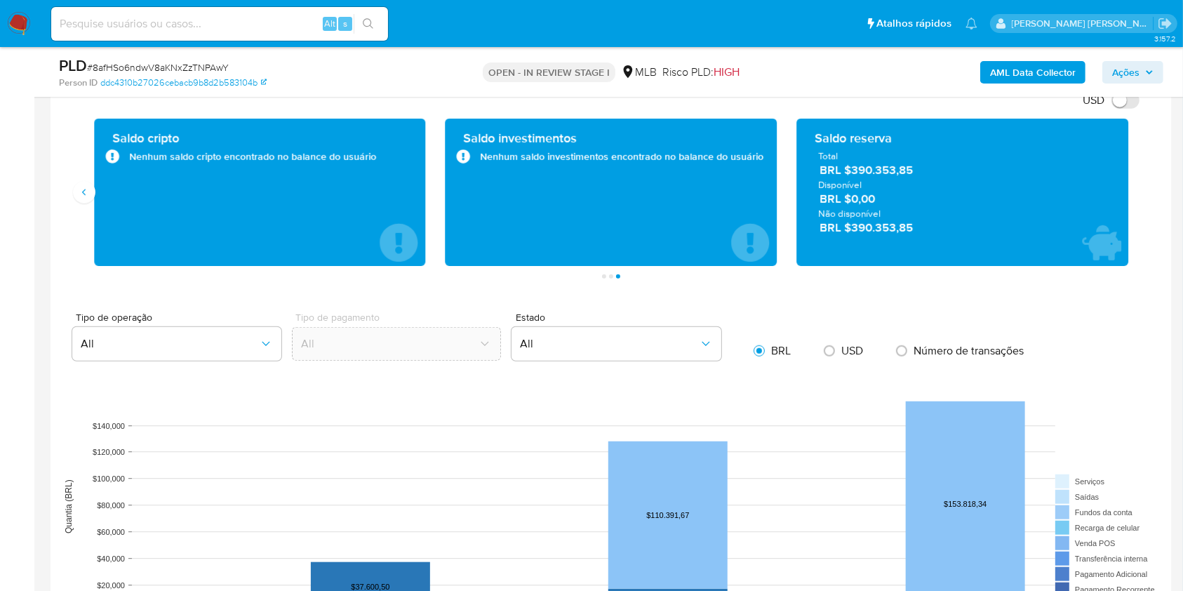
scroll to position [940, 0]
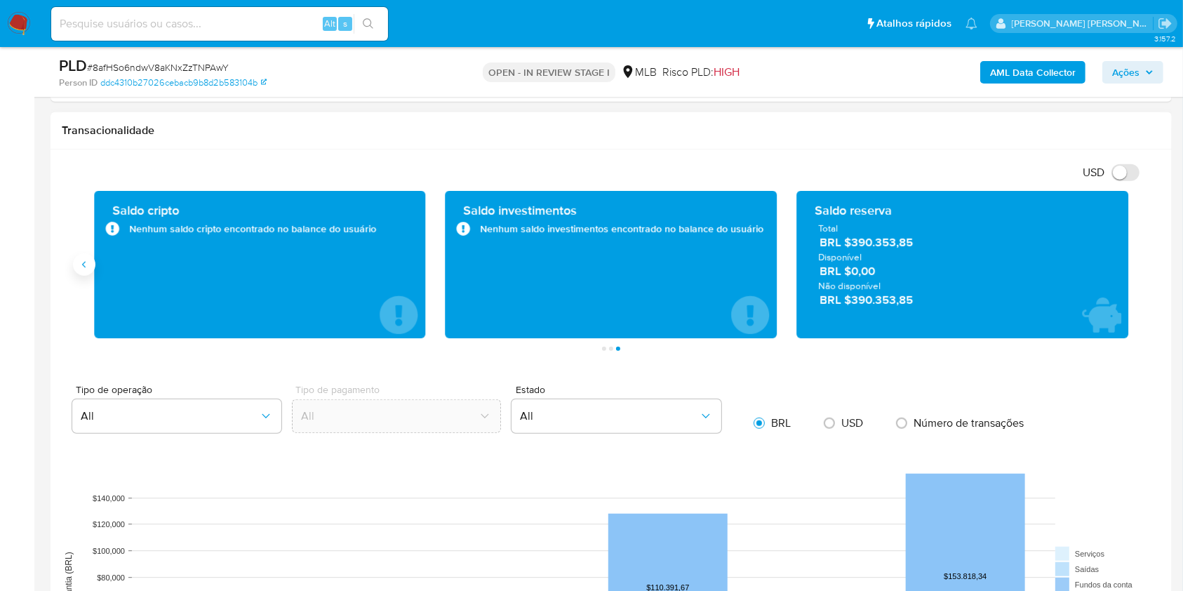
click at [88, 265] on icon "Anterior" at bounding box center [84, 264] width 11 height 11
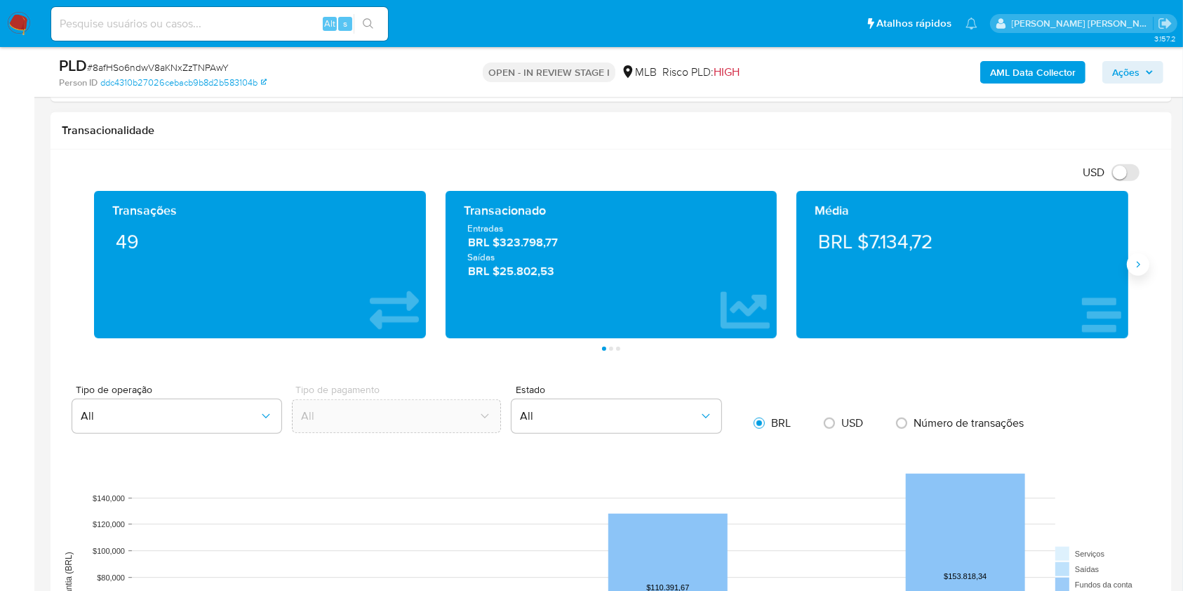
click at [1134, 265] on icon "Siguiente" at bounding box center [1138, 264] width 11 height 11
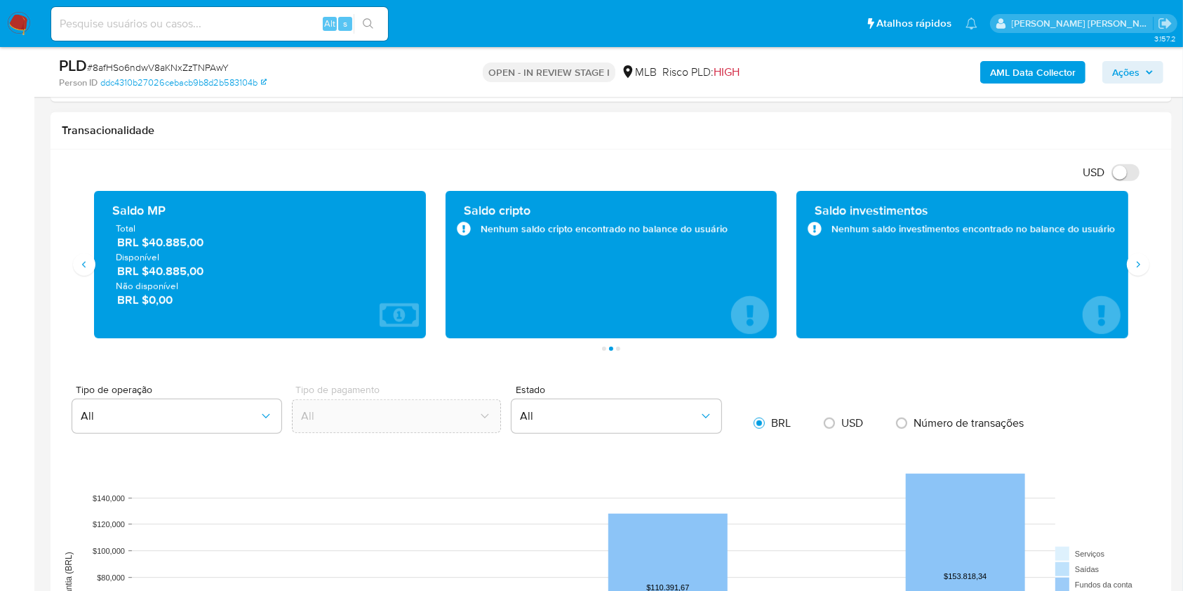
drag, startPoint x: 225, startPoint y: 272, endPoint x: 151, endPoint y: 267, distance: 74.6
click at [151, 267] on span "BRL $40.885,00" at bounding box center [260, 271] width 287 height 16
click at [1140, 262] on icon "Siguiente" at bounding box center [1138, 264] width 11 height 11
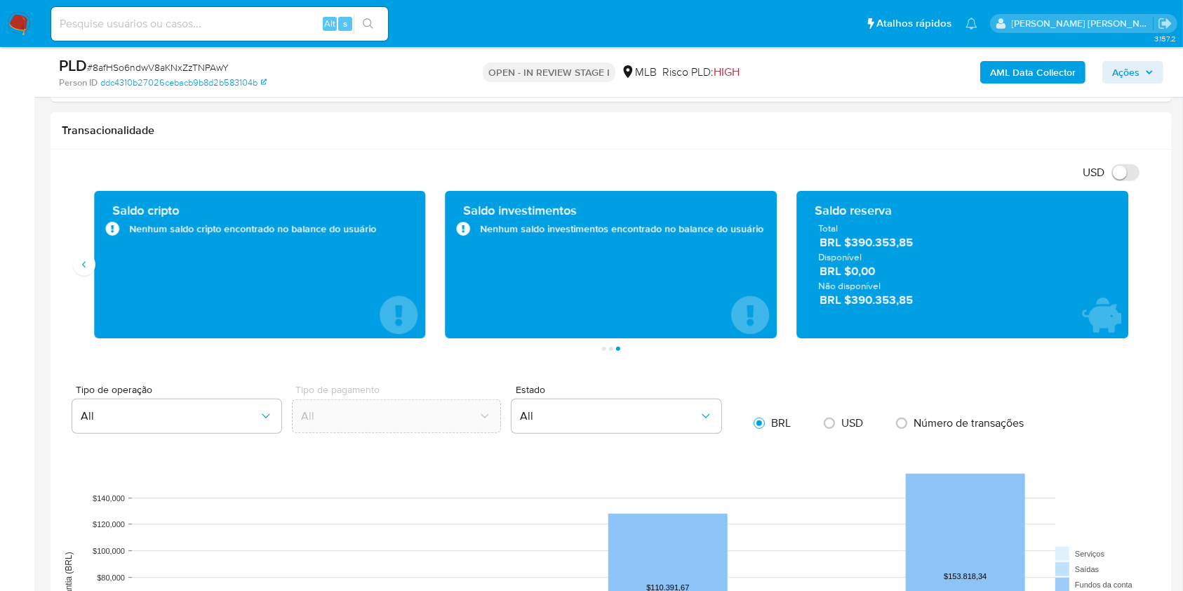
drag, startPoint x: 931, startPoint y: 308, endPoint x: 852, endPoint y: 305, distance: 78.7
click at [852, 305] on div "Saldo reserva Total BRL $390.353,85 Disponível BRL $0,00 Não disponível BRL $39…" at bounding box center [962, 264] width 309 height 125
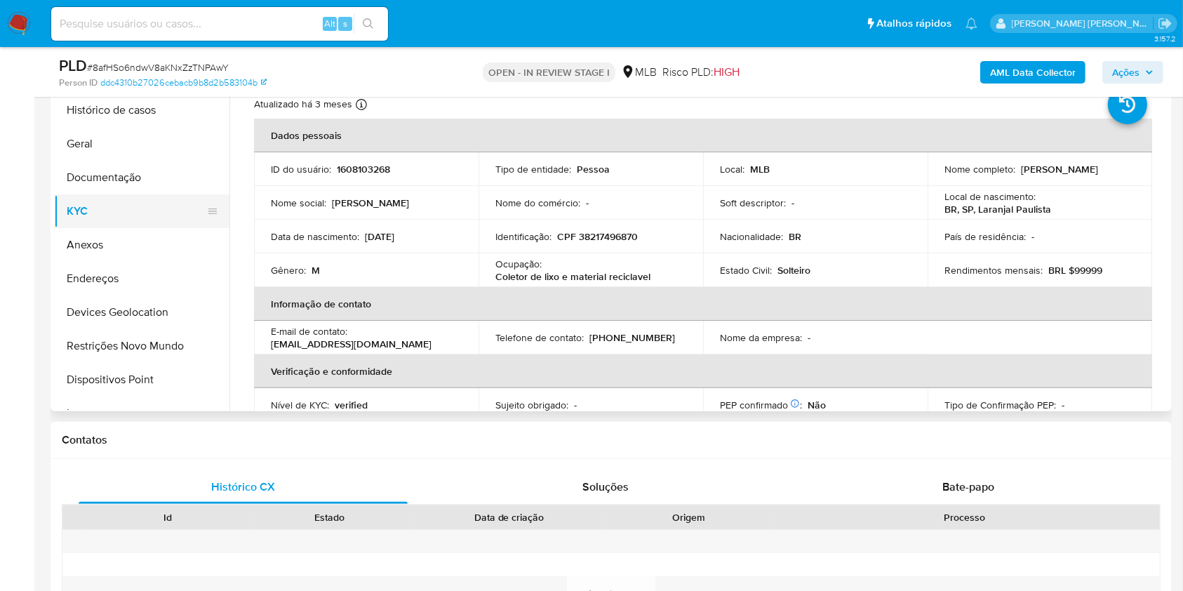
scroll to position [286, 0]
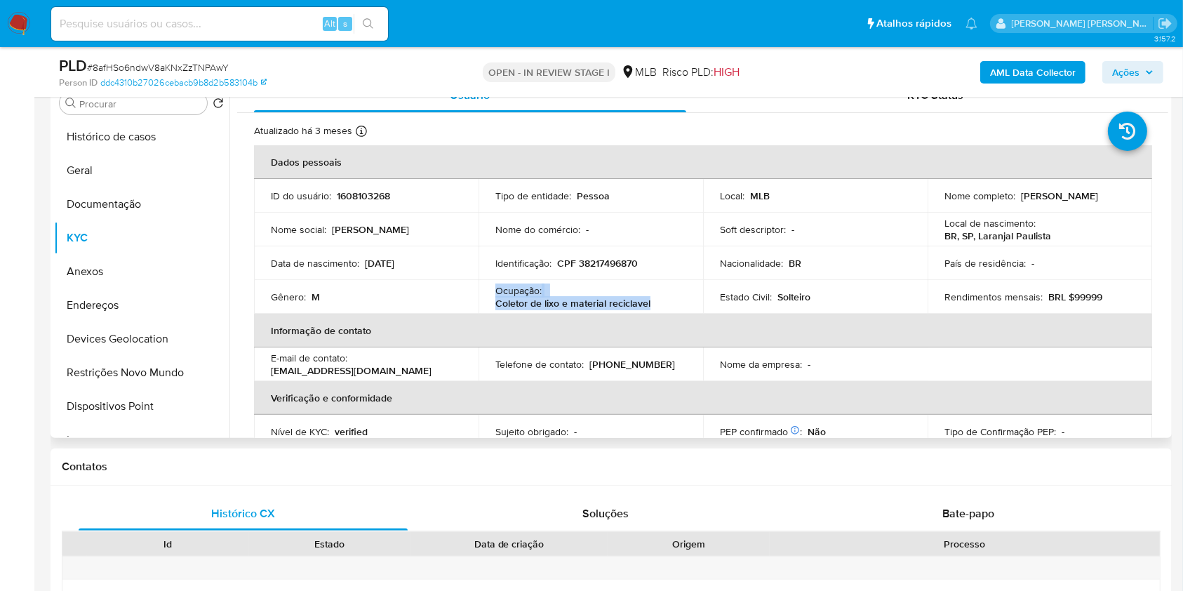
drag, startPoint x: 663, startPoint y: 302, endPoint x: 476, endPoint y: 305, distance: 186.7
click at [476, 305] on tr "Gênero : M Ocupação : Coletor de lixo e material reciclavel Estado Civil : Solt…" at bounding box center [703, 297] width 898 height 34
copy tr "Ocupação : Coletor de lixo e material reciclavel"
click at [121, 212] on button "Documentação" at bounding box center [136, 204] width 164 height 34
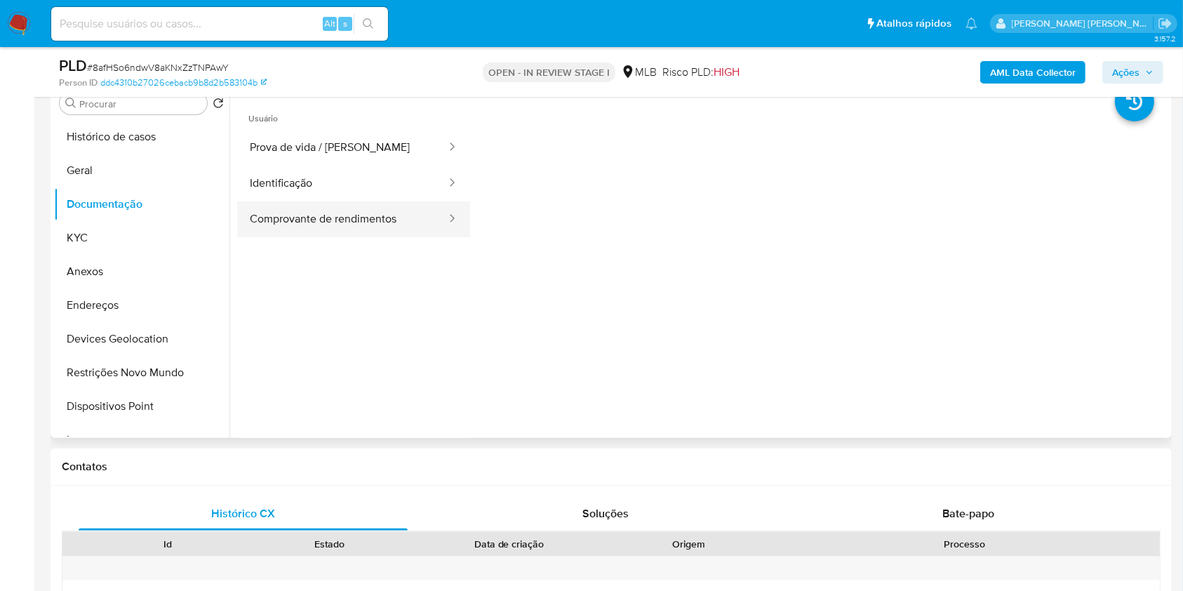
click at [371, 214] on button "Comprovante de rendimentos" at bounding box center [342, 219] width 211 height 36
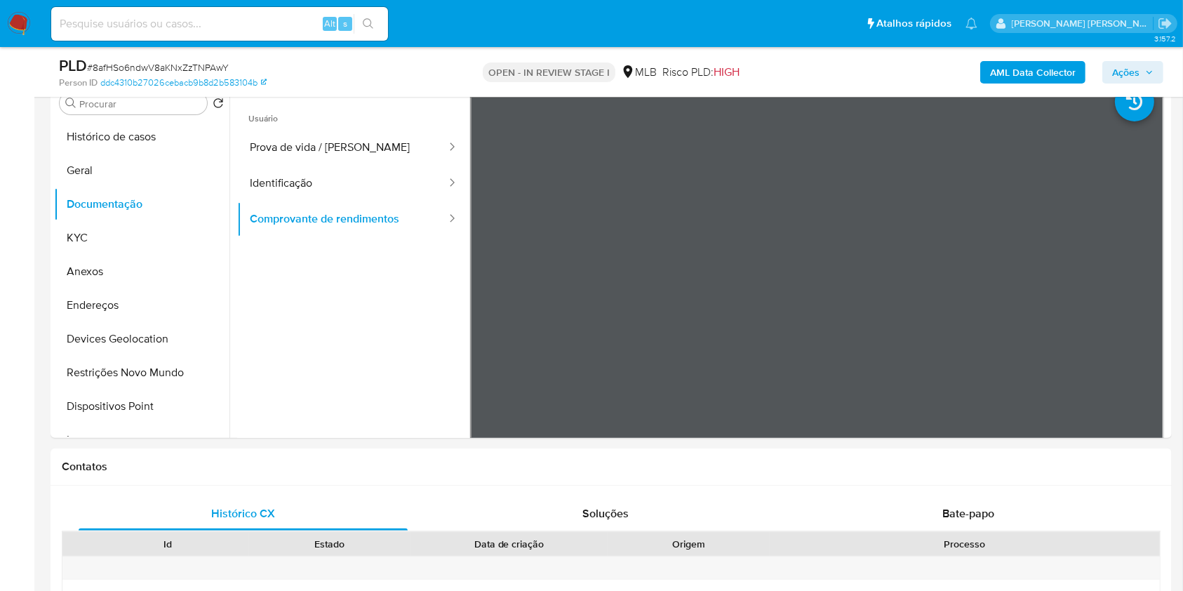
scroll to position [218, 0]
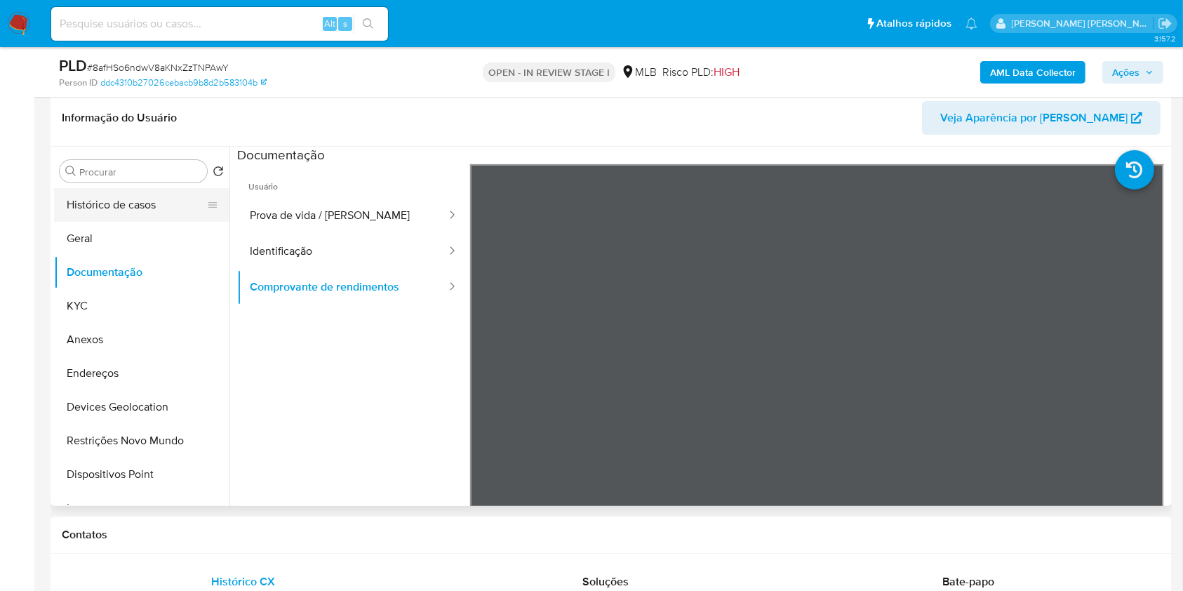
click at [137, 206] on button "Histórico de casos" at bounding box center [136, 205] width 164 height 34
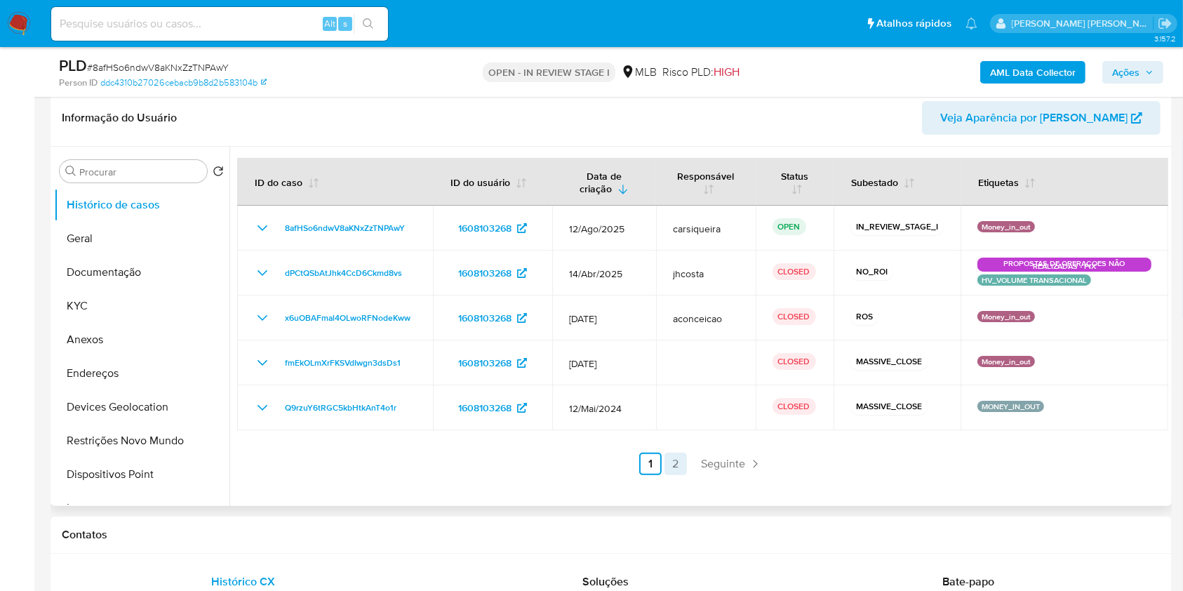
click at [668, 462] on link "2" at bounding box center [676, 464] width 22 height 22
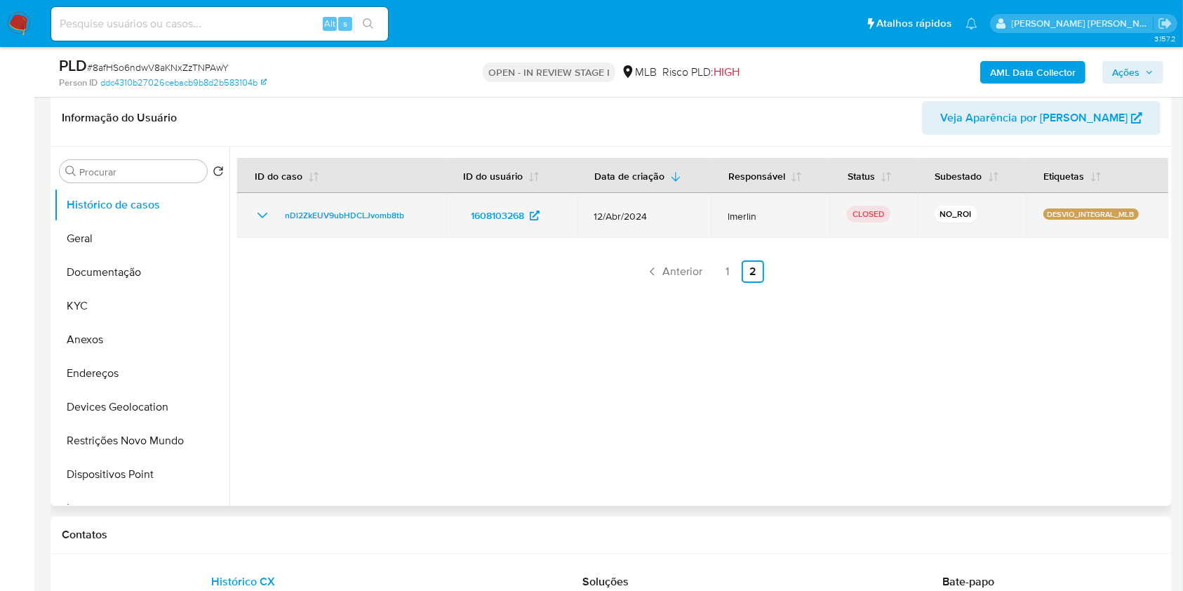
click at [256, 215] on icon "Mostrar/Ocultar" at bounding box center [262, 215] width 17 height 17
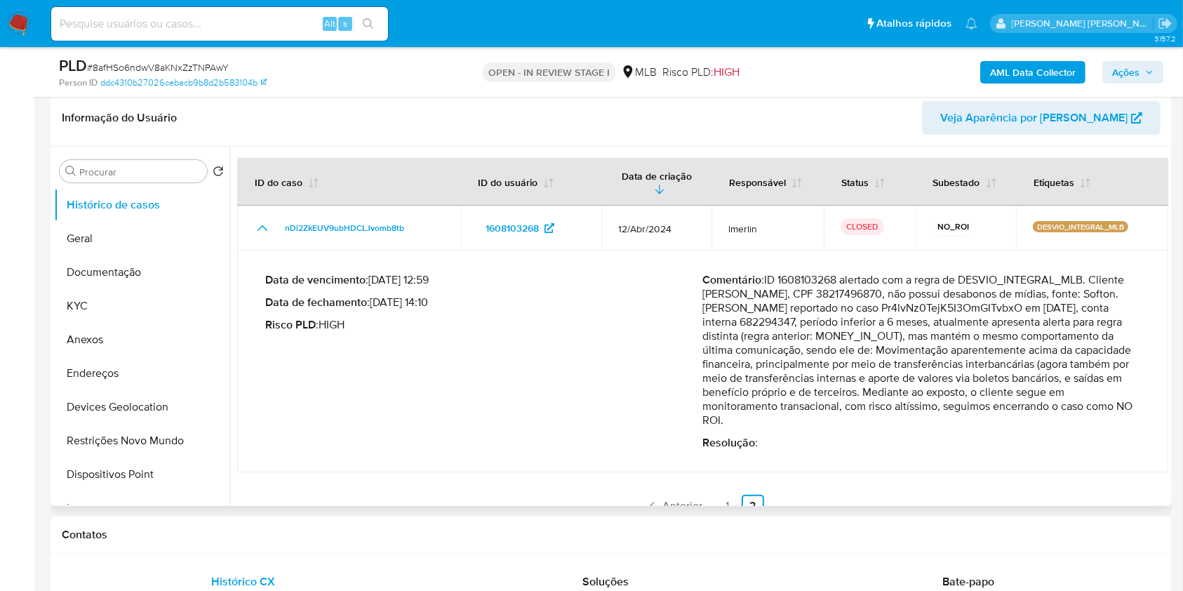
drag, startPoint x: 375, startPoint y: 302, endPoint x: 429, endPoint y: 306, distance: 53.5
click at [429, 306] on p "Data de fechamento : 19/04/2024 14:10" at bounding box center [484, 302] width 438 height 14
click at [718, 500] on link "1" at bounding box center [728, 506] width 22 height 22
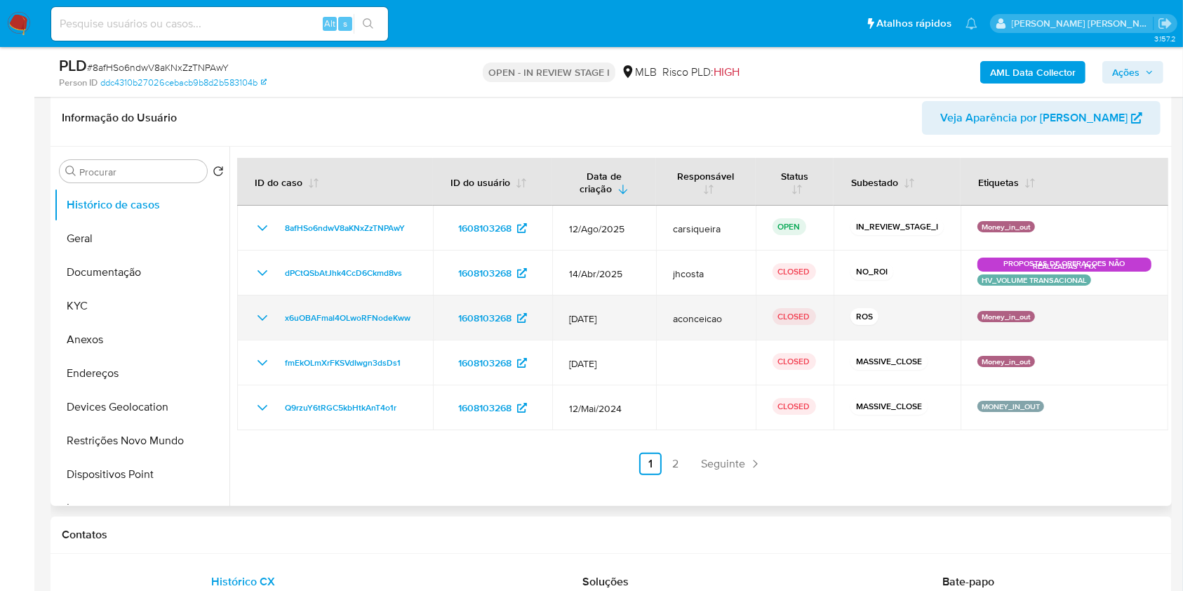
click at [262, 320] on icon "Mostrar/Ocultar" at bounding box center [262, 317] width 17 height 17
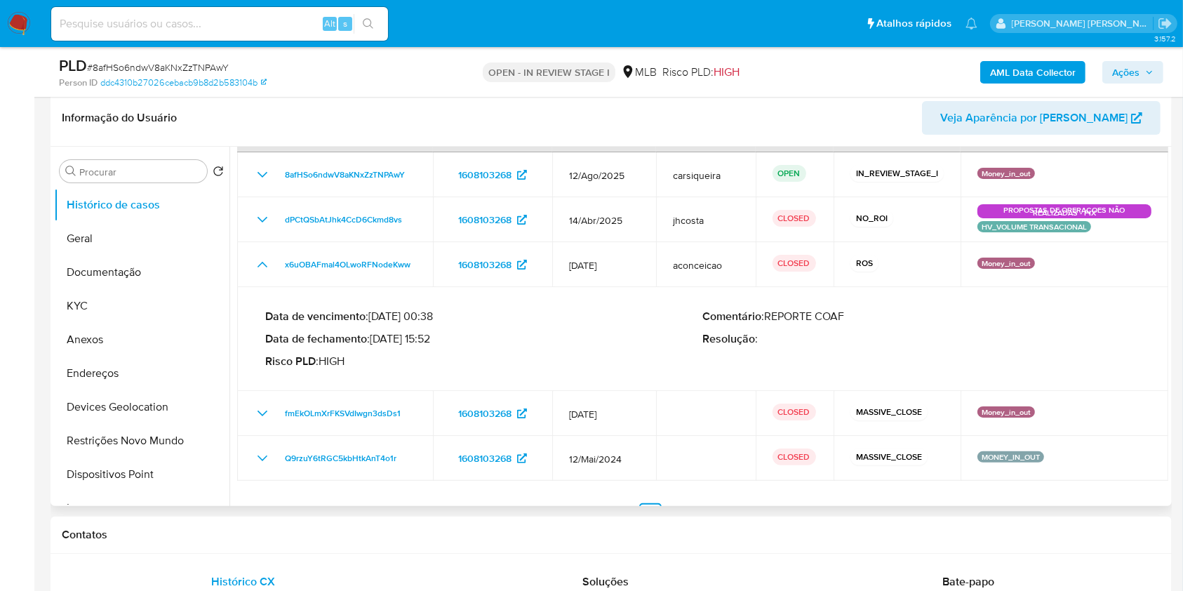
scroll to position [79, 0]
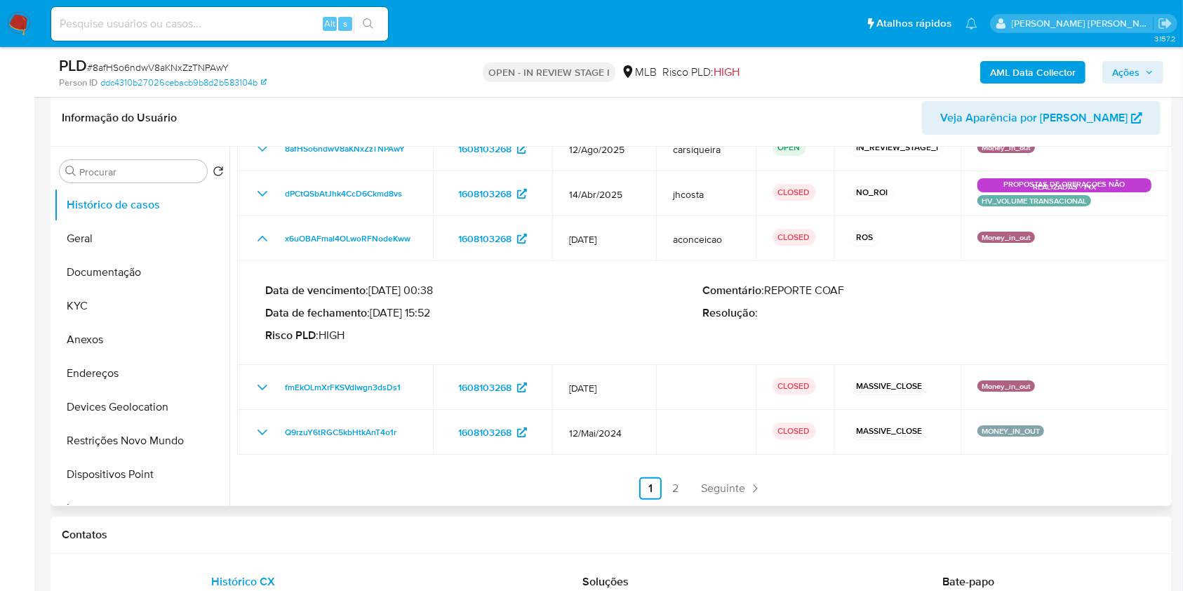
drag, startPoint x: 375, startPoint y: 311, endPoint x: 431, endPoint y: 318, distance: 55.9
click at [431, 318] on p "Data de fechamento : 09/12/2024 15:52" at bounding box center [484, 313] width 438 height 14
click at [87, 313] on button "KYC" at bounding box center [136, 306] width 164 height 34
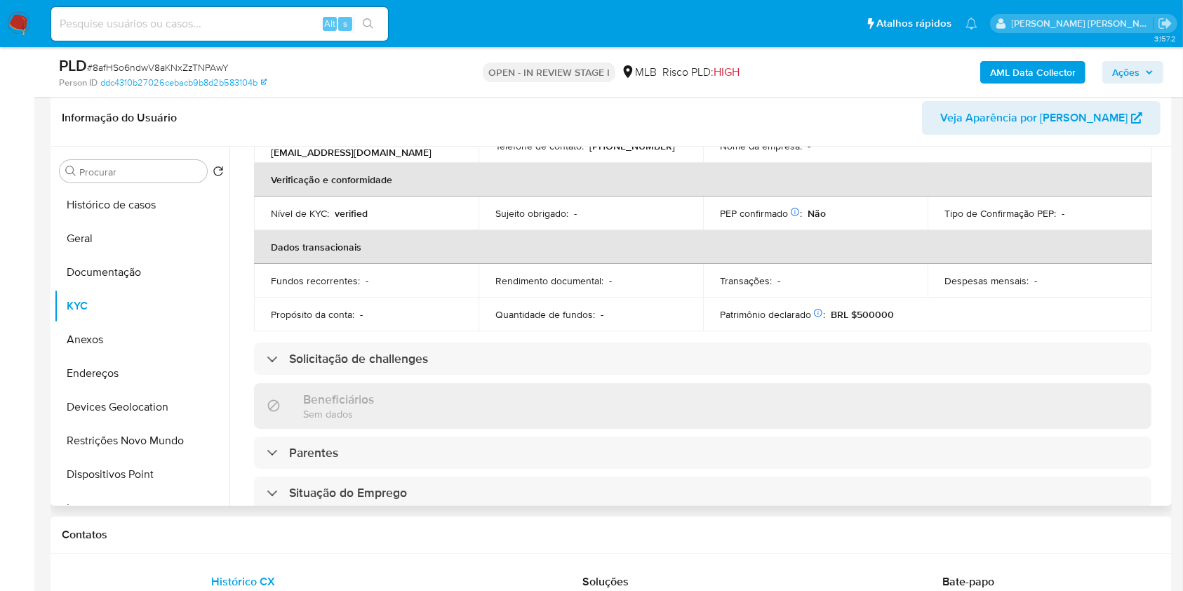
scroll to position [0, 0]
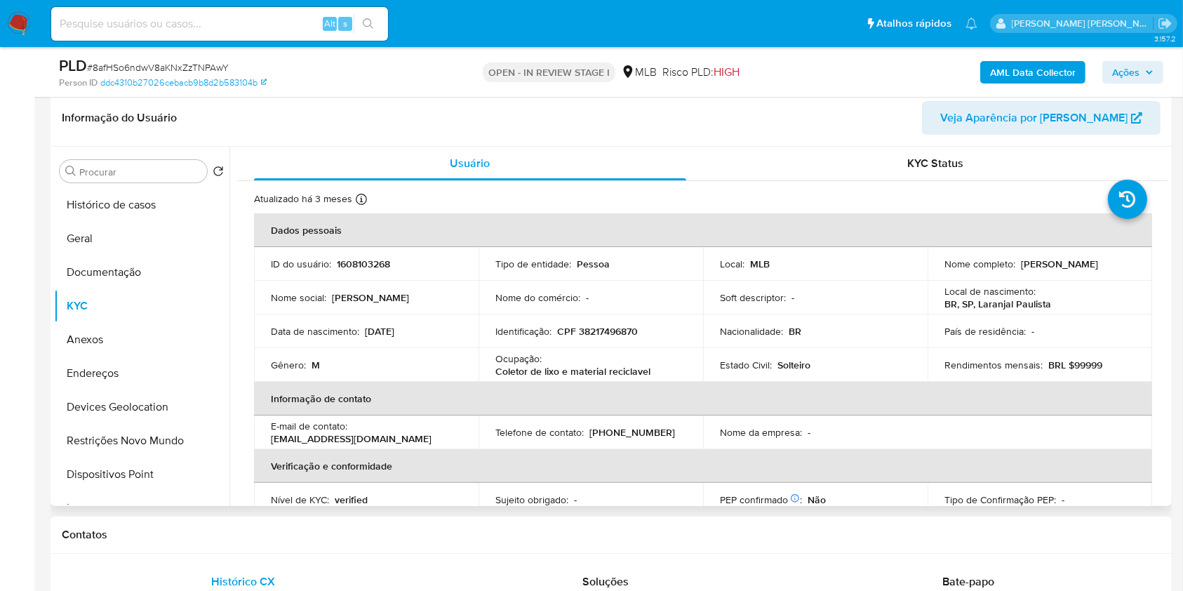
drag, startPoint x: 1126, startPoint y: 262, endPoint x: 1016, endPoint y: 262, distance: 110.2
click at [1016, 262] on td "Nome completo : Luis Fernando de Aguiar" at bounding box center [1040, 264] width 225 height 34
copy p "Luis Fernando de Aguiar"
click at [132, 339] on button "Anexos" at bounding box center [136, 340] width 164 height 34
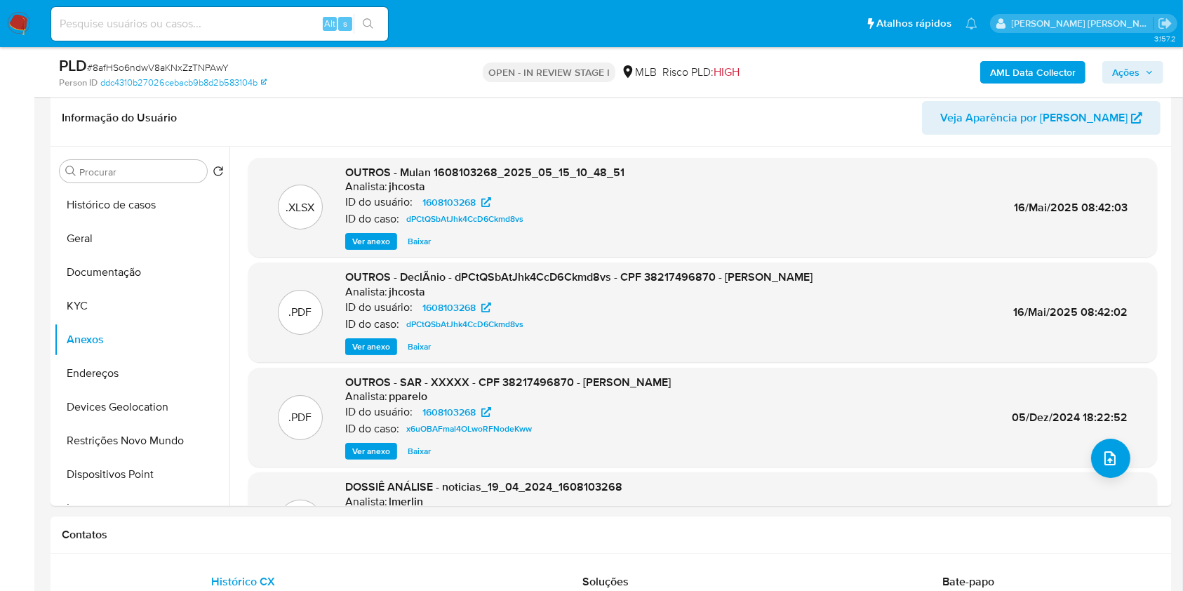
click at [1122, 69] on span "Ações" at bounding box center [1125, 72] width 27 height 22
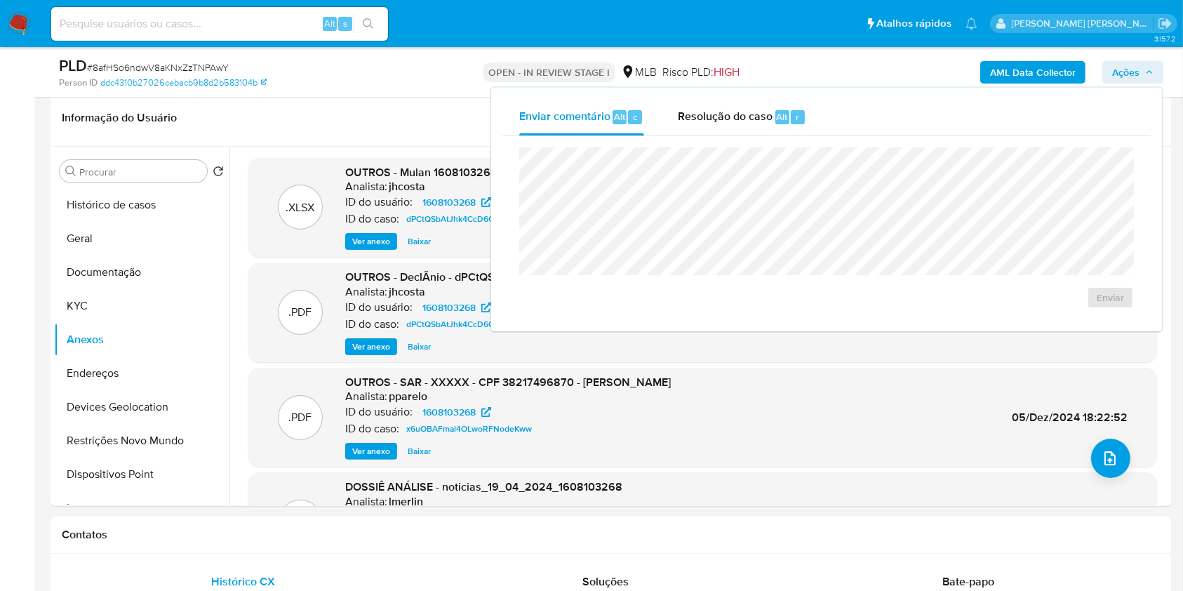
click at [1027, 69] on b "AML Data Collector" at bounding box center [1033, 72] width 86 height 22
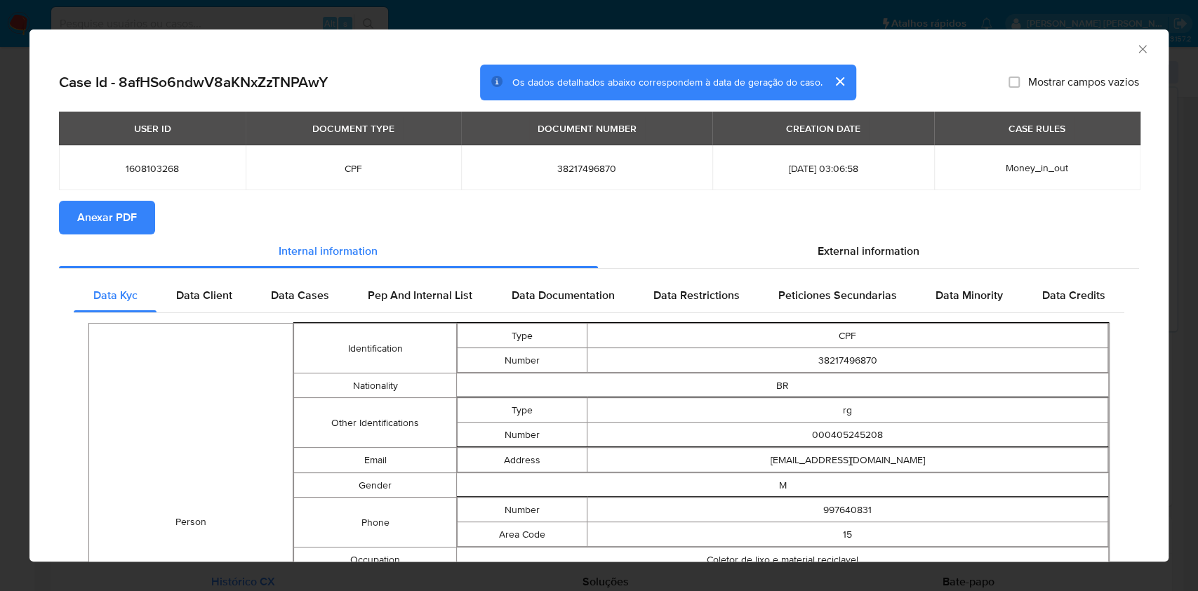
click at [105, 202] on span "Anexar PDF" at bounding box center [107, 217] width 60 height 31
click at [0, 354] on div "AML Data Collector Case Id - 8afHSo6ndwV8aKNxZzTNPAwY Os dados detalhados abaix…" at bounding box center [599, 295] width 1198 height 591
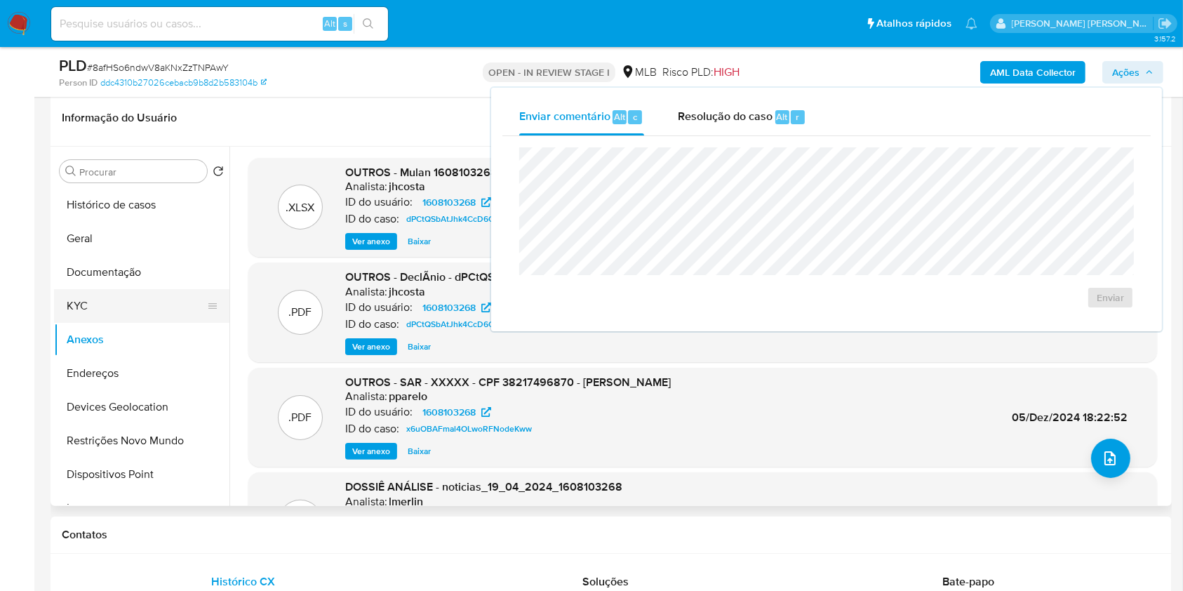
click at [105, 300] on button "KYC" at bounding box center [136, 306] width 164 height 34
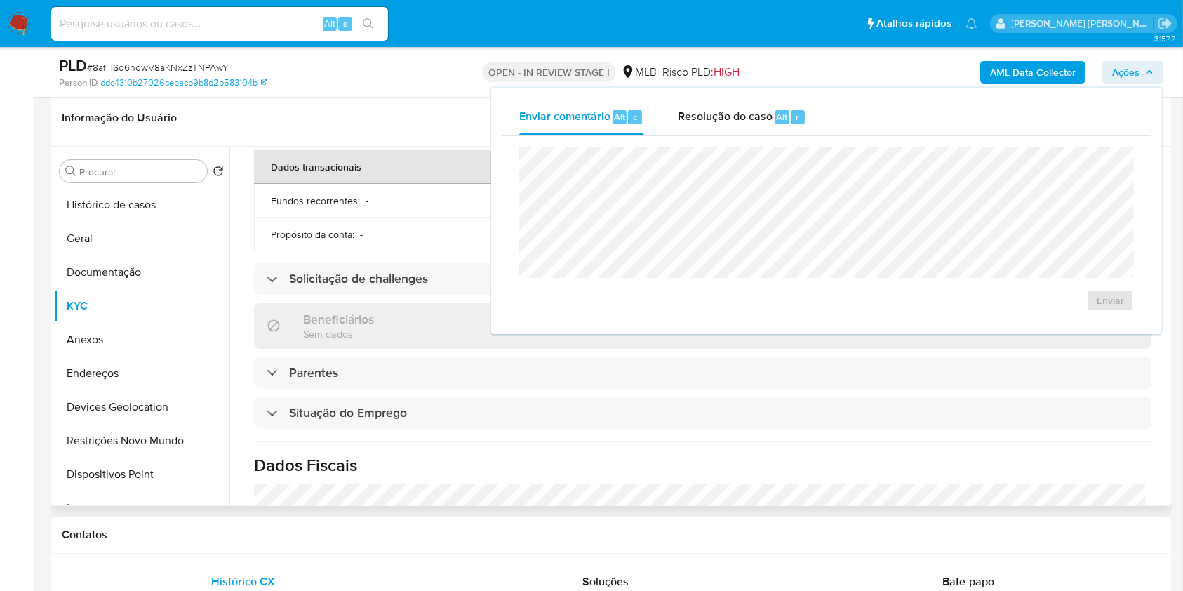
scroll to position [597, 0]
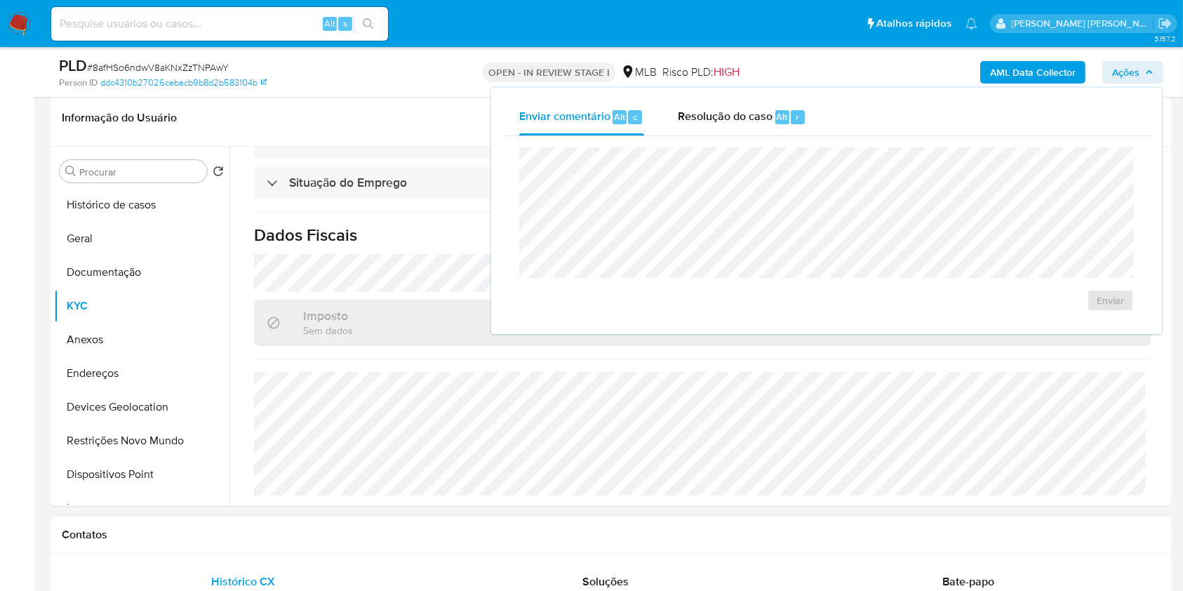
click at [1137, 74] on span "Ações" at bounding box center [1125, 72] width 27 height 22
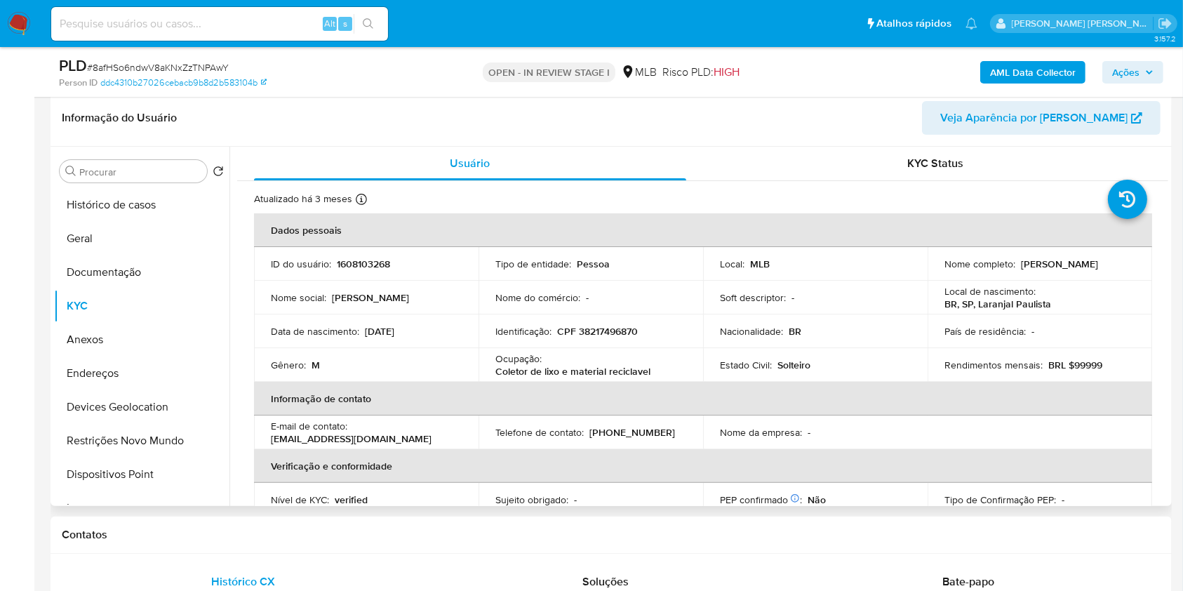
scroll to position [0, 0]
click at [613, 331] on p "CPF 38217496870" at bounding box center [597, 331] width 81 height 13
copy p "38217496870"
drag, startPoint x: 1126, startPoint y: 258, endPoint x: 1016, endPoint y: 265, distance: 111.1
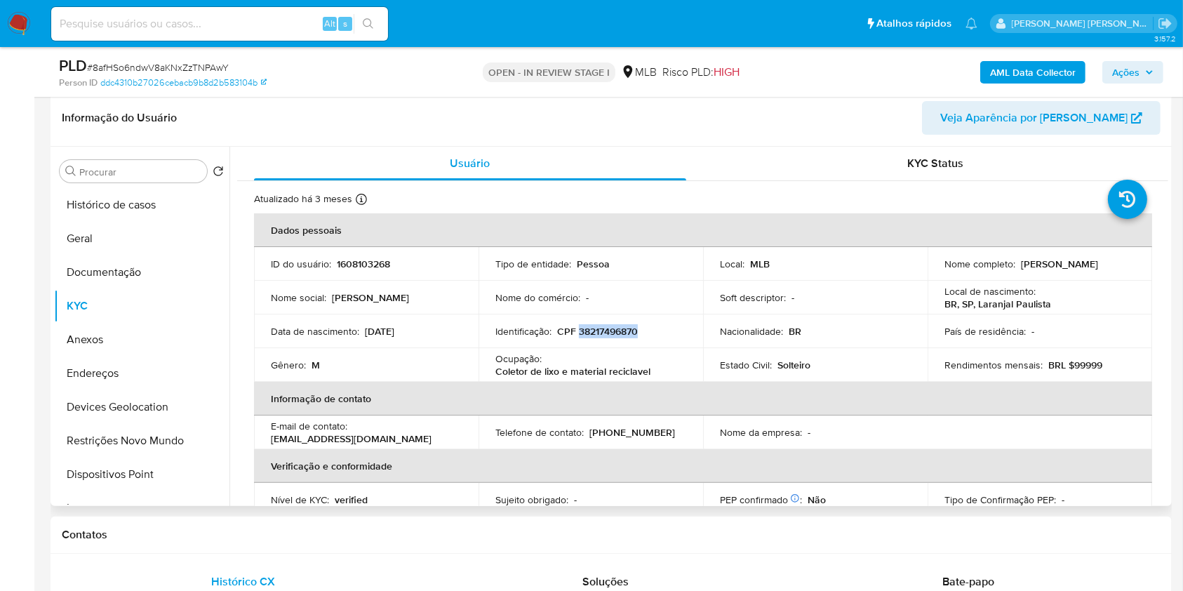
click at [1016, 265] on div "Nome completo : Luis Fernando de Aguiar" at bounding box center [1040, 264] width 191 height 13
copy div "Luis Fernando de Aguiar"
click at [610, 328] on p "CPF 38217496870" at bounding box center [597, 331] width 81 height 13
copy p "38217496870"
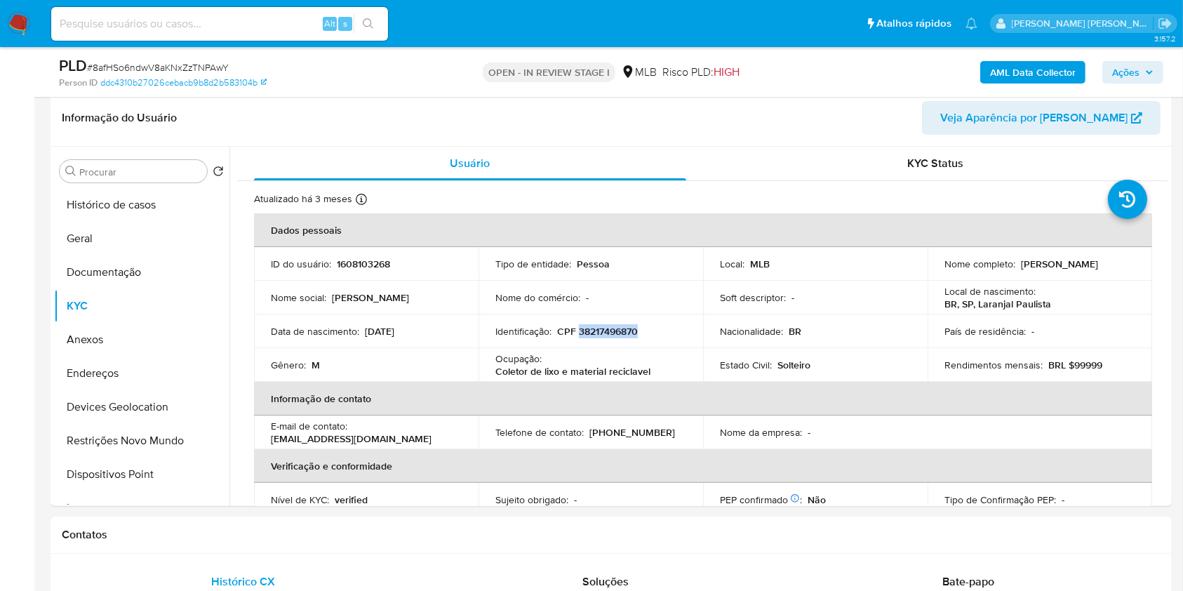
copy p "38217496870"
click at [107, 241] on button "Geral" at bounding box center [136, 239] width 164 height 34
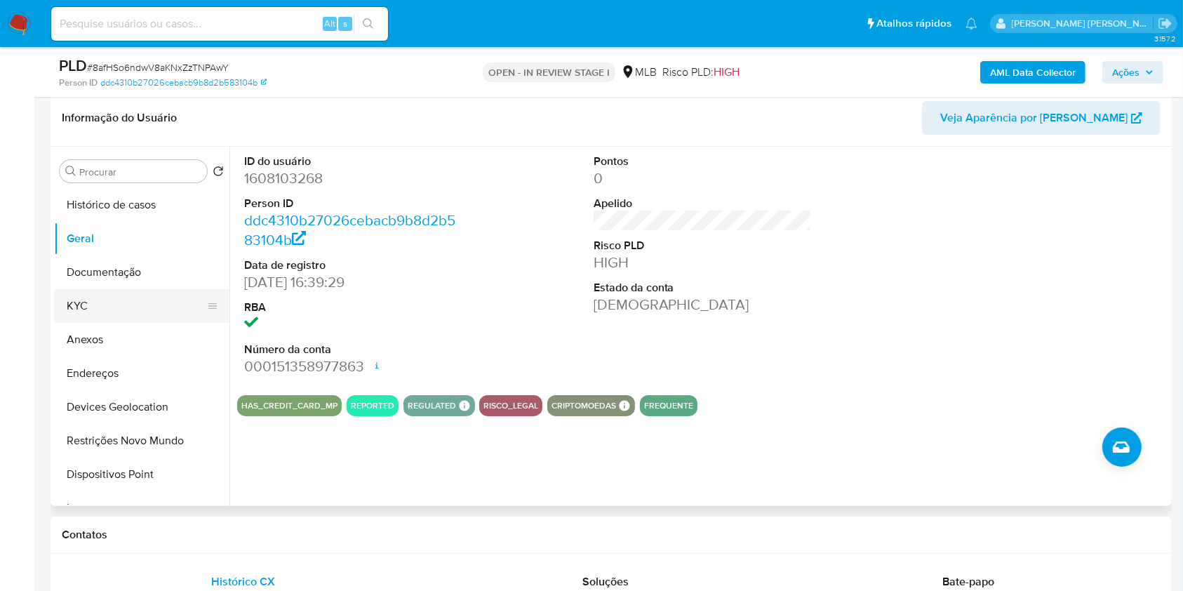
click at [146, 295] on button "KYC" at bounding box center [136, 306] width 164 height 34
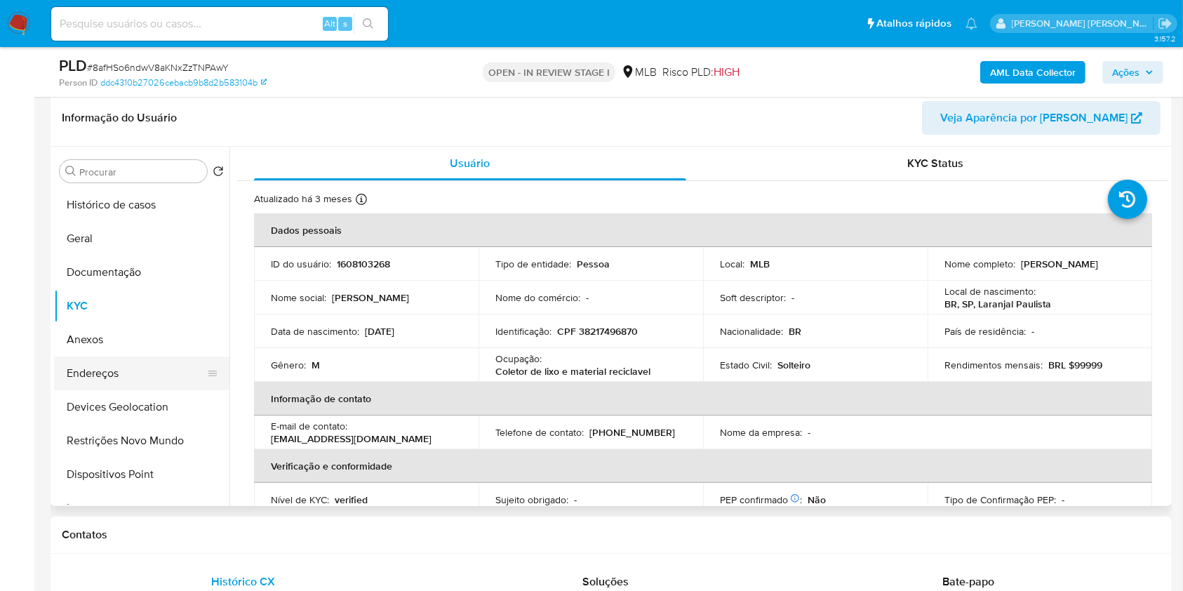
click at [102, 373] on button "Endereços" at bounding box center [136, 374] width 164 height 34
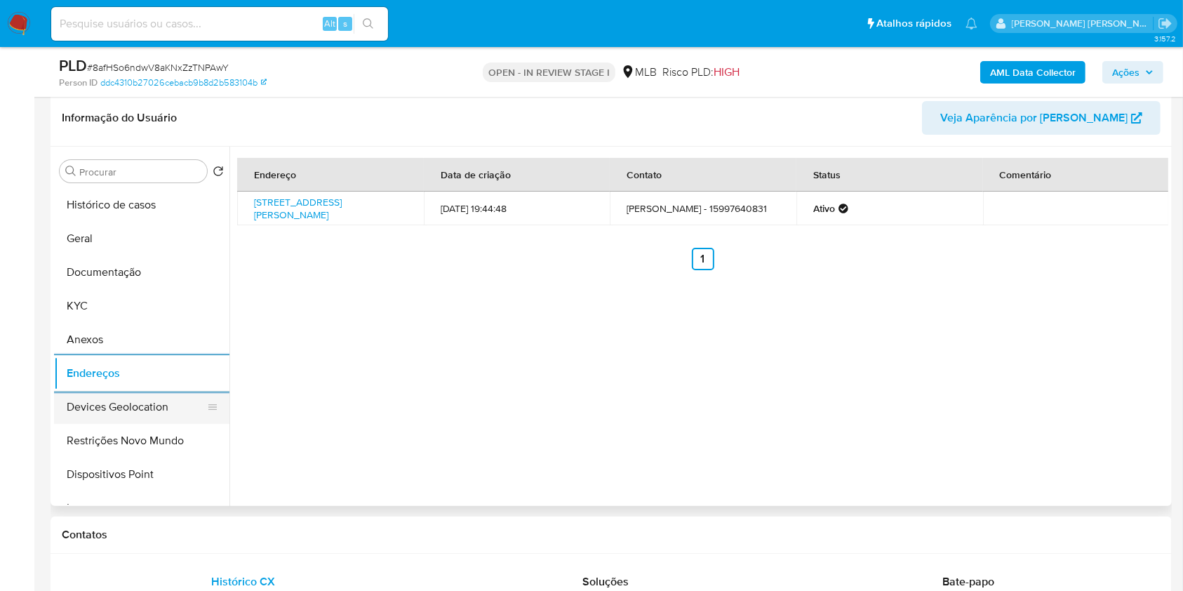
click at [115, 399] on button "Devices Geolocation" at bounding box center [136, 407] width 164 height 34
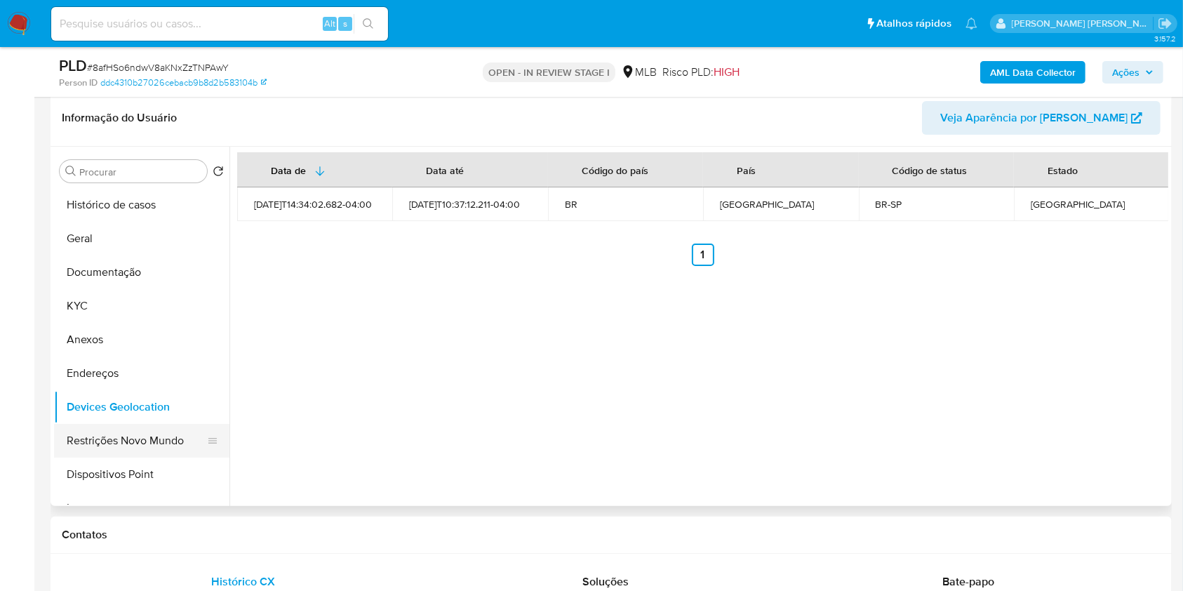
click at [88, 437] on button "Restrições Novo Mundo" at bounding box center [136, 441] width 164 height 34
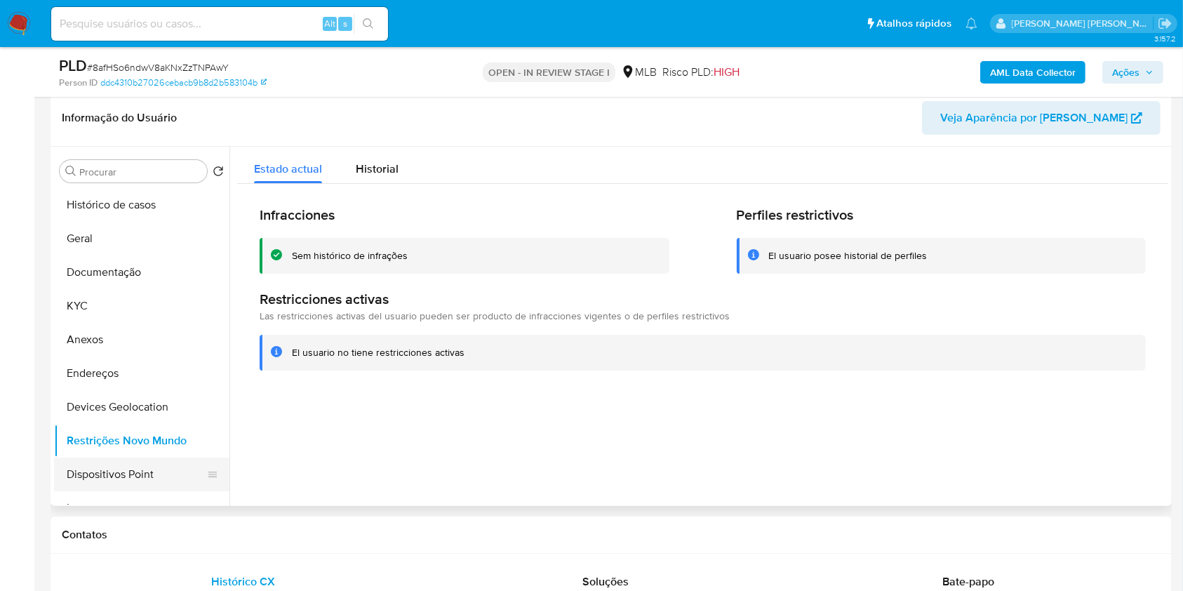
click at [135, 469] on button "Dispositivos Point" at bounding box center [136, 475] width 164 height 34
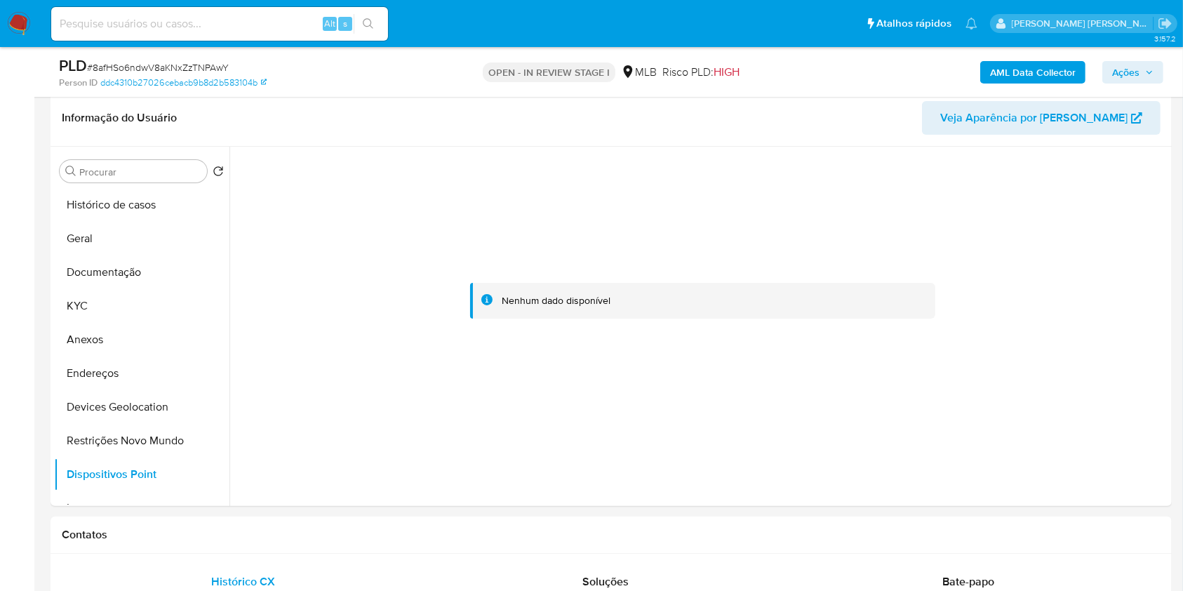
drag, startPoint x: 102, startPoint y: 333, endPoint x: 67, endPoint y: 9, distance: 326.2
click at [102, 331] on button "Anexos" at bounding box center [141, 340] width 175 height 34
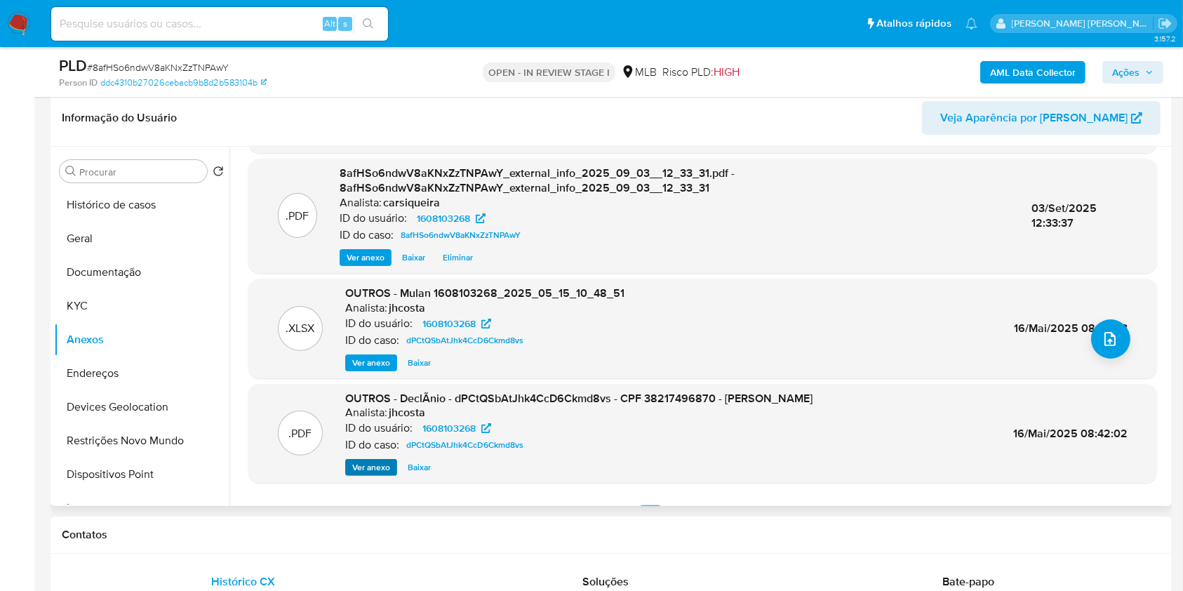
scroll to position [148, 0]
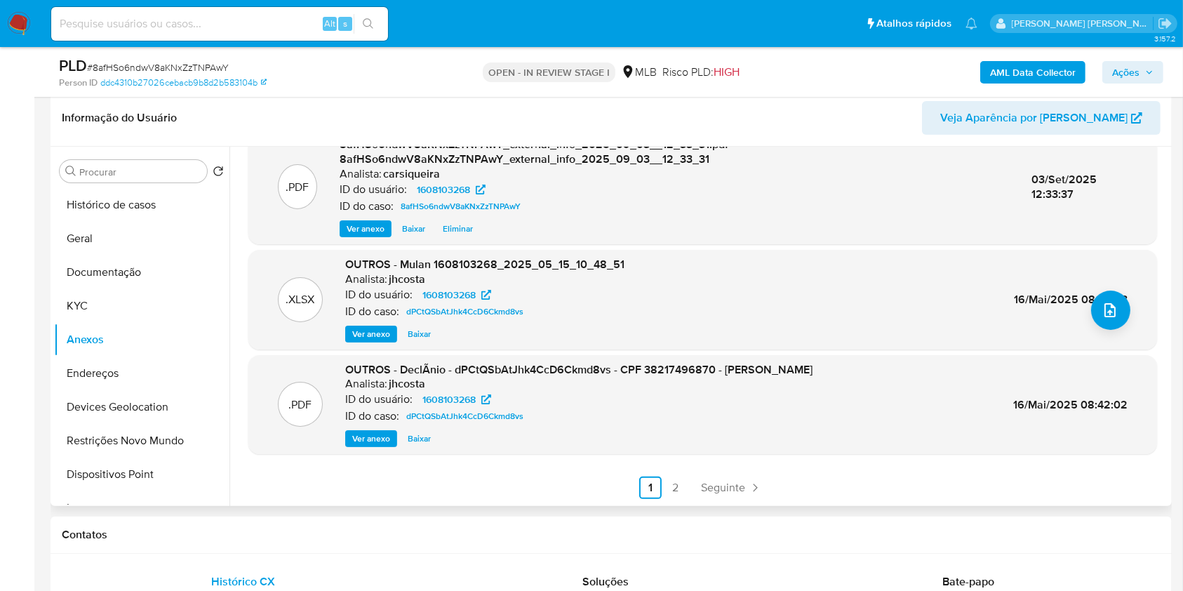
click at [378, 432] on span "Ver anexo" at bounding box center [371, 439] width 38 height 14
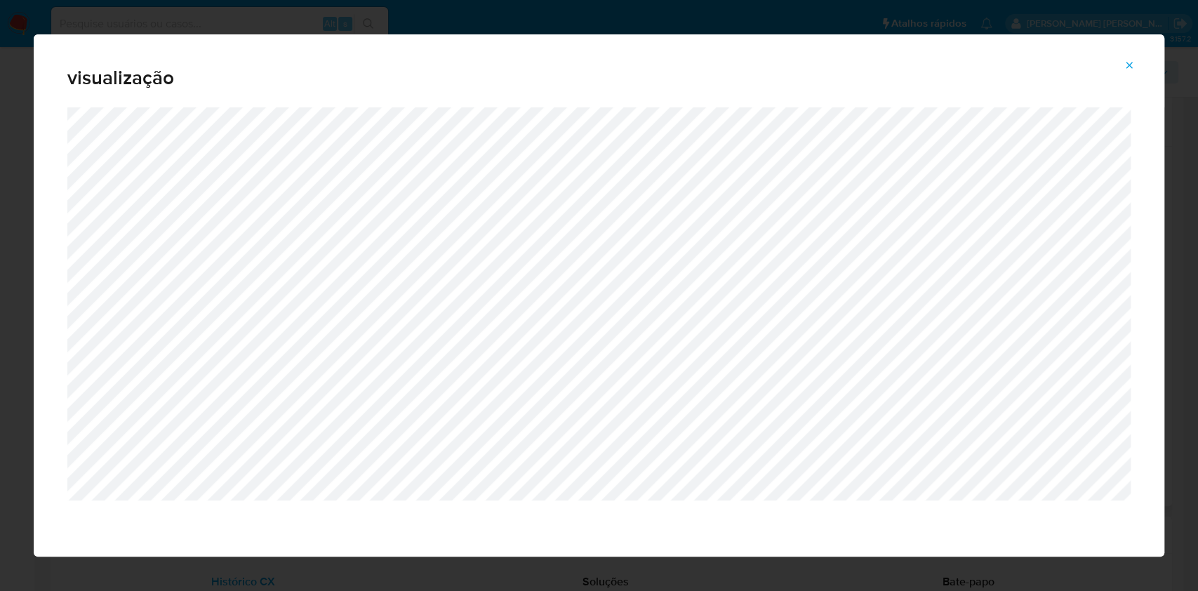
click at [0, 244] on div "visualização" at bounding box center [599, 295] width 1198 height 591
click at [1129, 64] on icon "Attachment preview" at bounding box center [1129, 65] width 11 height 11
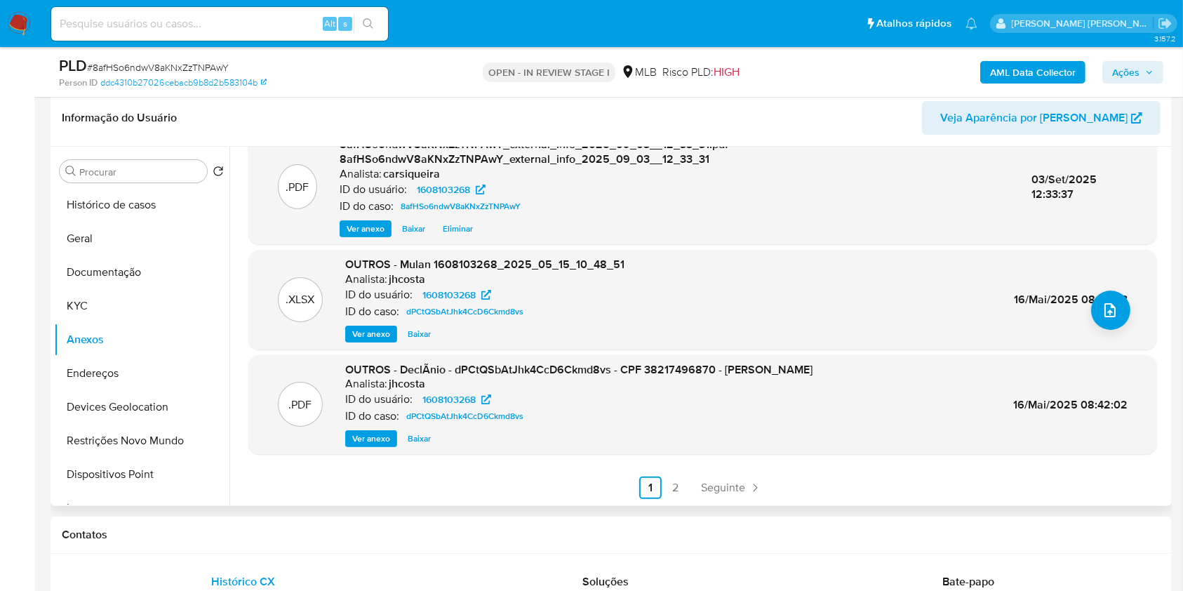
click at [1128, 69] on span "Ações" at bounding box center [1125, 72] width 27 height 22
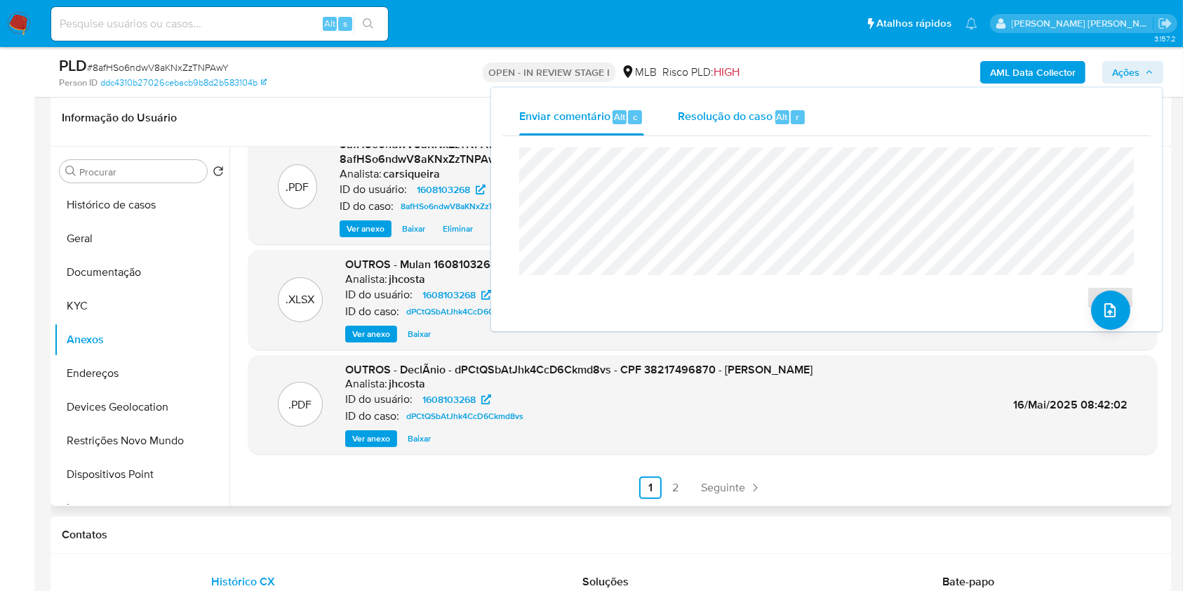
click at [783, 117] on span "Alt" at bounding box center [782, 116] width 11 height 13
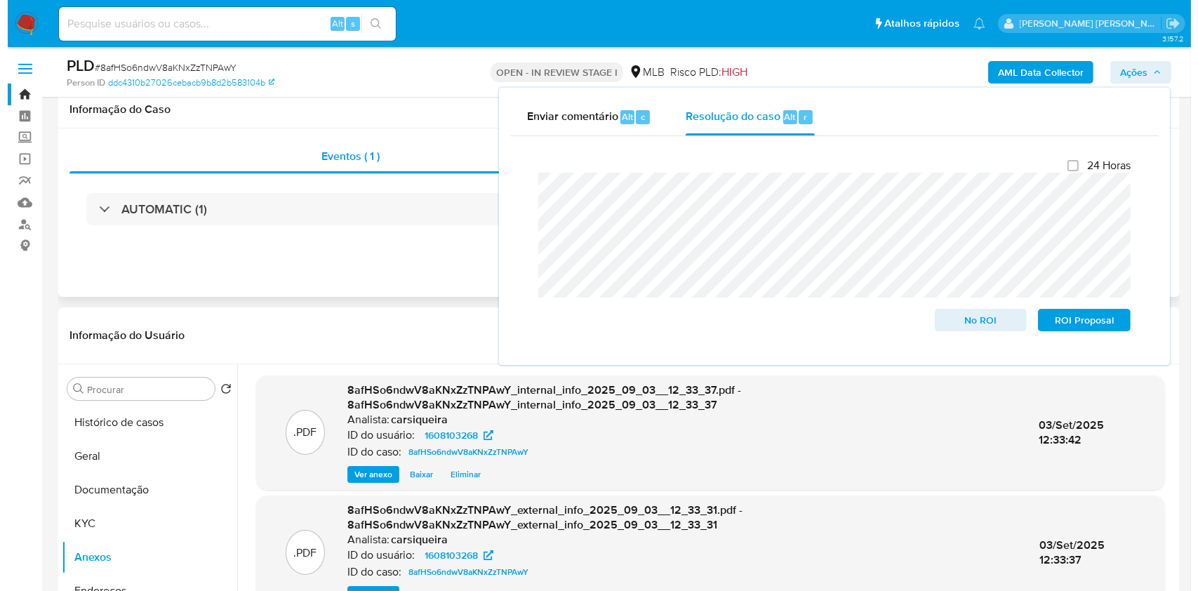
scroll to position [187, 0]
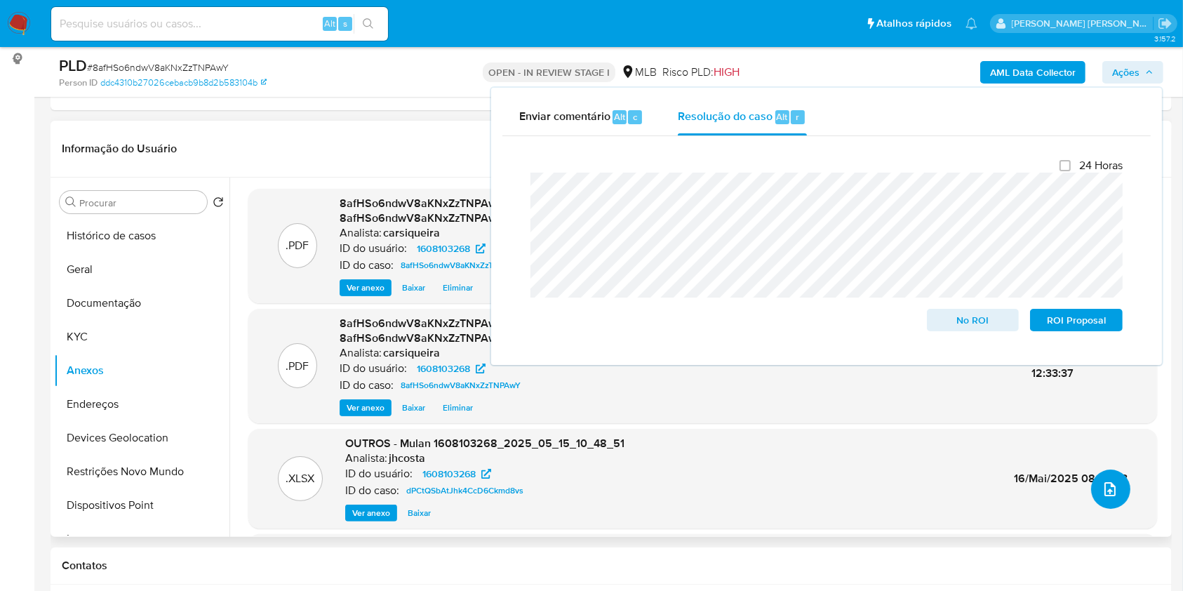
click at [1106, 481] on icon "upload-file" at bounding box center [1110, 489] width 17 height 17
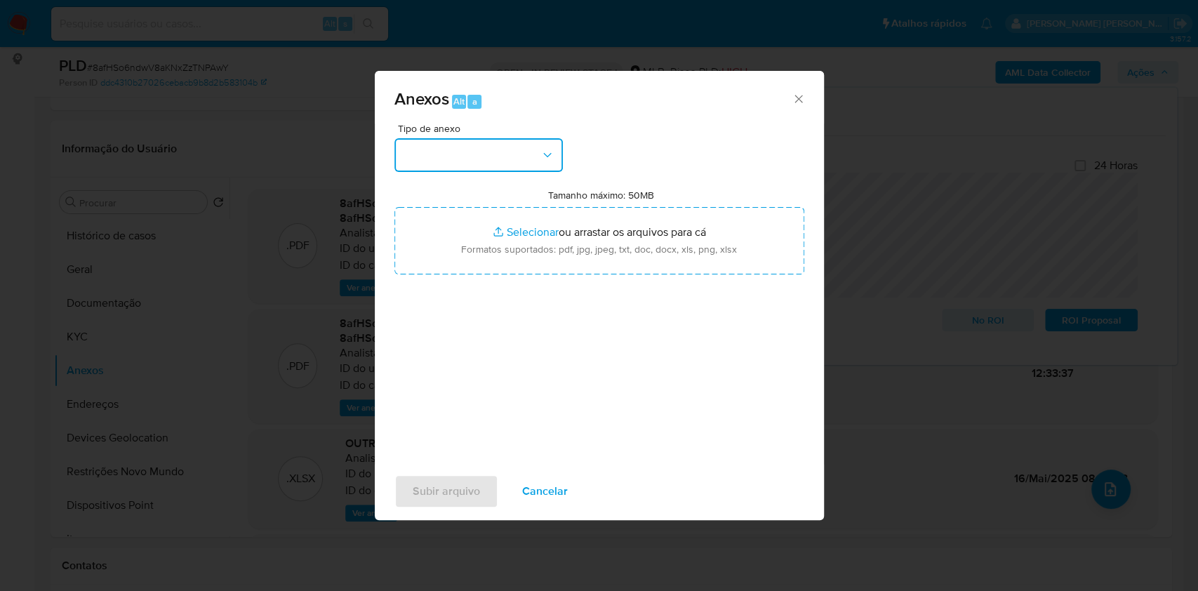
click at [420, 150] on button "button" at bounding box center [478, 155] width 168 height 34
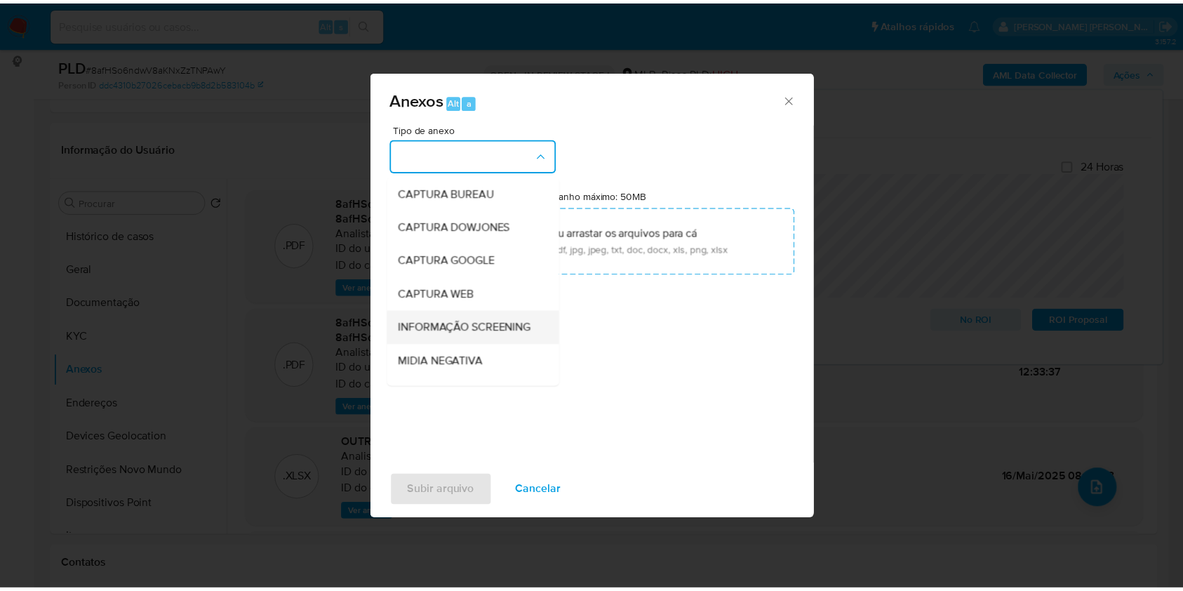
scroll to position [215, 0]
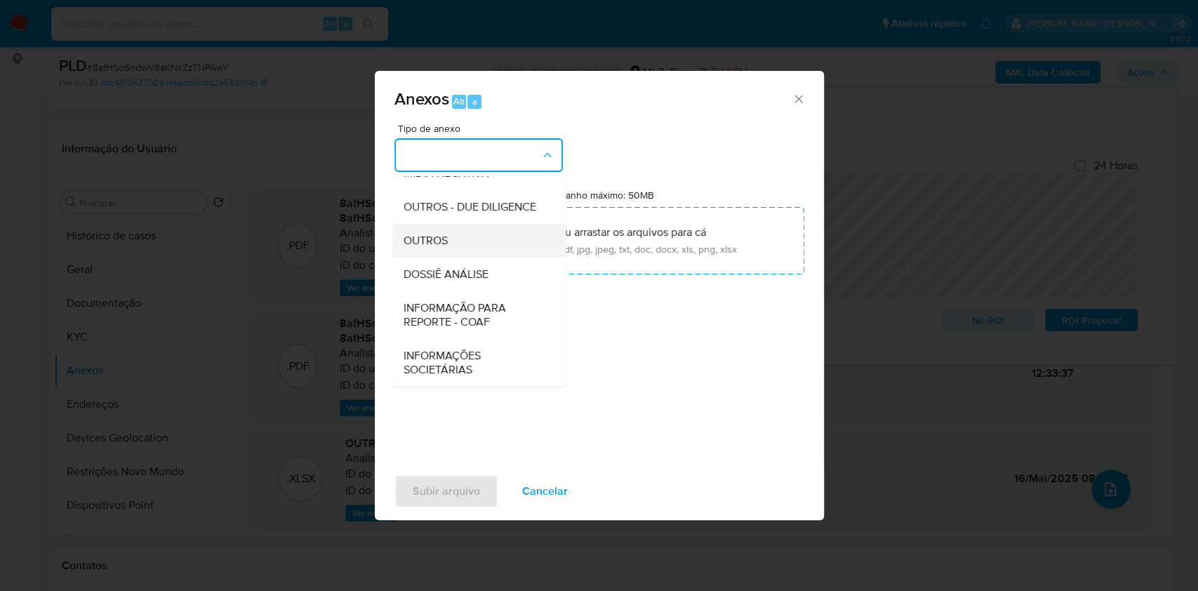
click at [434, 243] on span "OUTROS" at bounding box center [425, 241] width 44 height 14
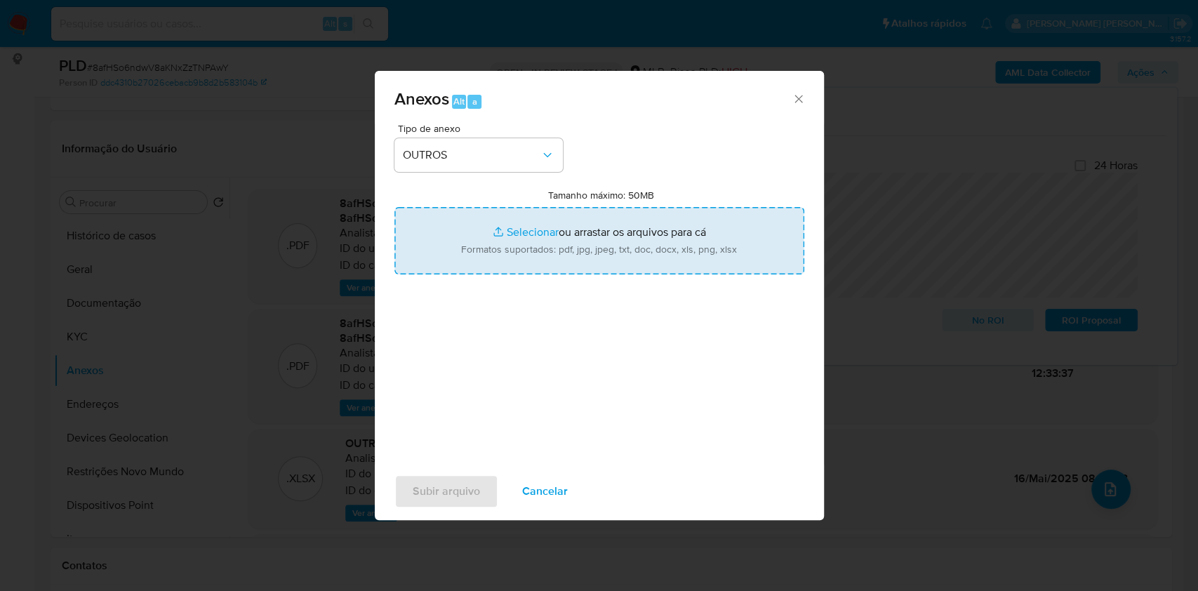
click at [510, 227] on input "Tamanho máximo: 50MB Selecionar arquivos" at bounding box center [599, 240] width 410 height 67
type input "C:\fakepath\3º SAR - CPF 38217496870 - LUIS FERNANDO DE AGUIAR - Documentos Goo…"
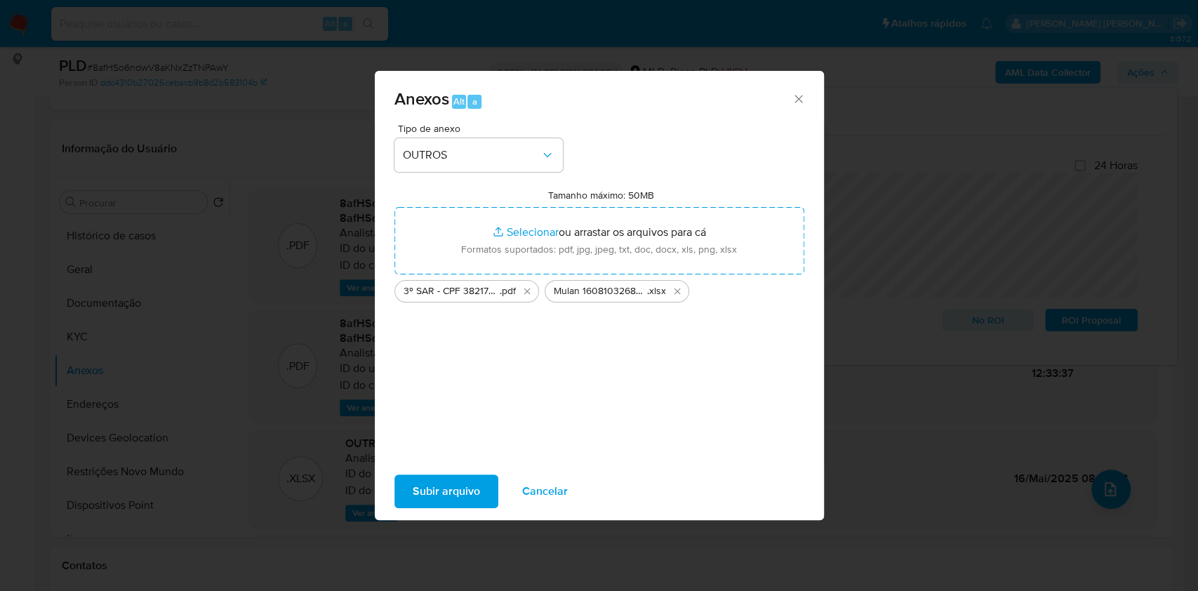
click at [439, 484] on span "Subir arquivo" at bounding box center [446, 491] width 67 height 31
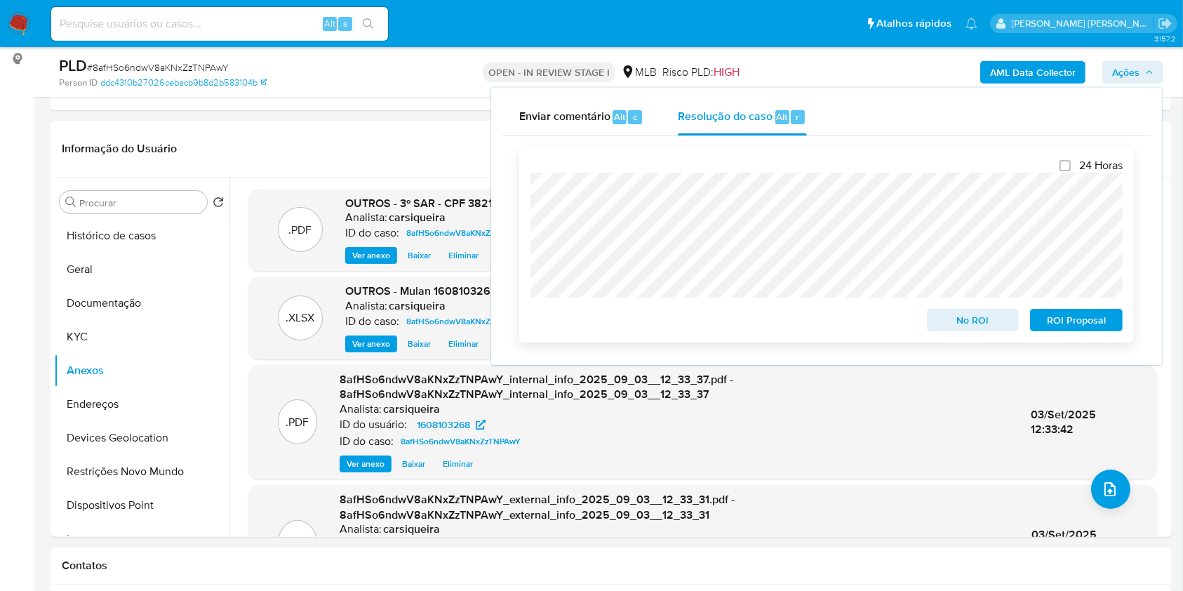
click at [1100, 324] on span "ROI Proposal" at bounding box center [1076, 320] width 73 height 20
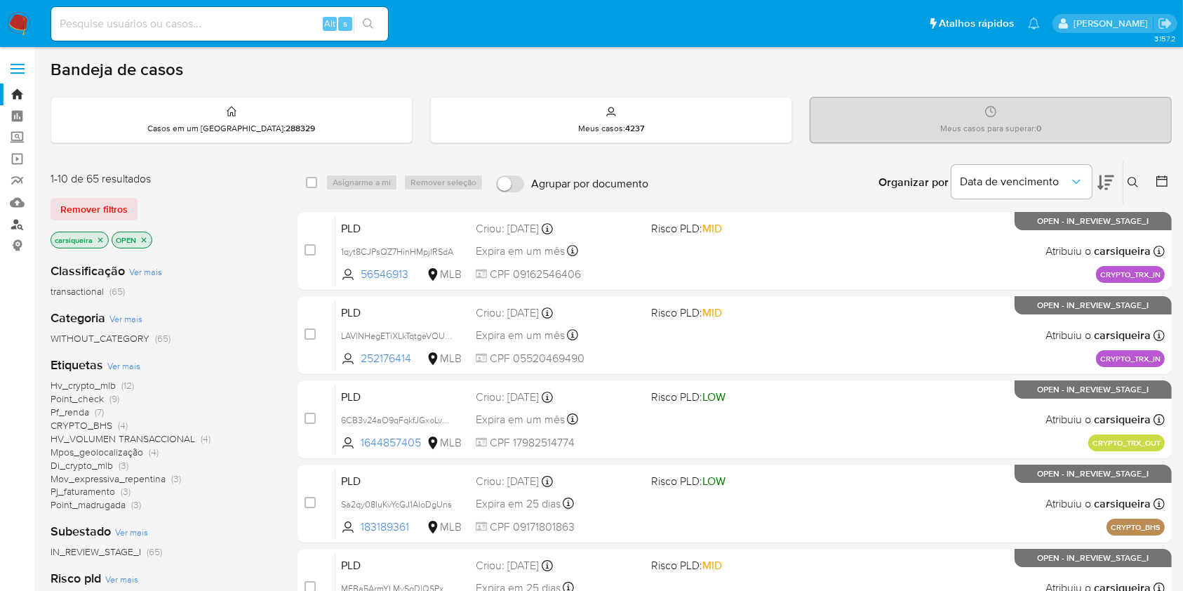
click at [16, 222] on link "Localizador de pessoas" at bounding box center [83, 224] width 167 height 22
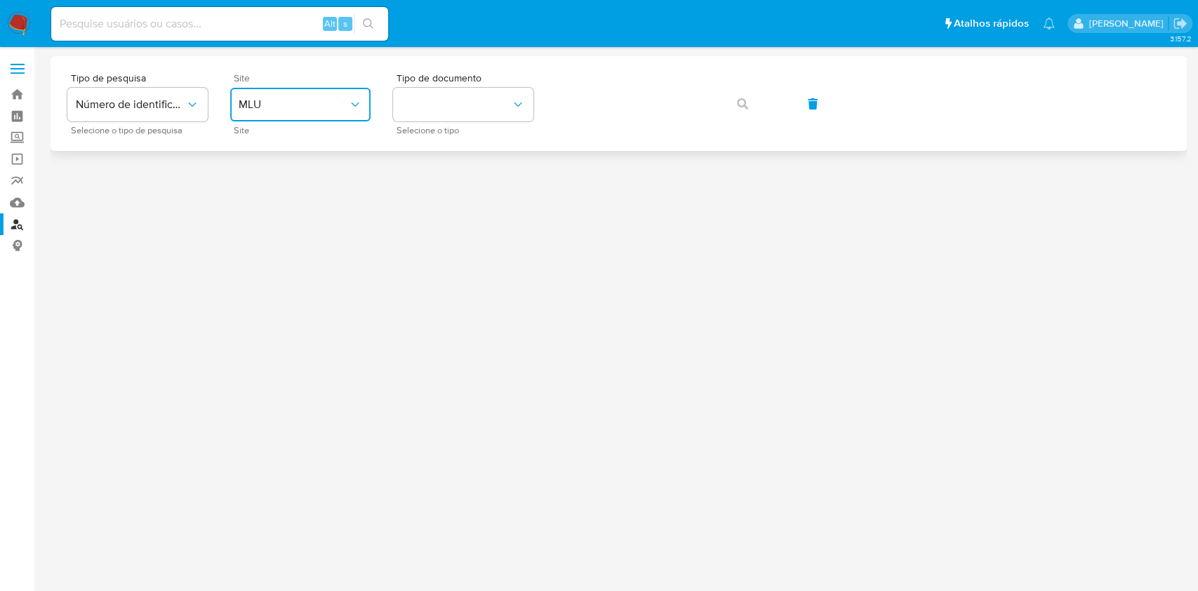
click at [292, 107] on span "MLU" at bounding box center [293, 105] width 109 height 14
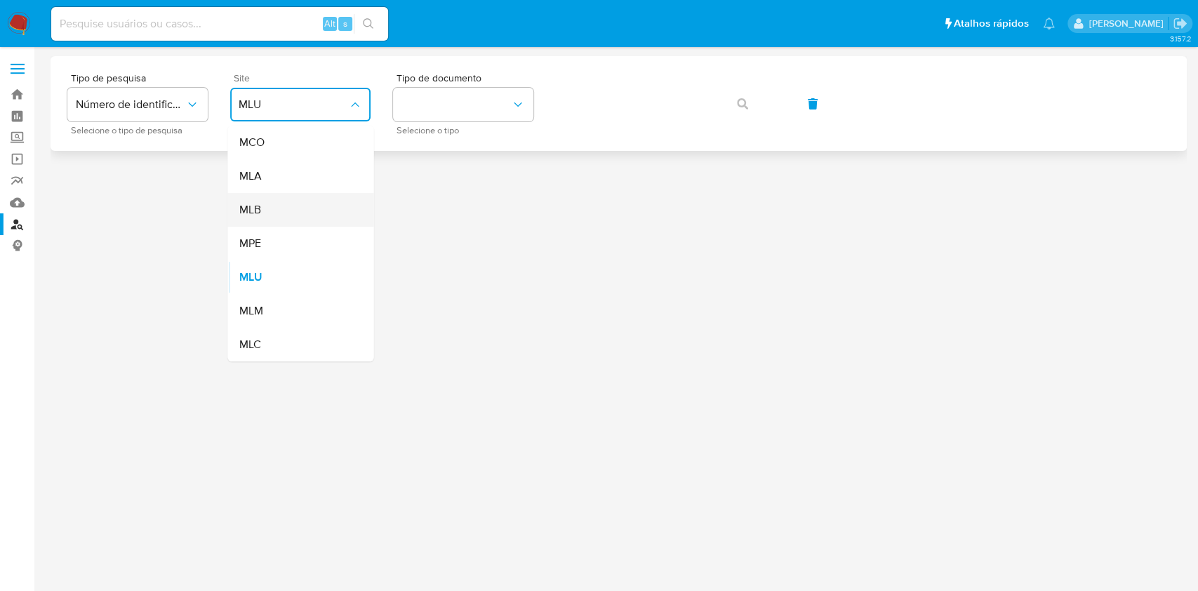
click at [259, 199] on div "MLB" at bounding box center [296, 210] width 115 height 34
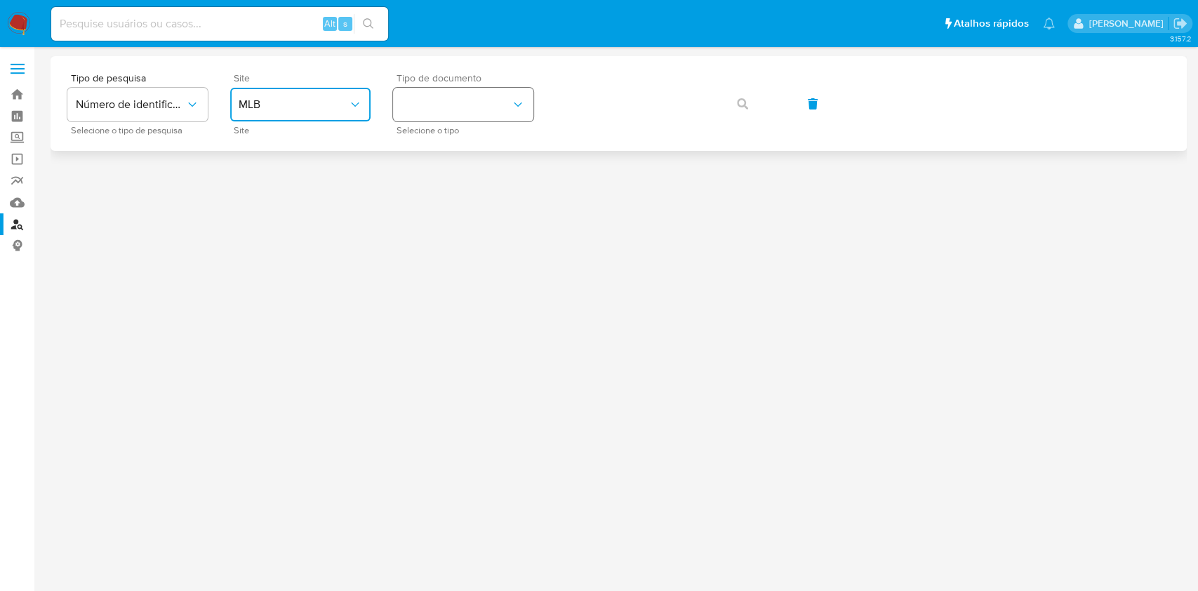
click at [484, 96] on button "identificationType" at bounding box center [463, 105] width 140 height 34
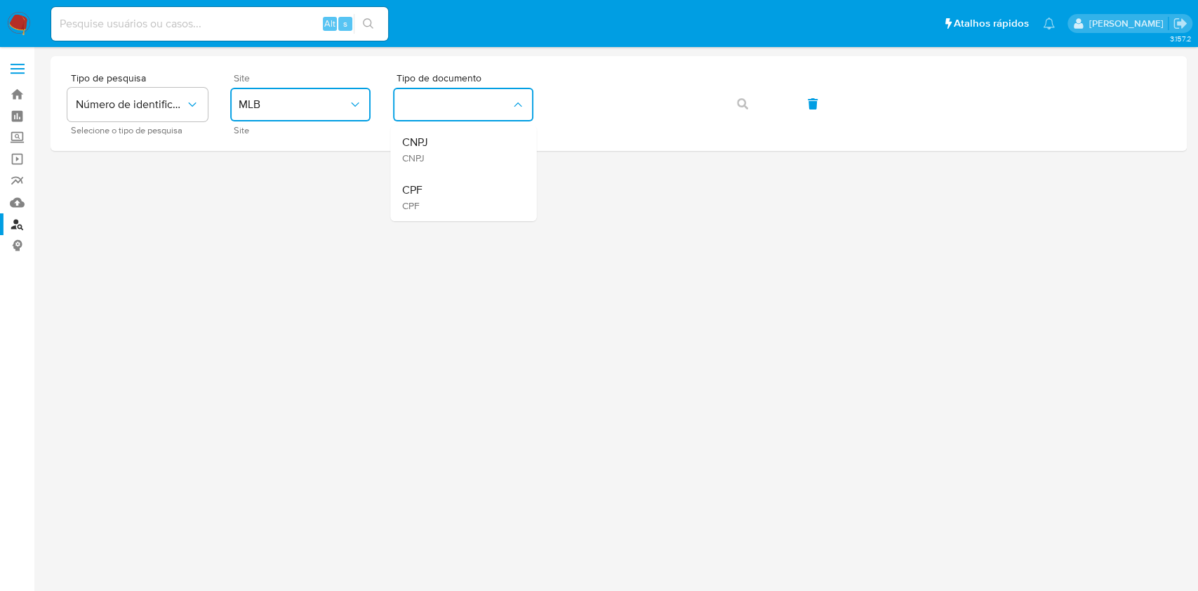
drag, startPoint x: 474, startPoint y: 182, endPoint x: 505, endPoint y: 177, distance: 30.7
click at [473, 182] on div "CPF CPF" at bounding box center [458, 197] width 115 height 48
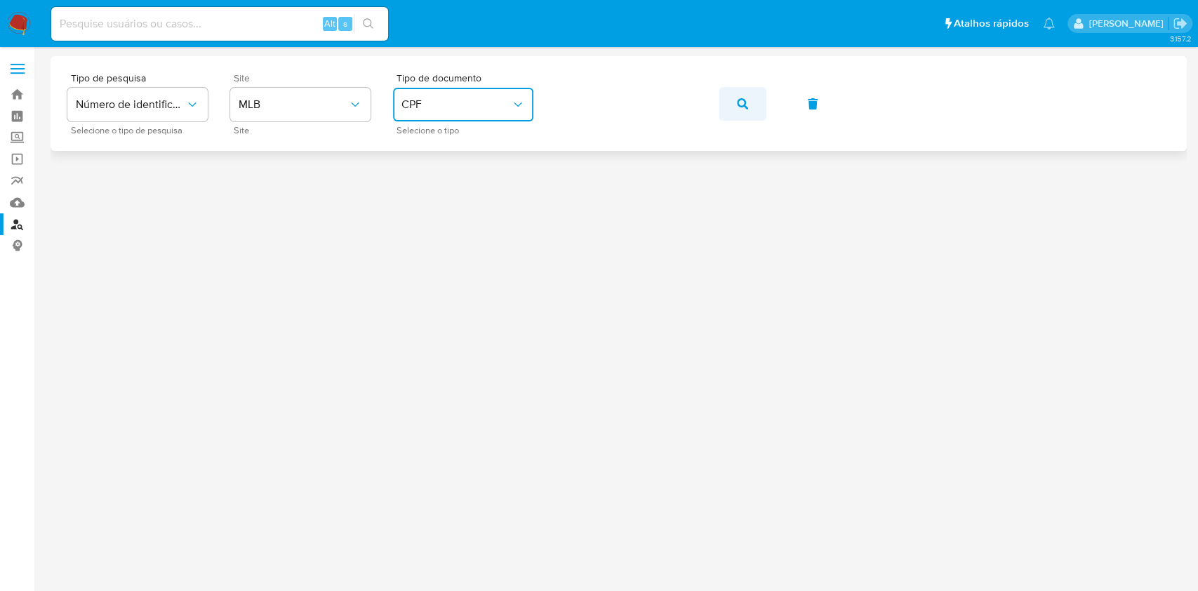
click at [733, 98] on button "button" at bounding box center [743, 104] width 48 height 34
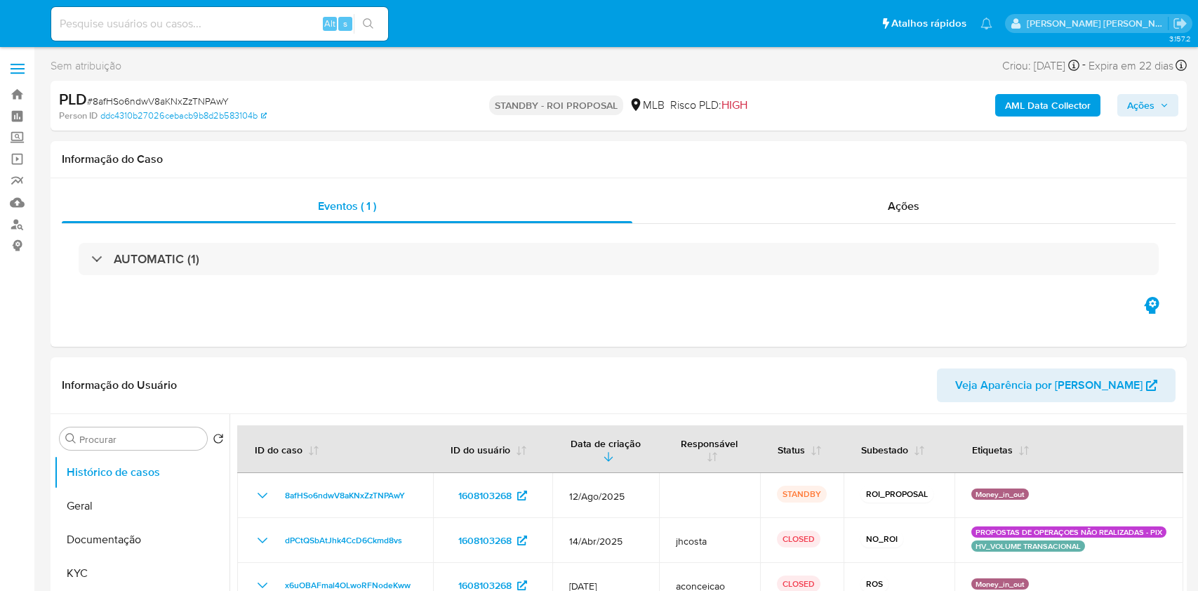
select select "10"
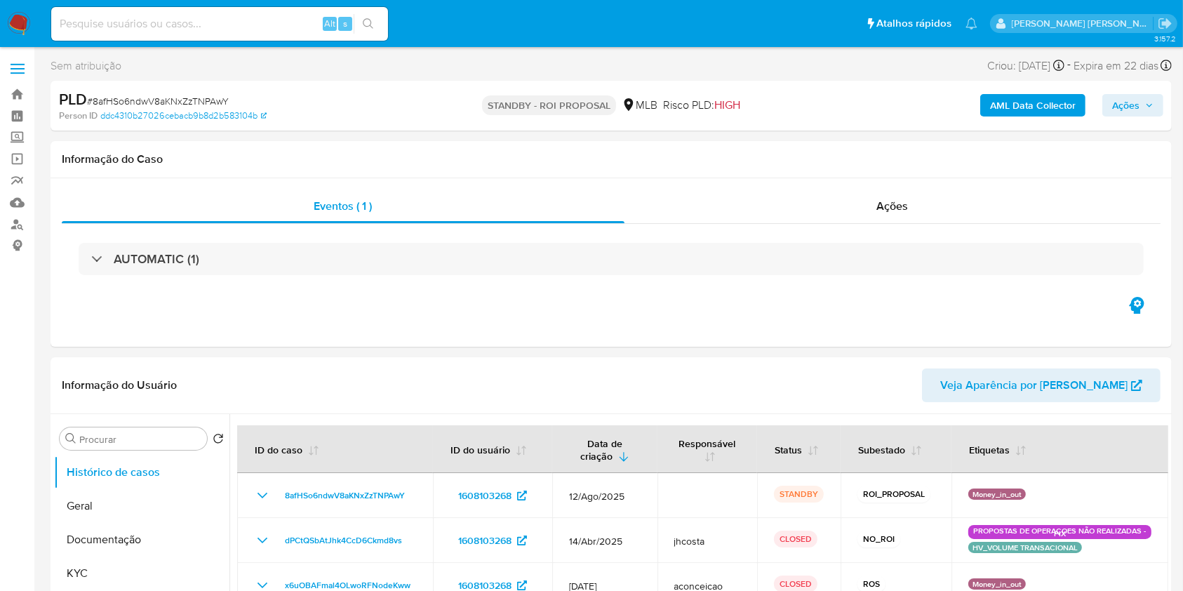
click at [15, 15] on img at bounding box center [19, 24] width 24 height 24
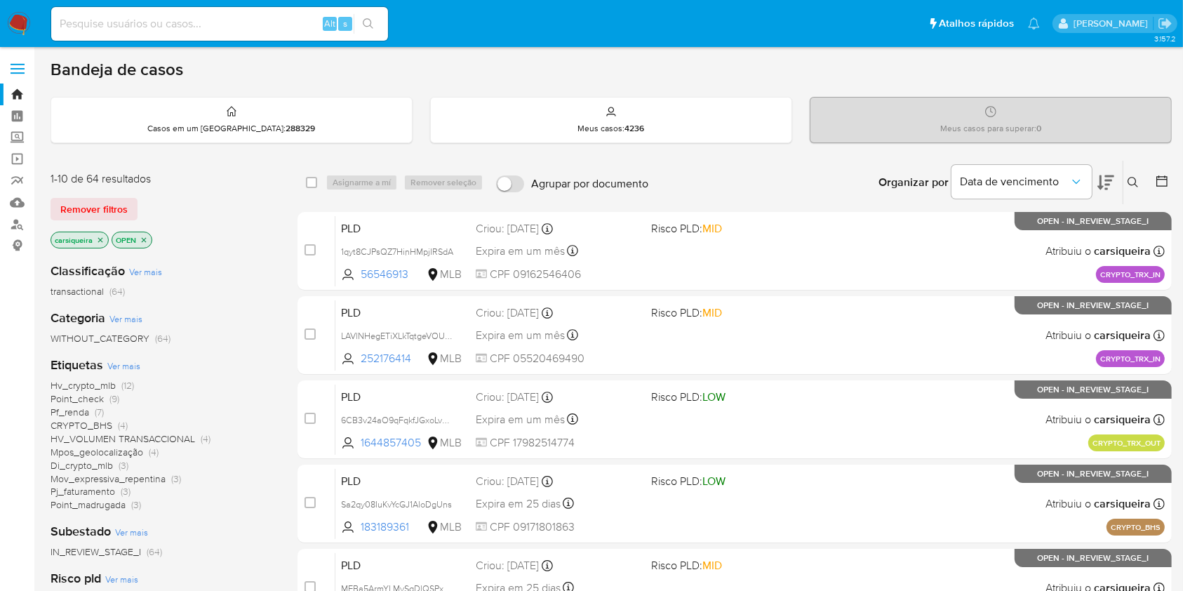
drag, startPoint x: 142, startPoint y: 239, endPoint x: 139, endPoint y: 248, distance: 9.8
click at [142, 239] on icon "close-filter" at bounding box center [144, 240] width 8 height 8
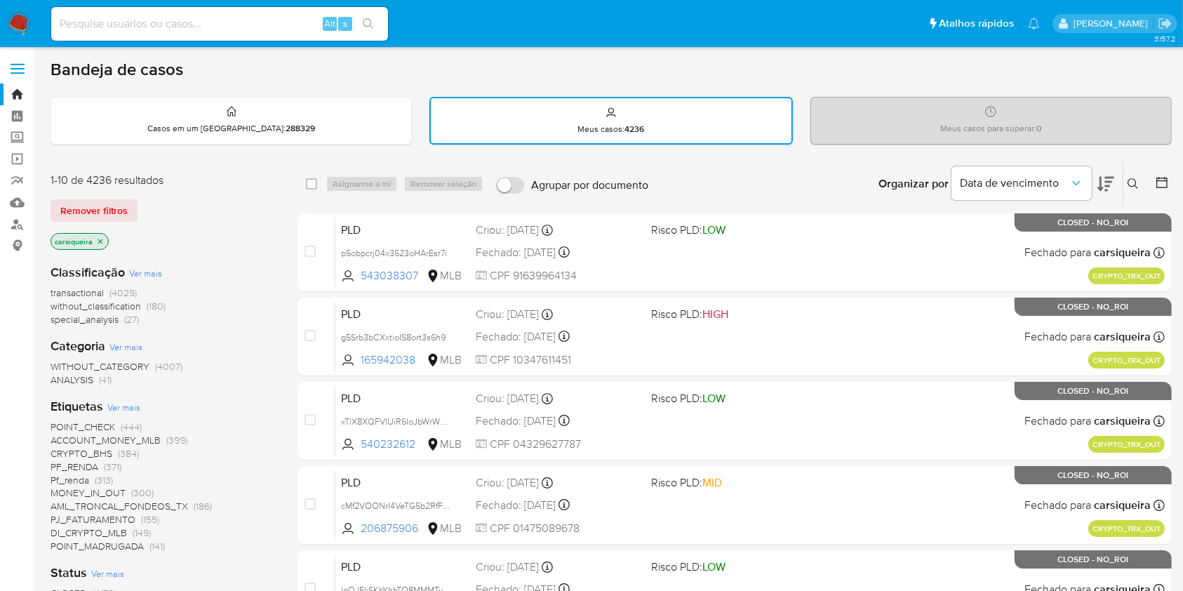
click at [1163, 183] on icon at bounding box center [1162, 182] width 14 height 14
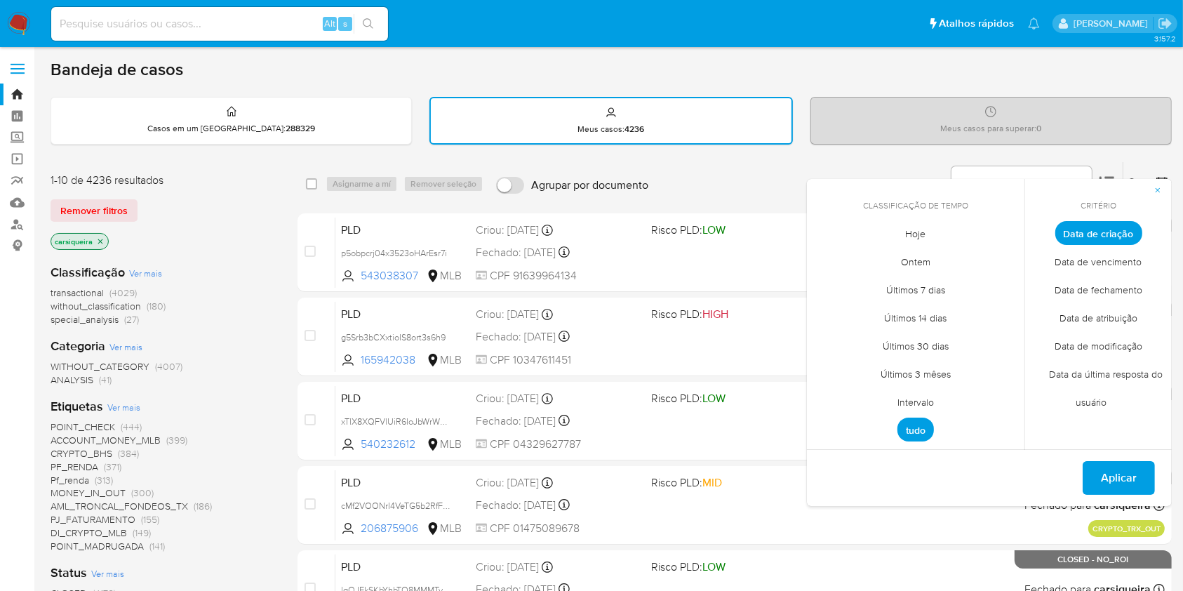
click at [1107, 284] on span "Data de fechamento" at bounding box center [1098, 290] width 117 height 29
click at [917, 225] on span "Hoje" at bounding box center [916, 234] width 50 height 29
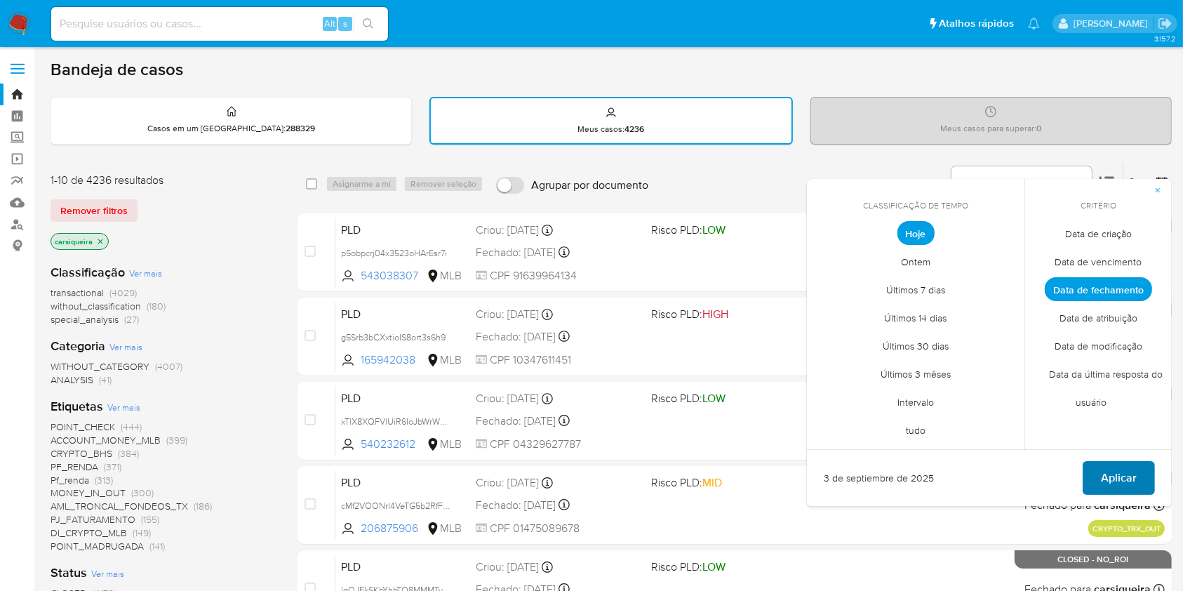
click at [1112, 481] on span "Aplicar" at bounding box center [1119, 477] width 36 height 31
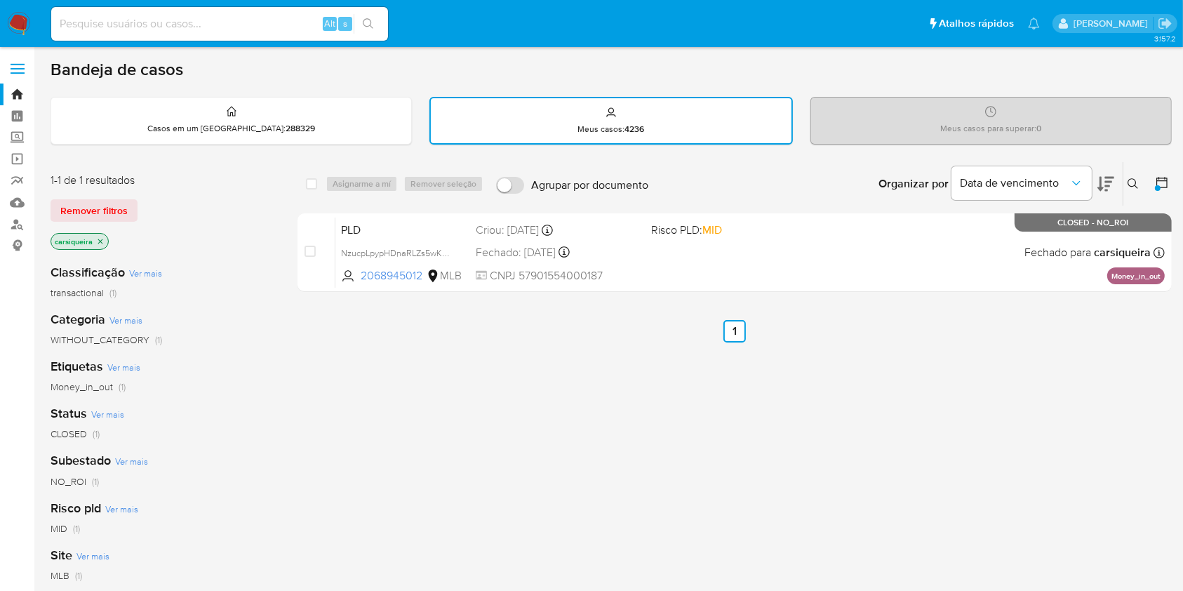
click at [14, 27] on img at bounding box center [19, 24] width 24 height 24
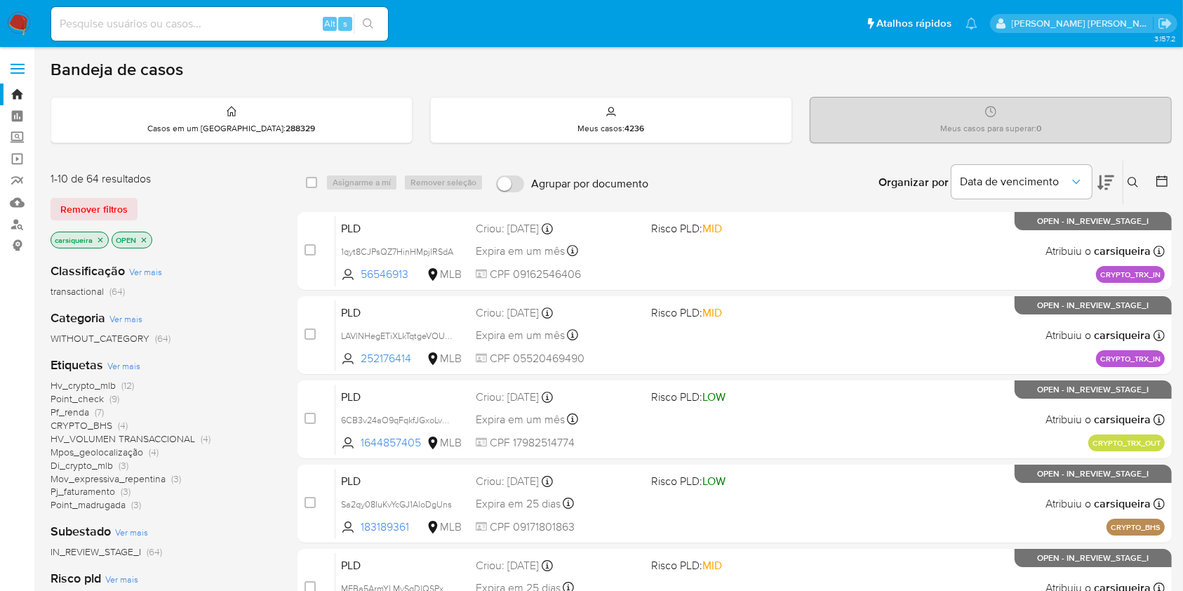
click at [206, 16] on input at bounding box center [219, 24] width 337 height 18
paste input "DEWvouVYu1j9OemWm1ZX0t8V"
type input "DEWvouVYu1j9OemWm1ZX0t8V"
click at [369, 20] on icon "search-icon" at bounding box center [368, 23] width 11 height 11
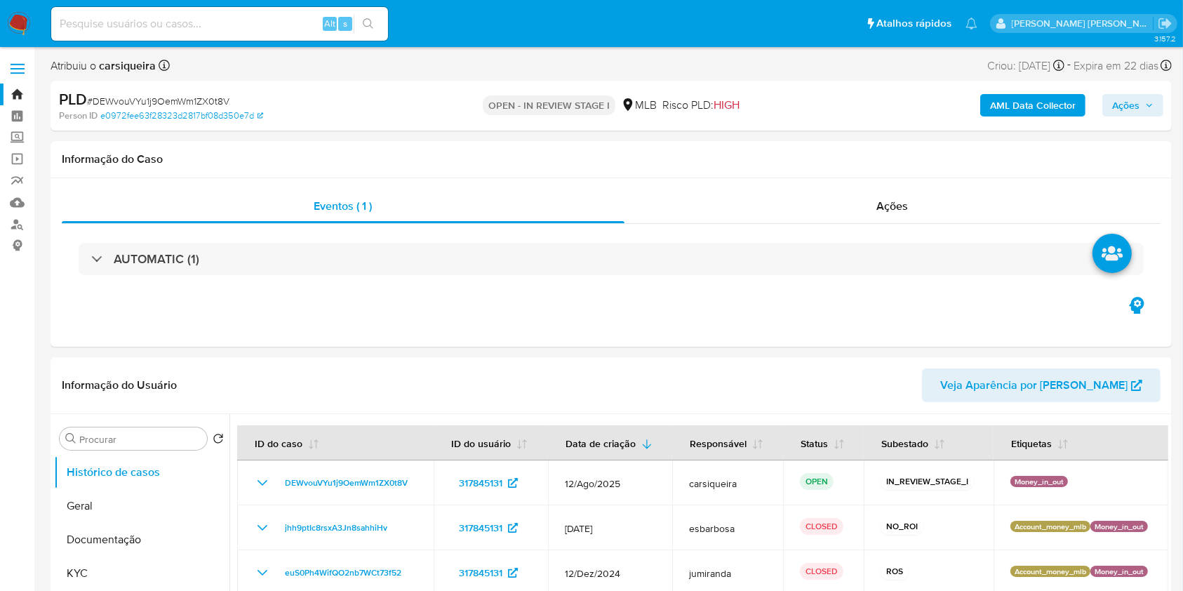
select select "10"
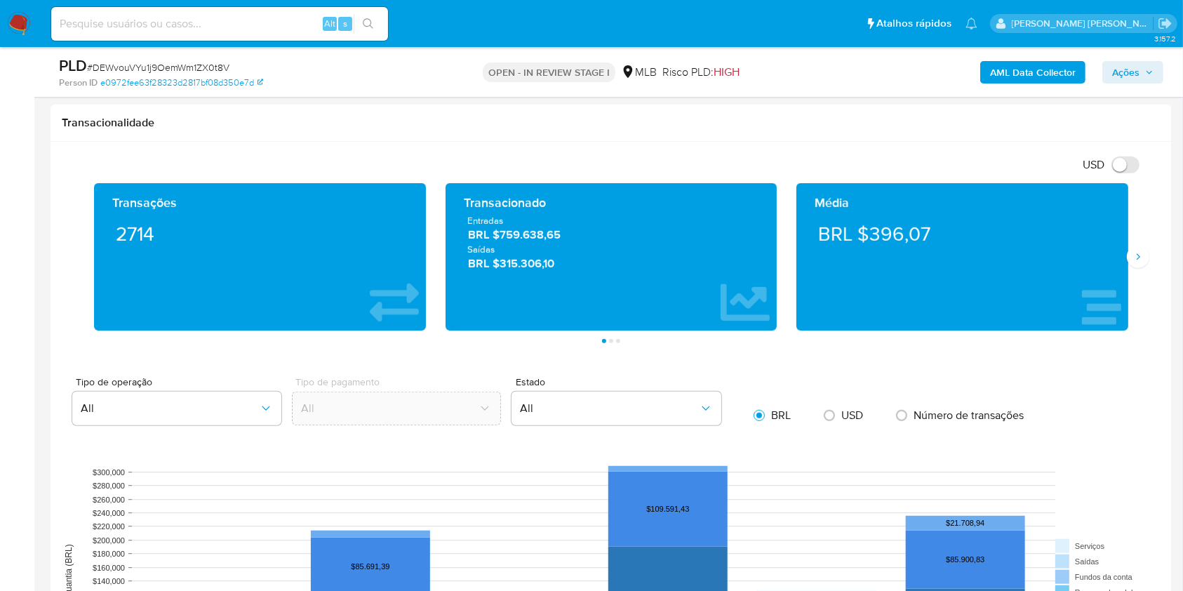
scroll to position [942, 0]
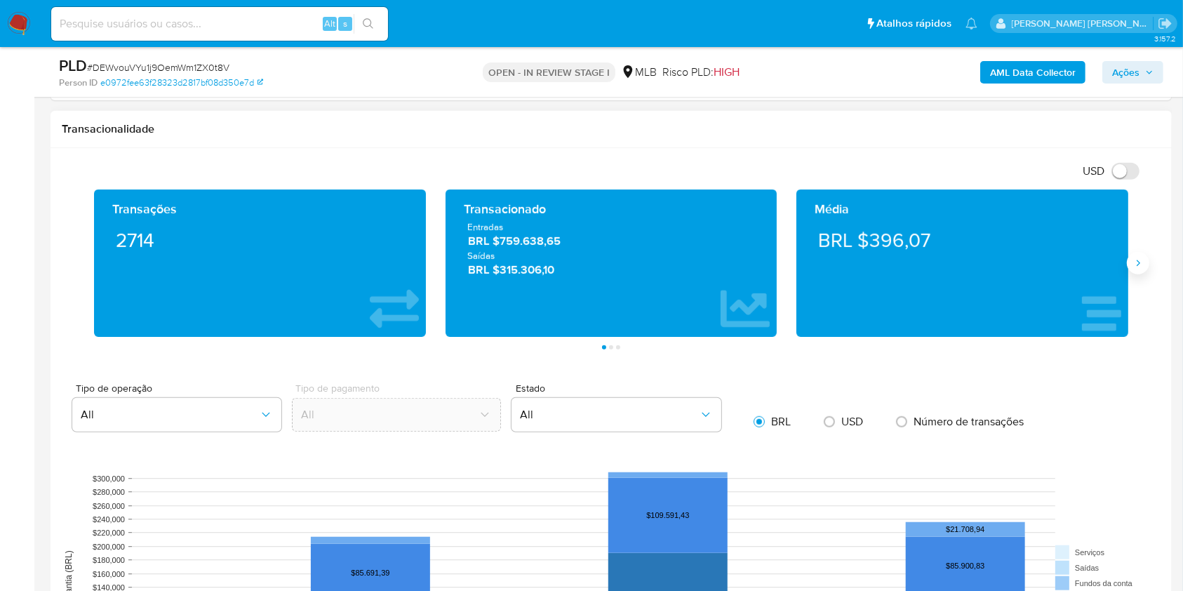
click at [1136, 255] on button "Siguiente" at bounding box center [1138, 263] width 22 height 22
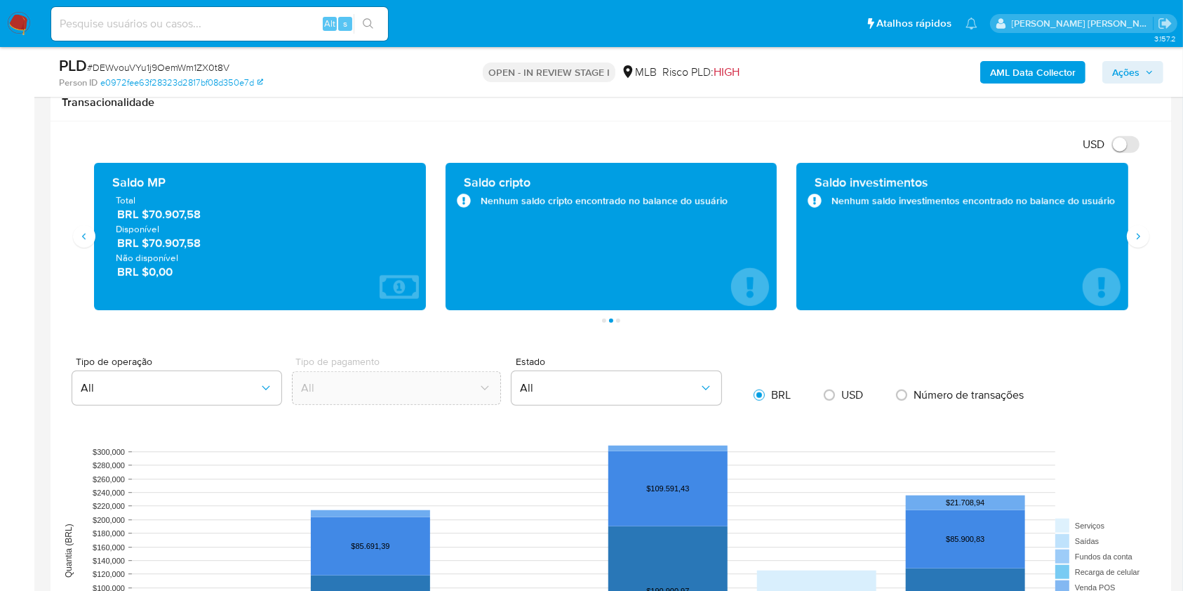
scroll to position [962, 0]
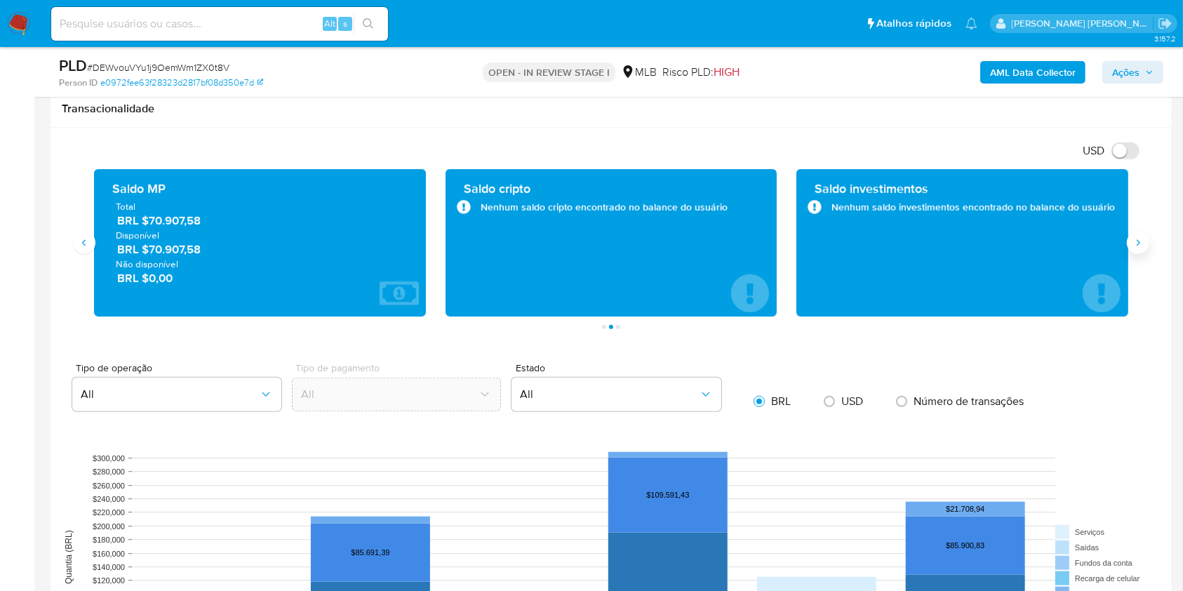
click at [1131, 236] on button "Siguiente" at bounding box center [1138, 243] width 22 height 22
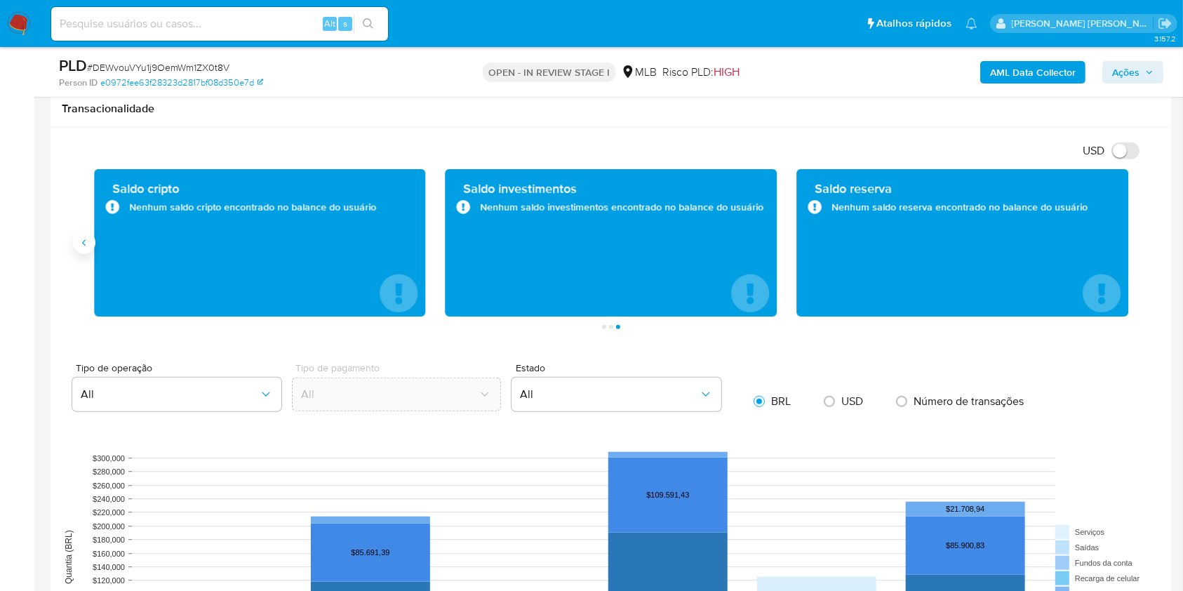
click at [88, 243] on icon "Anterior" at bounding box center [84, 242] width 11 height 11
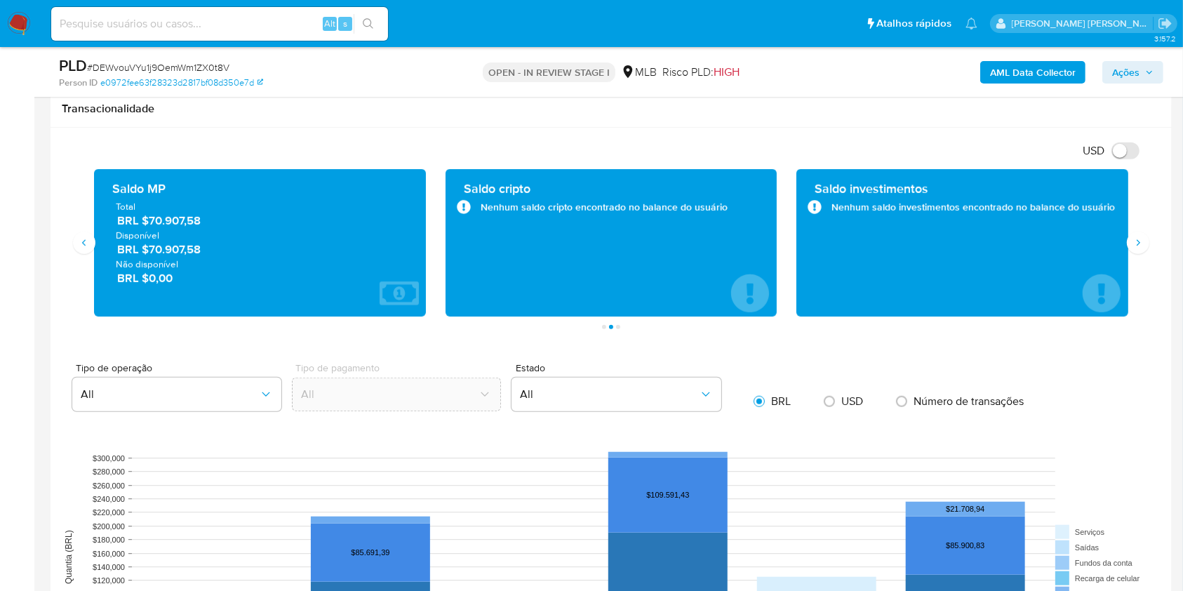
drag, startPoint x: 210, startPoint y: 251, endPoint x: 150, endPoint y: 246, distance: 59.8
click at [150, 246] on span "BRL $70.907,58" at bounding box center [260, 249] width 287 height 16
